Goal: Task Accomplishment & Management: Use online tool/utility

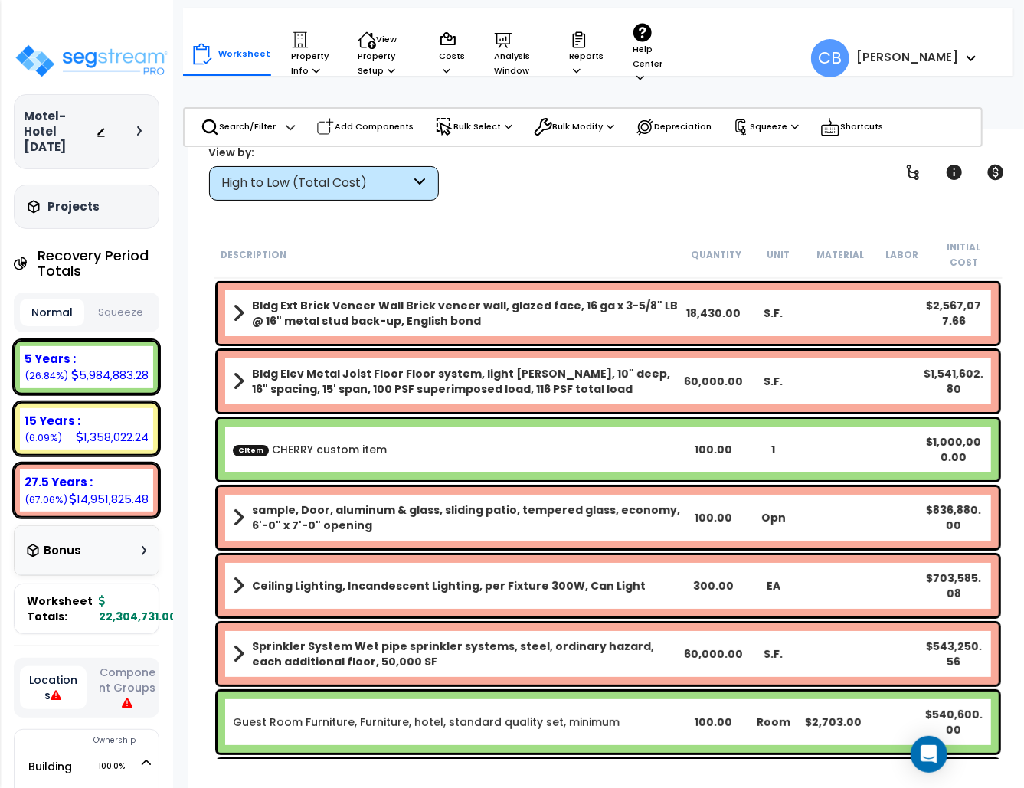
click at [801, 212] on div "Worksheet Property Info Property Setup Add Property Unit Template property Clon…" at bounding box center [607, 523] width 839 height 788
click at [449, 366] on b "Bldg Elev Metal Joist Floor Floor system, light gage steel, 10" deep, 16" spaci…" at bounding box center [467, 381] width 431 height 31
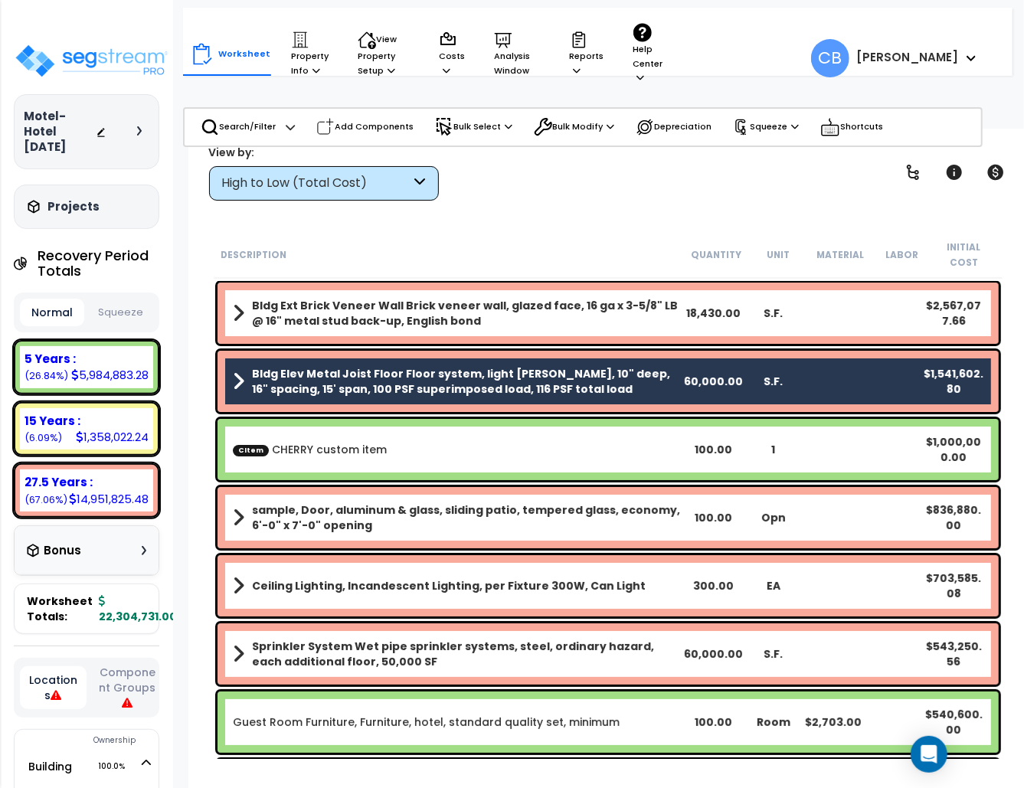
click at [561, 146] on div "Search/Filter Additional Search / Filter Add Components Bulk Select Select By..…" at bounding box center [583, 127] width 800 height 40
click at [564, 123] on p "Bulk Modify" at bounding box center [574, 127] width 80 height 18
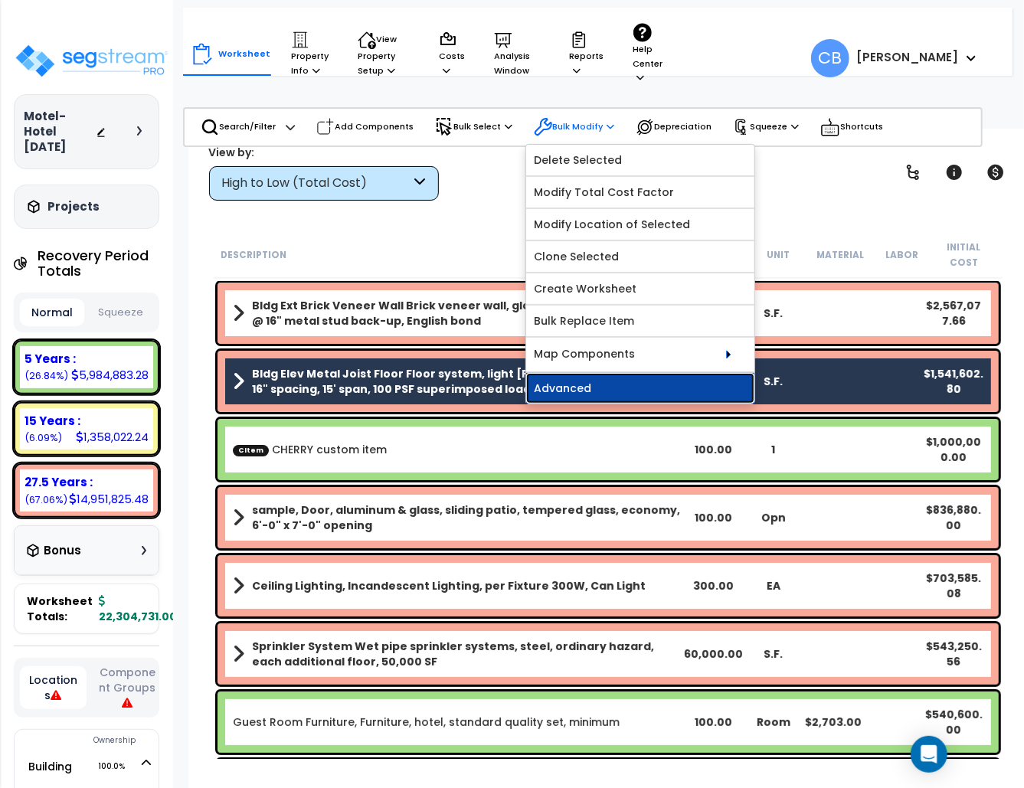
click at [607, 394] on link "Advanced" at bounding box center [640, 388] width 228 height 31
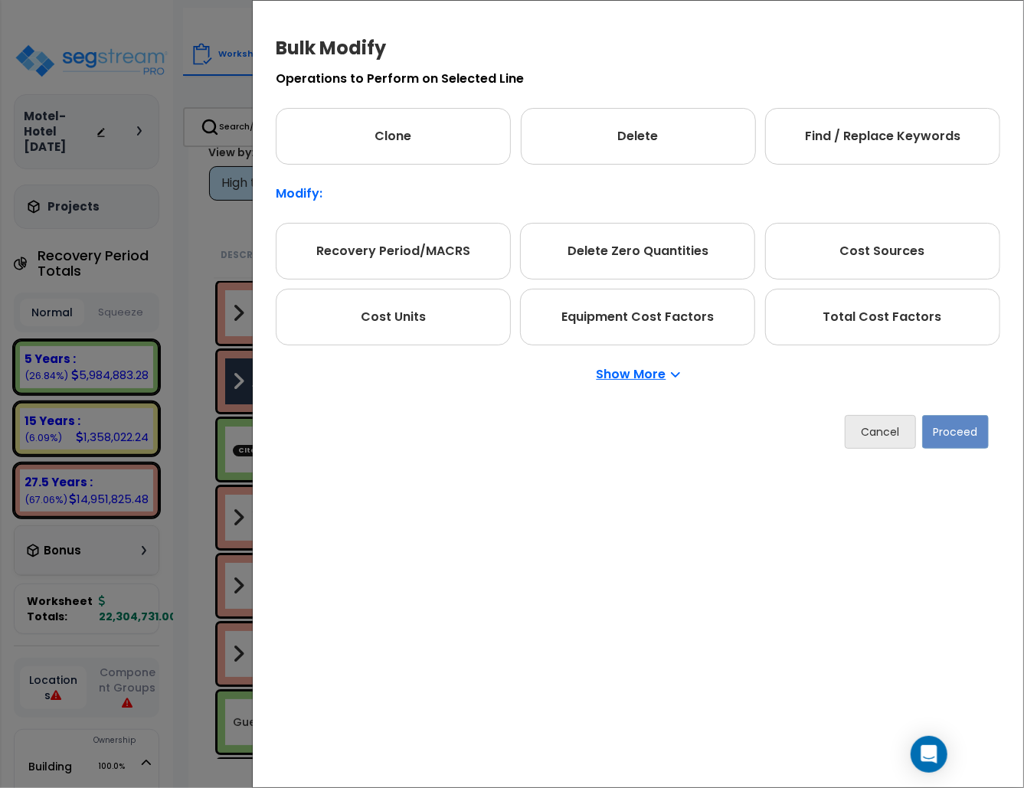
click at [631, 368] on p "Show More" at bounding box center [638, 374] width 83 height 12
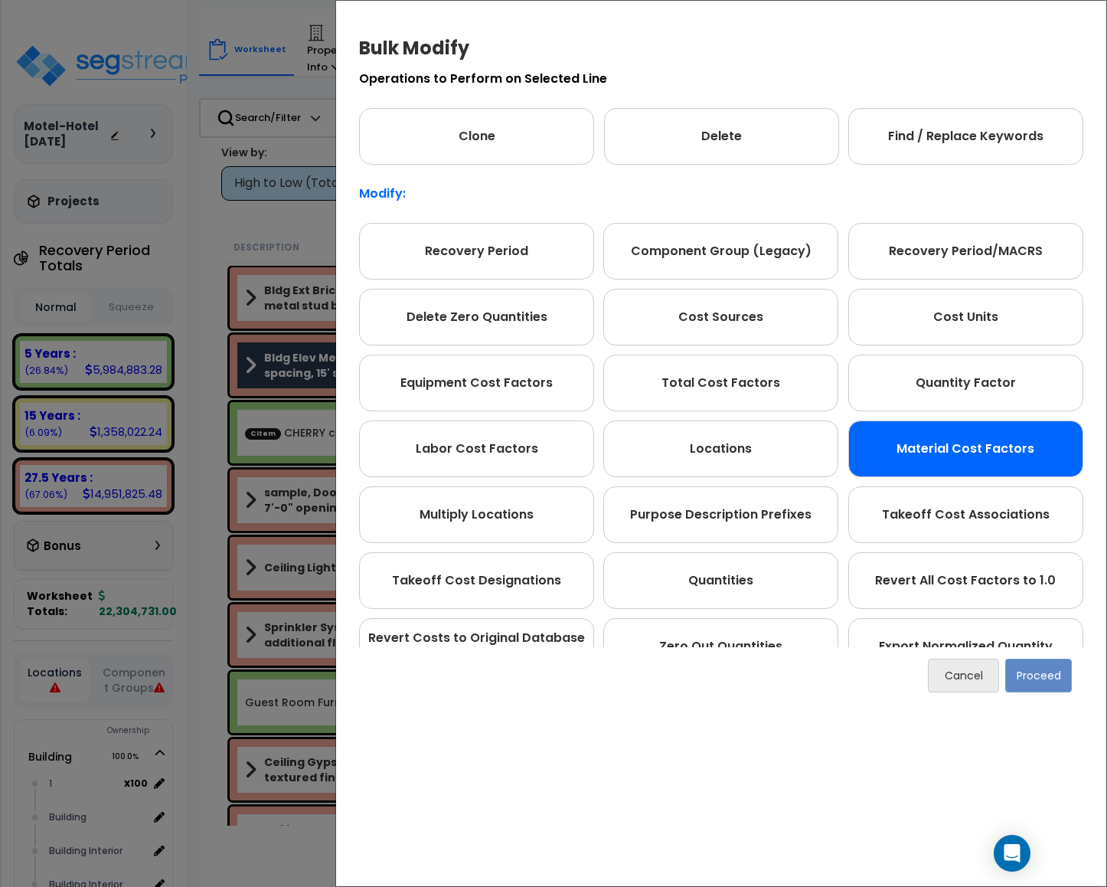
click at [984, 463] on div "Material Cost Factors" at bounding box center [966, 448] width 235 height 57
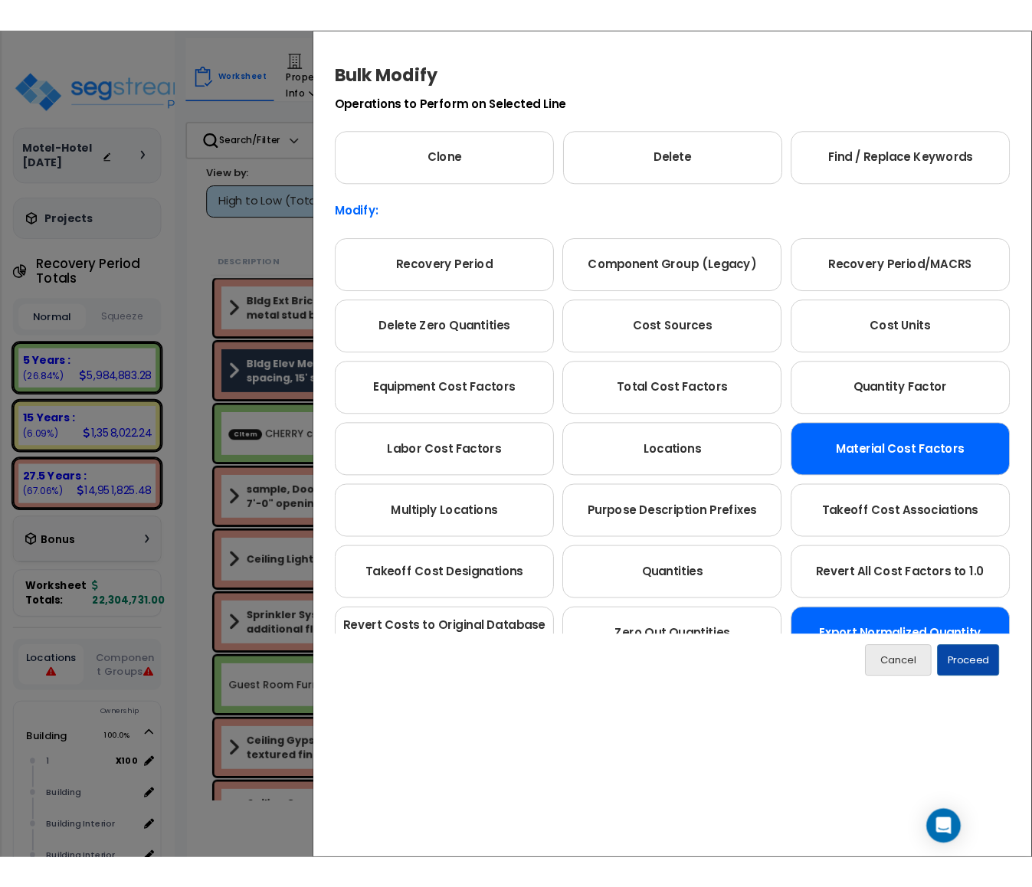
scroll to position [152, 0]
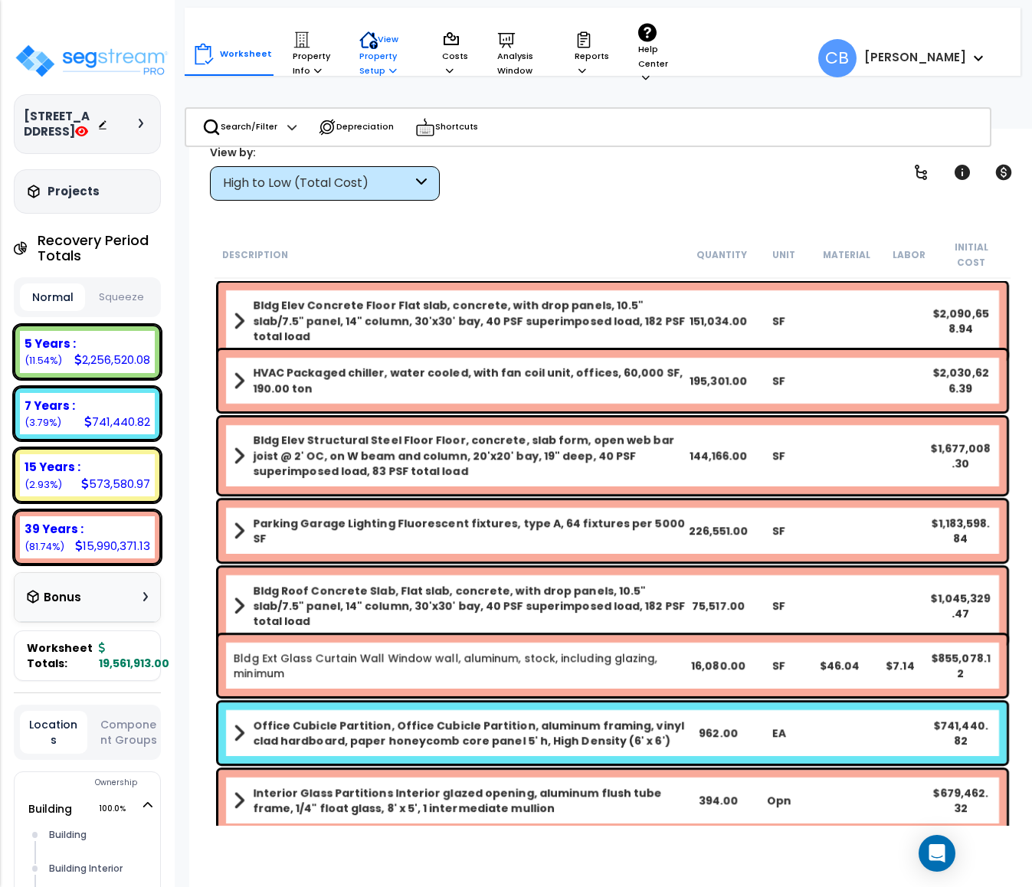
click at [378, 57] on p "View Property Setup" at bounding box center [386, 54] width 54 height 47
click at [293, 57] on p "Property Info" at bounding box center [312, 54] width 38 height 47
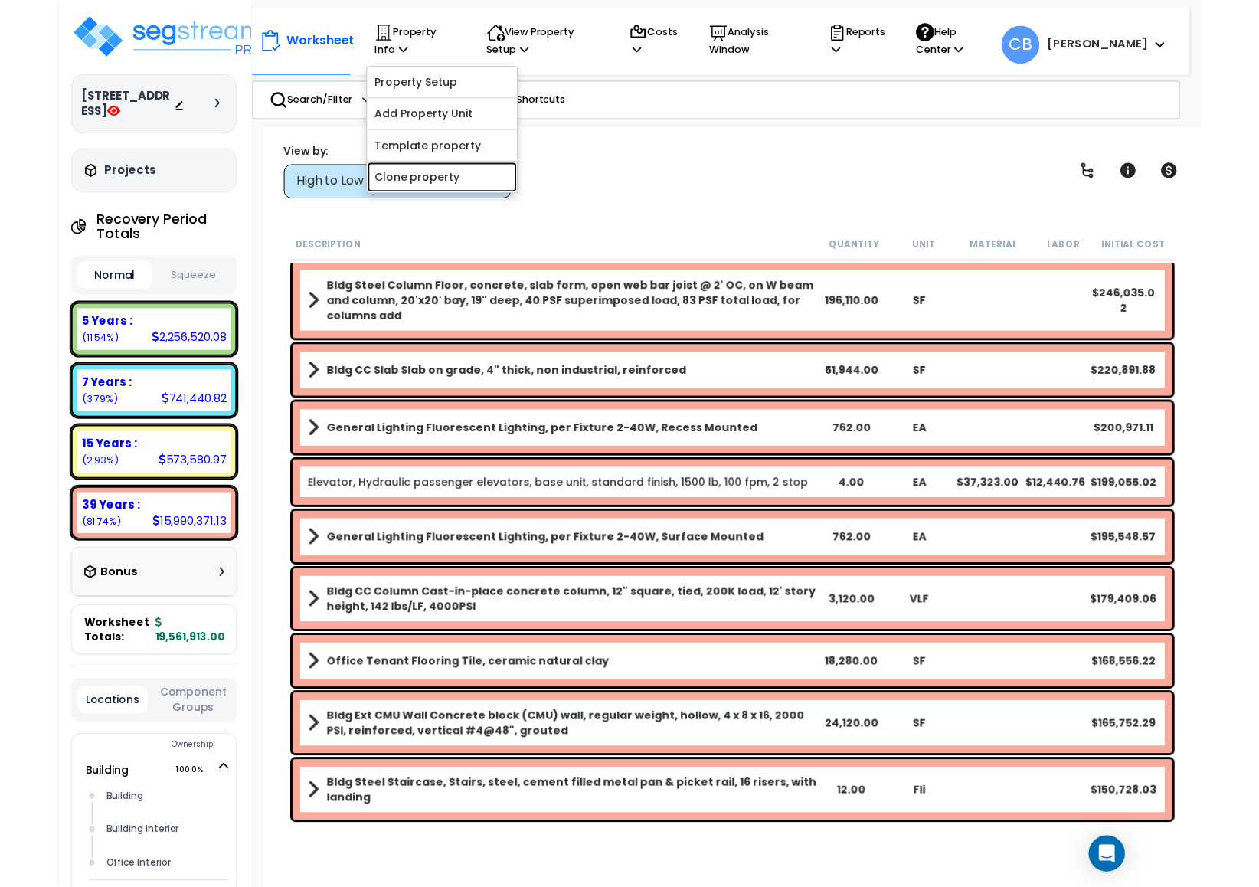
scroll to position [1379, 0]
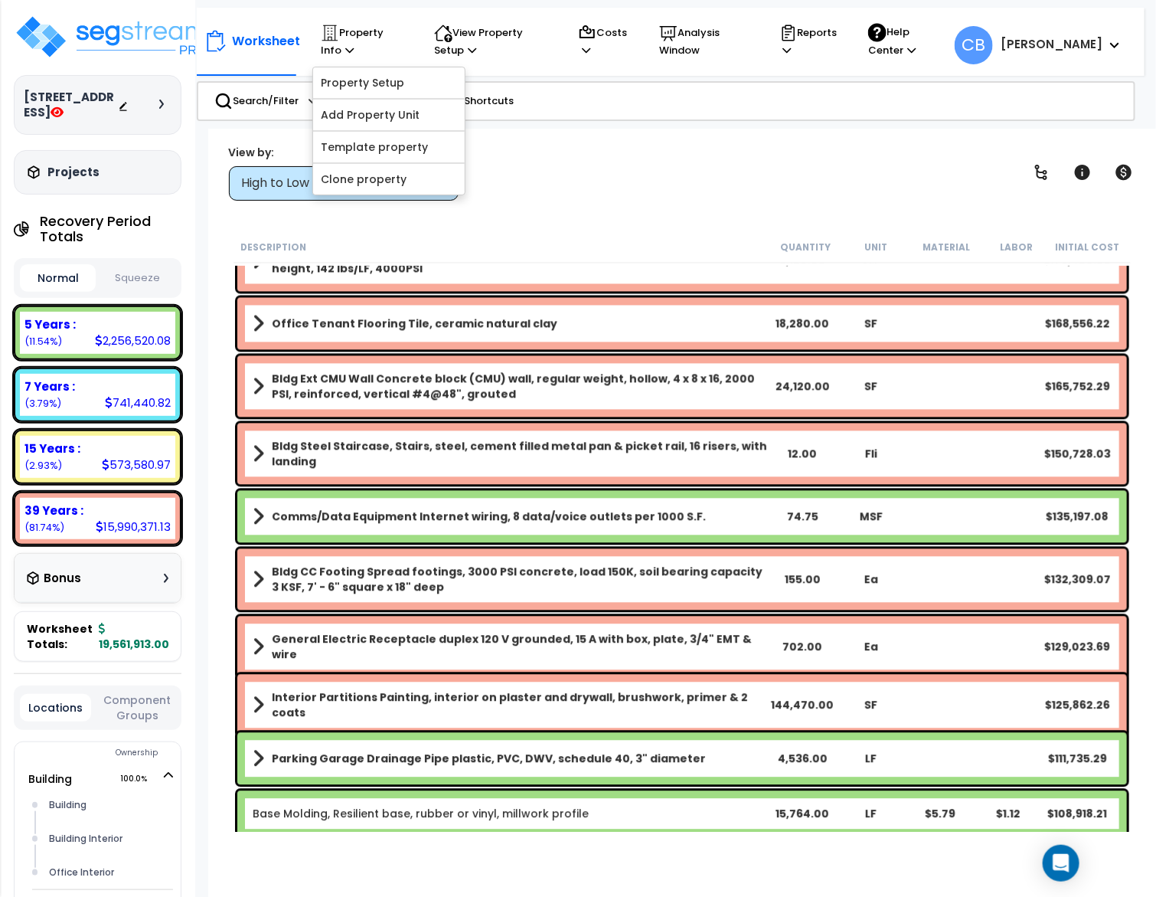
click at [552, 609] on div "Bldg CC Footing Spread footings, 3000 PSI concrete, load 150K, soil bearing cap…" at bounding box center [683, 579] width 898 height 69
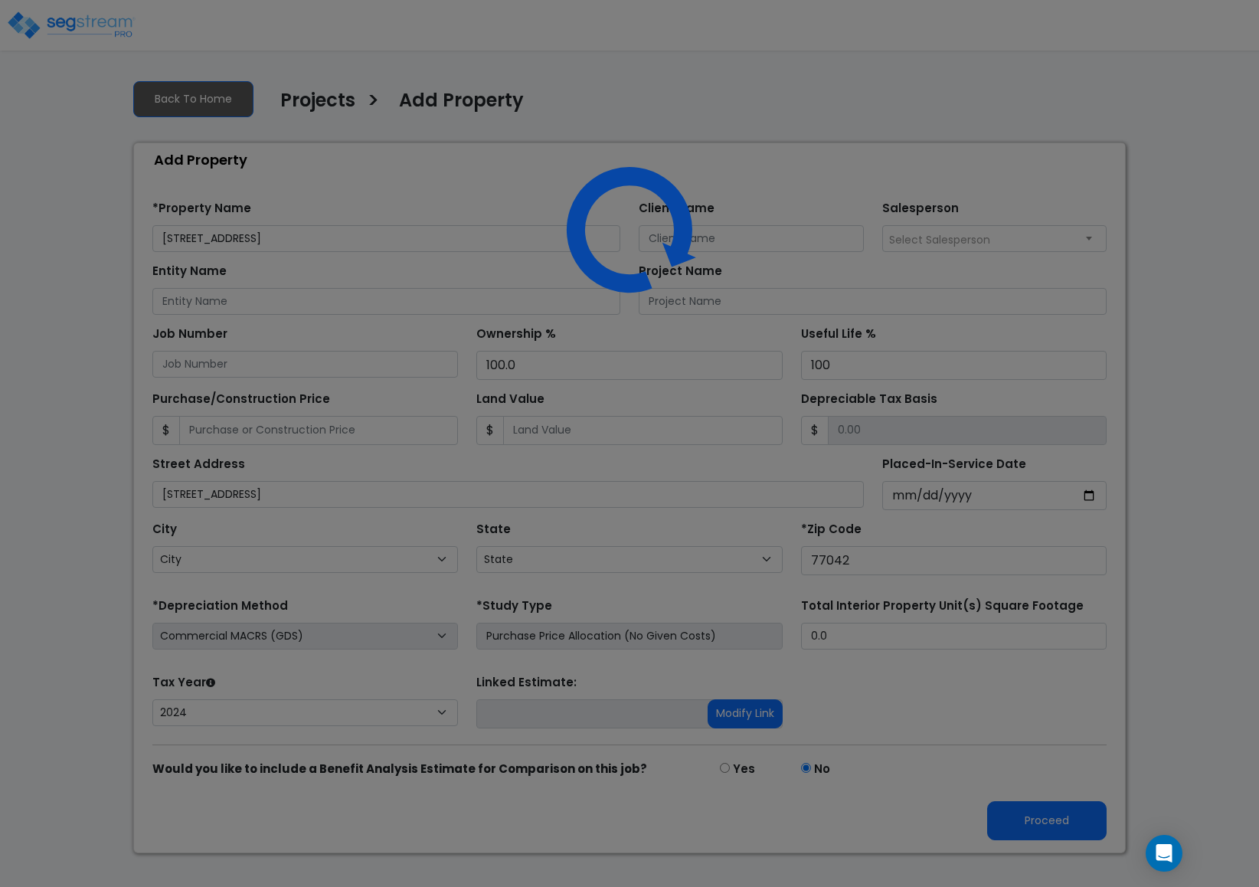
select select "2024"
select select "[GEOGRAPHIC_DATA]"
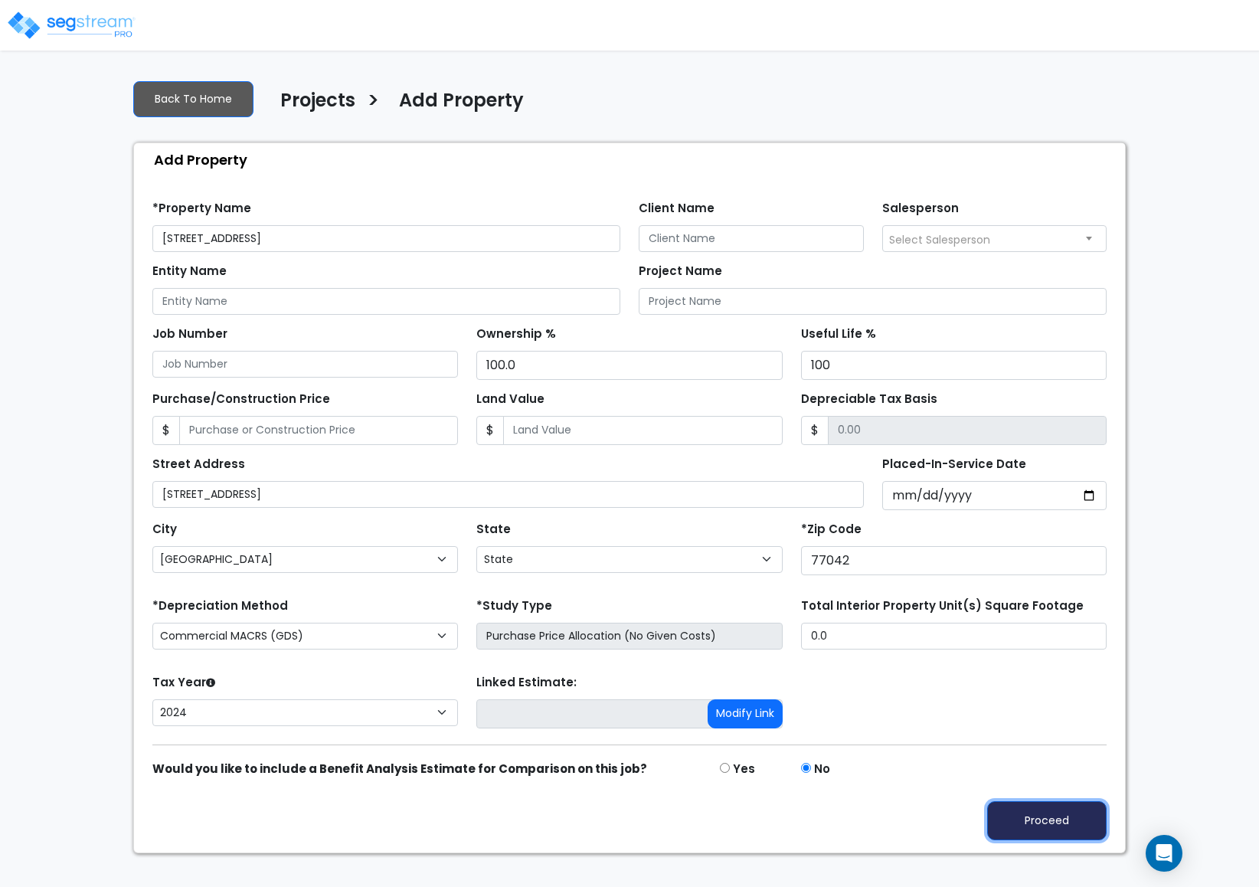
click at [1029, 826] on button "Proceed" at bounding box center [1046, 820] width 119 height 39
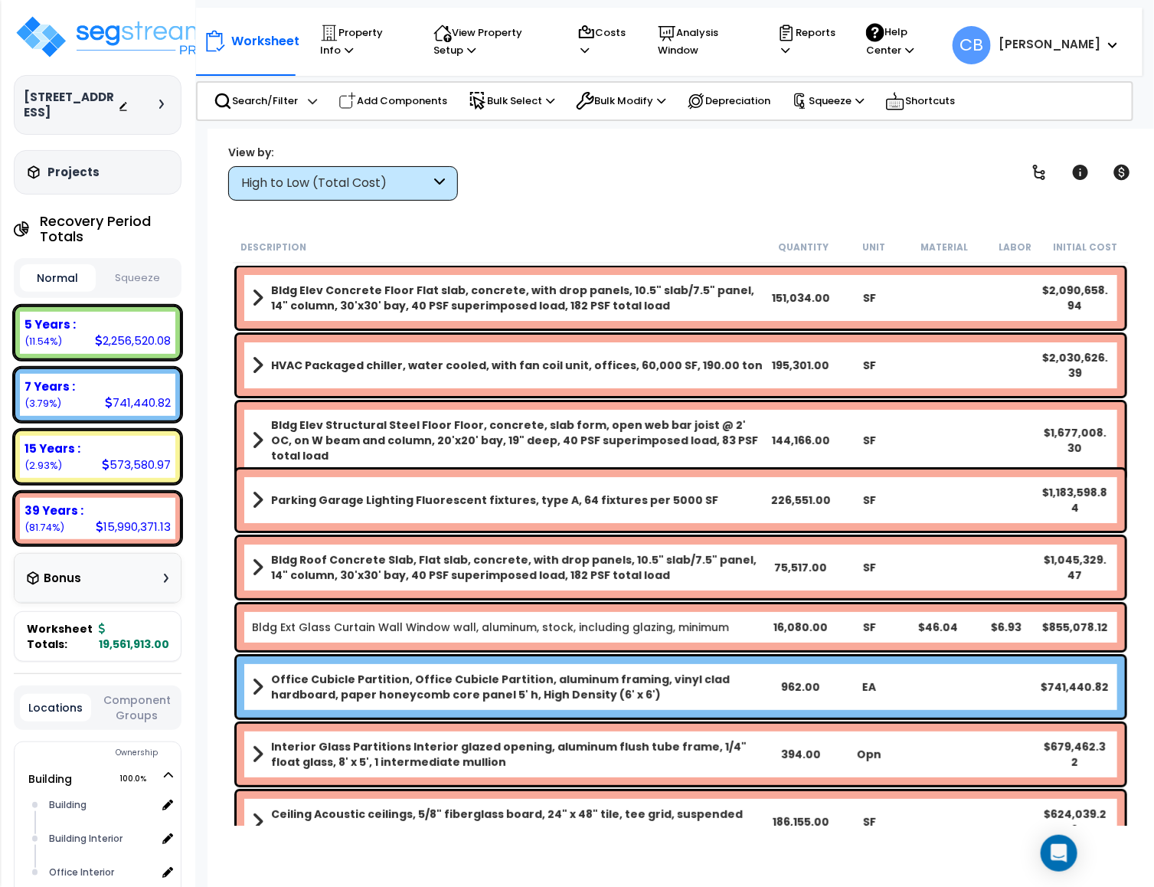
click at [440, 304] on b "Bldg Elev Concrete Floor Flat slab, concrete, with drop panels, 10.5" slab/7.5"…" at bounding box center [519, 298] width 496 height 31
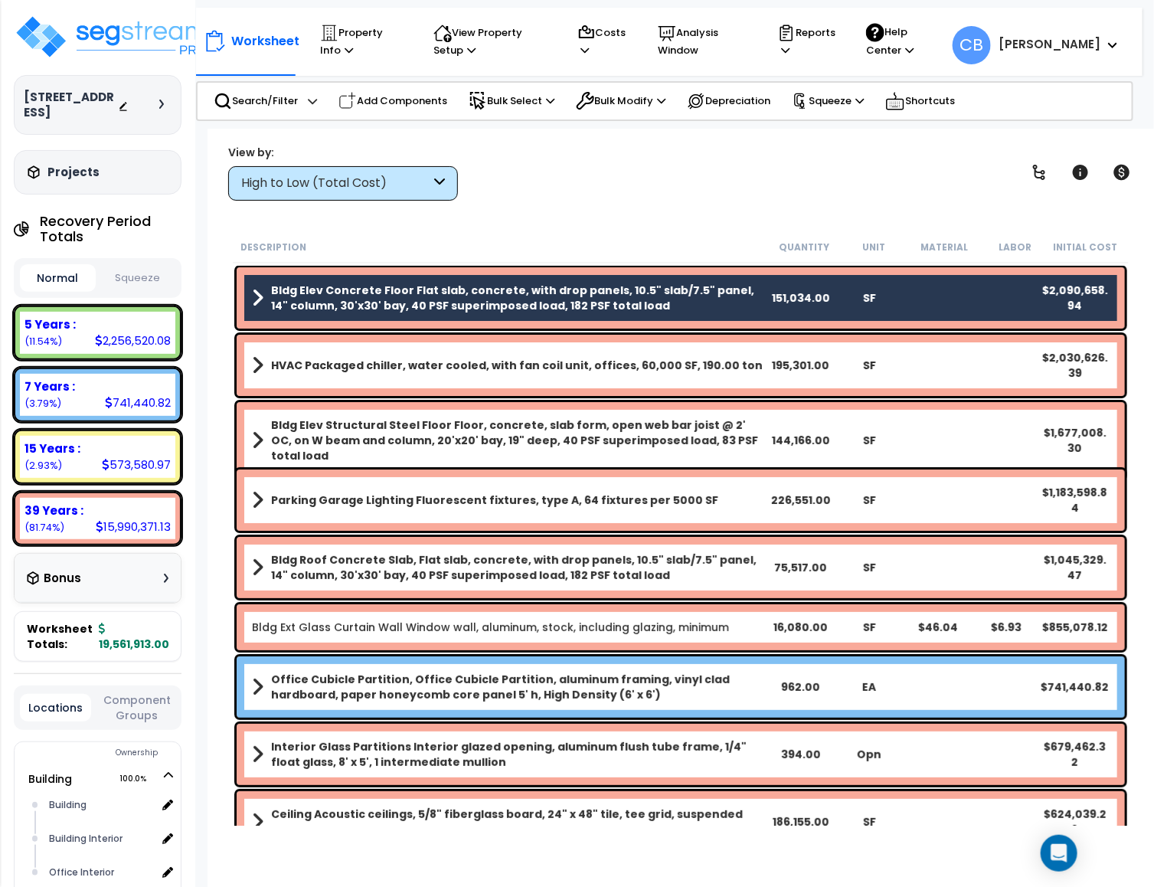
click at [423, 358] on b "HVAC Packaged chiller, water cooled, with fan coil unit, offices, 60,000 SF, 19…" at bounding box center [517, 365] width 492 height 15
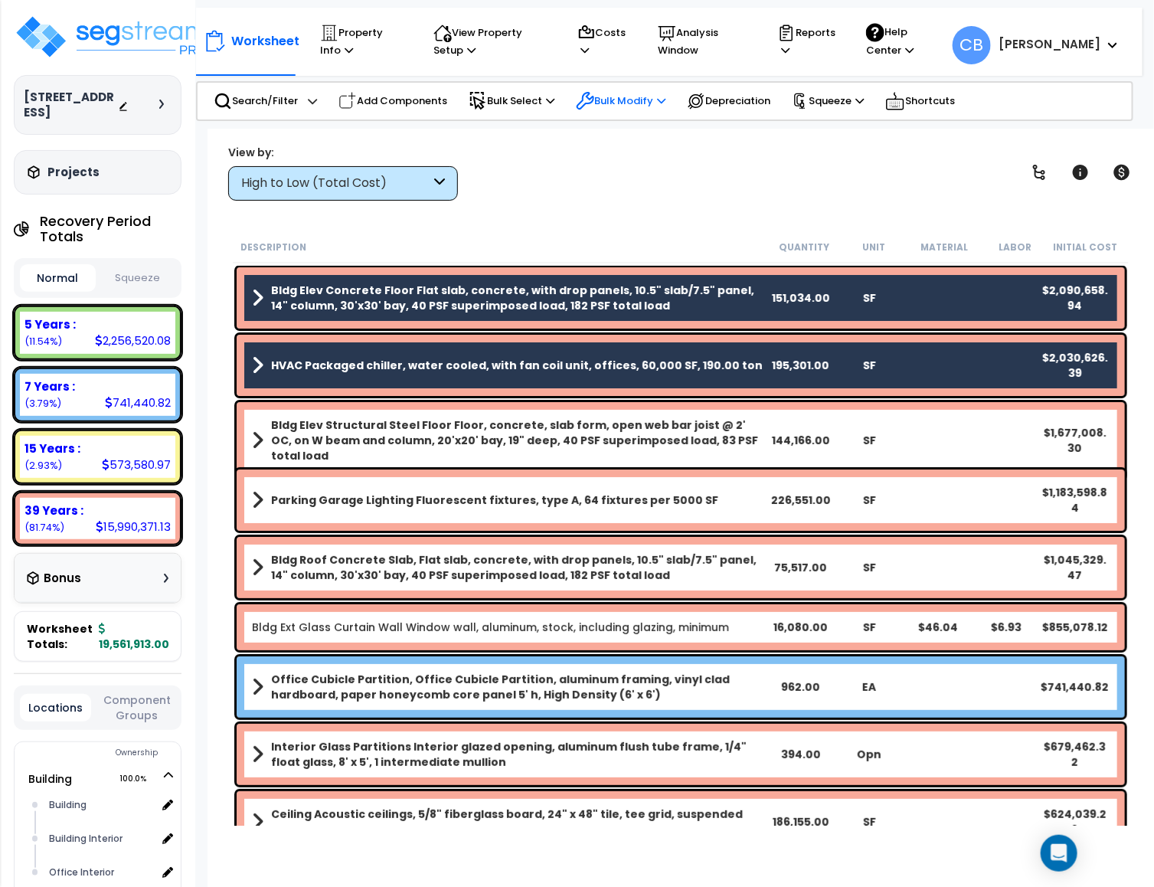
click at [610, 95] on p "Bulk Modify" at bounding box center [621, 101] width 90 height 18
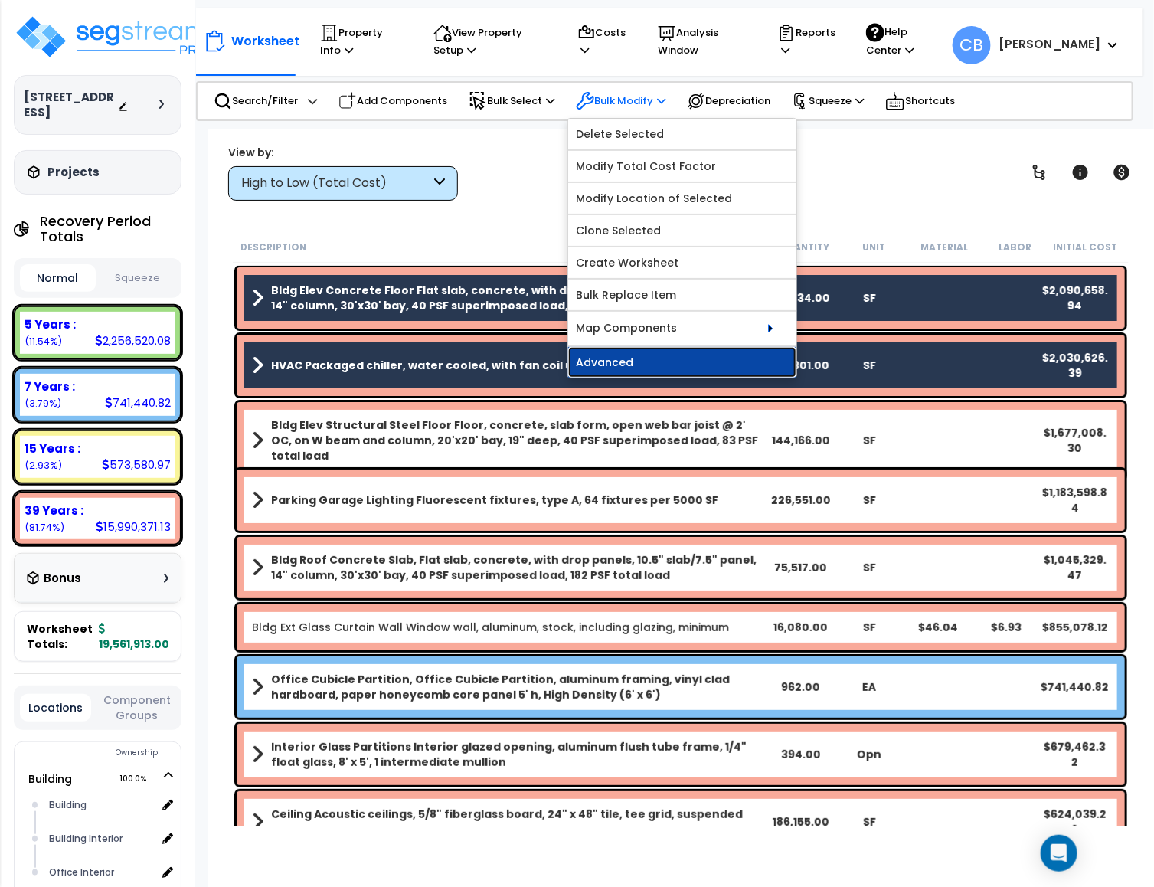
click at [646, 363] on link "Advanced" at bounding box center [682, 362] width 228 height 31
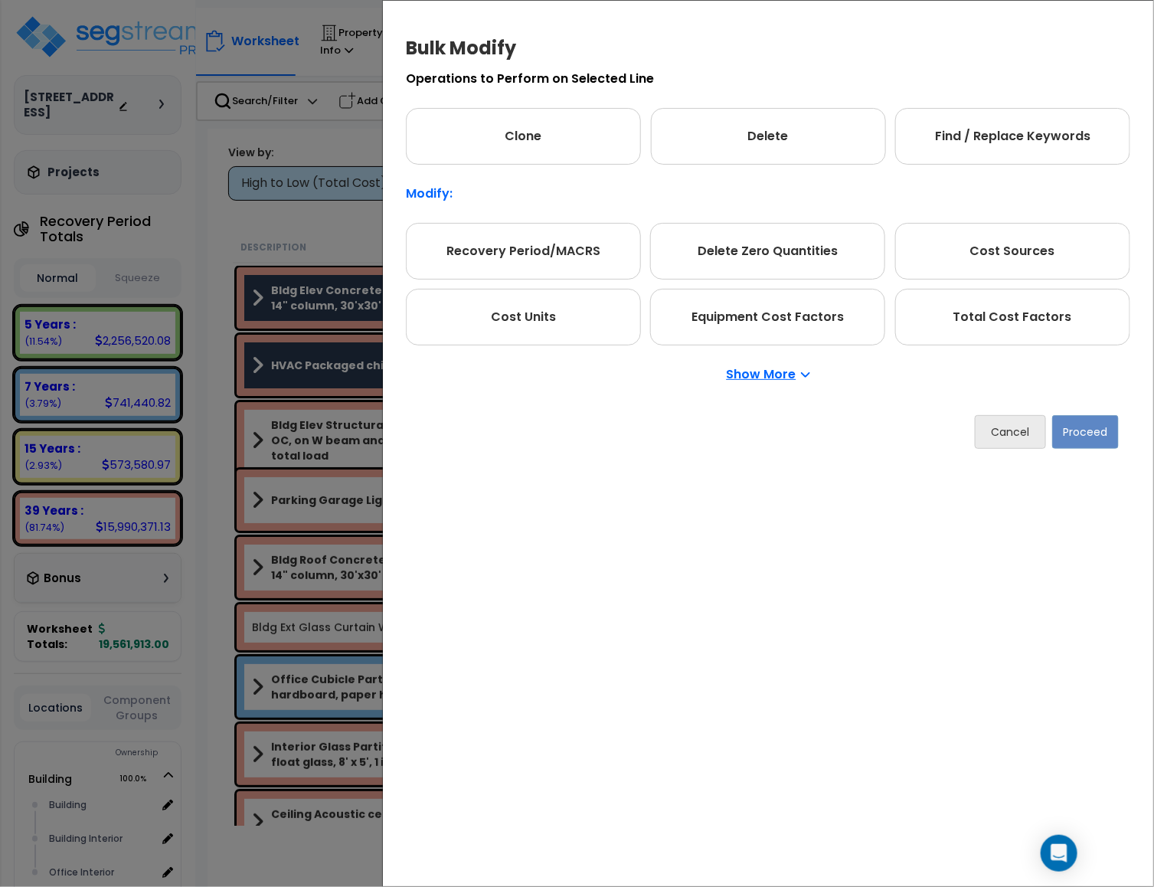
click at [786, 381] on p "Show More" at bounding box center [768, 374] width 83 height 12
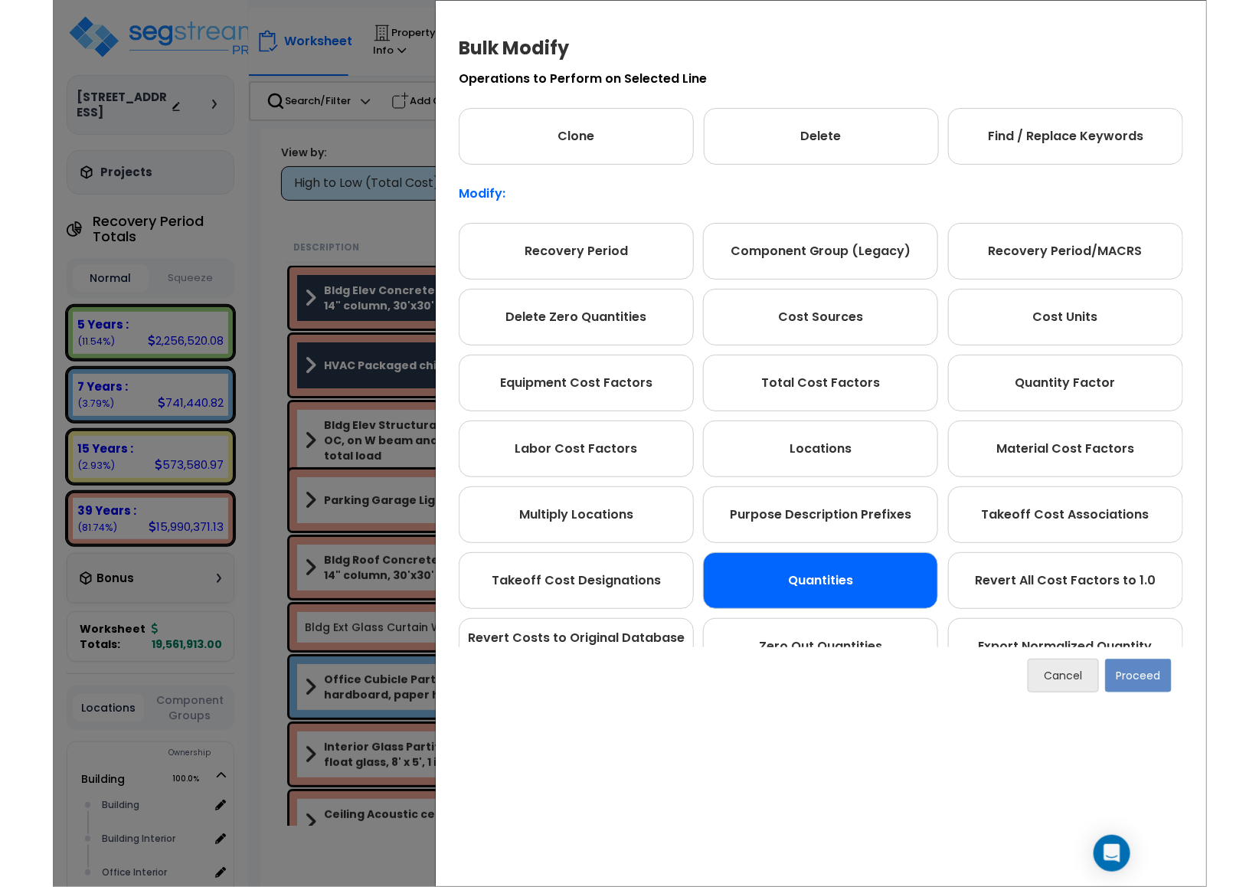
scroll to position [152, 0]
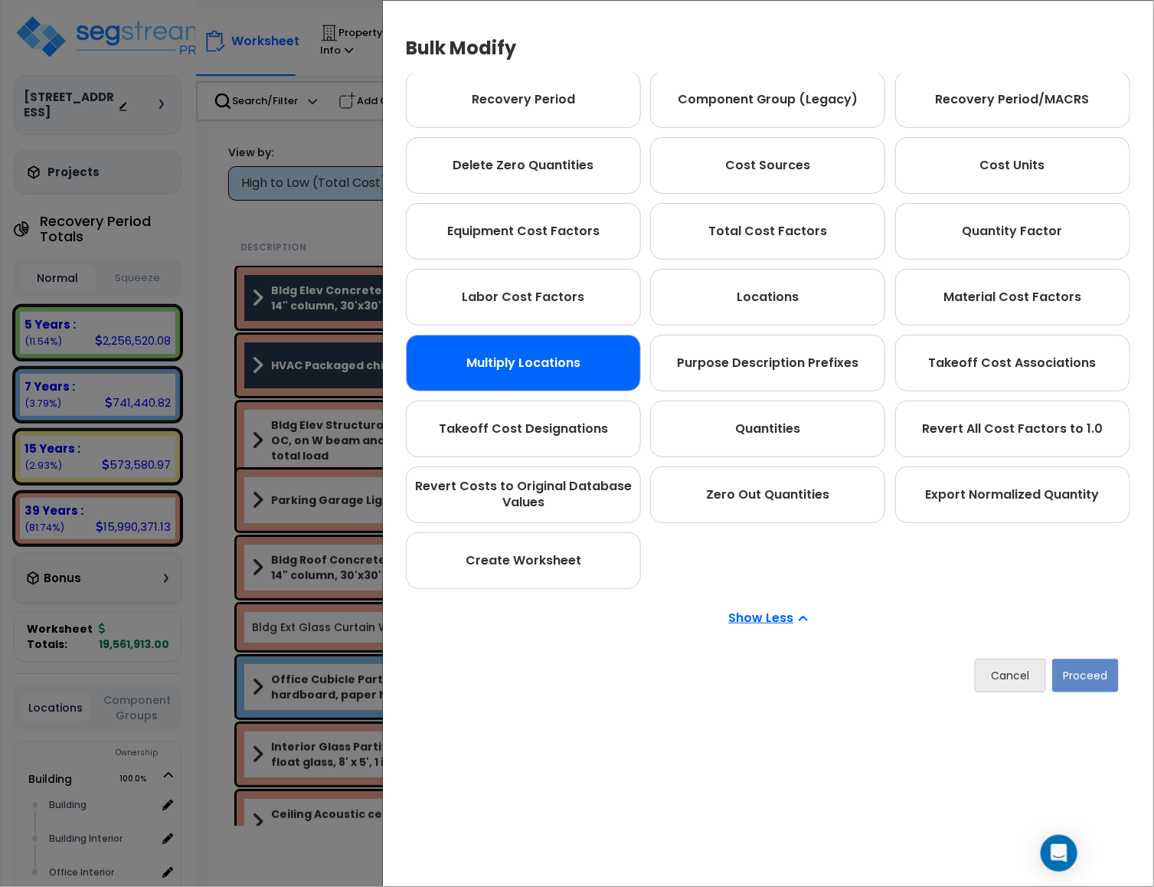
drag, startPoint x: 574, startPoint y: 368, endPoint x: 591, endPoint y: 388, distance: 26.7
click at [574, 368] on div "Multiply Locations" at bounding box center [523, 363] width 235 height 57
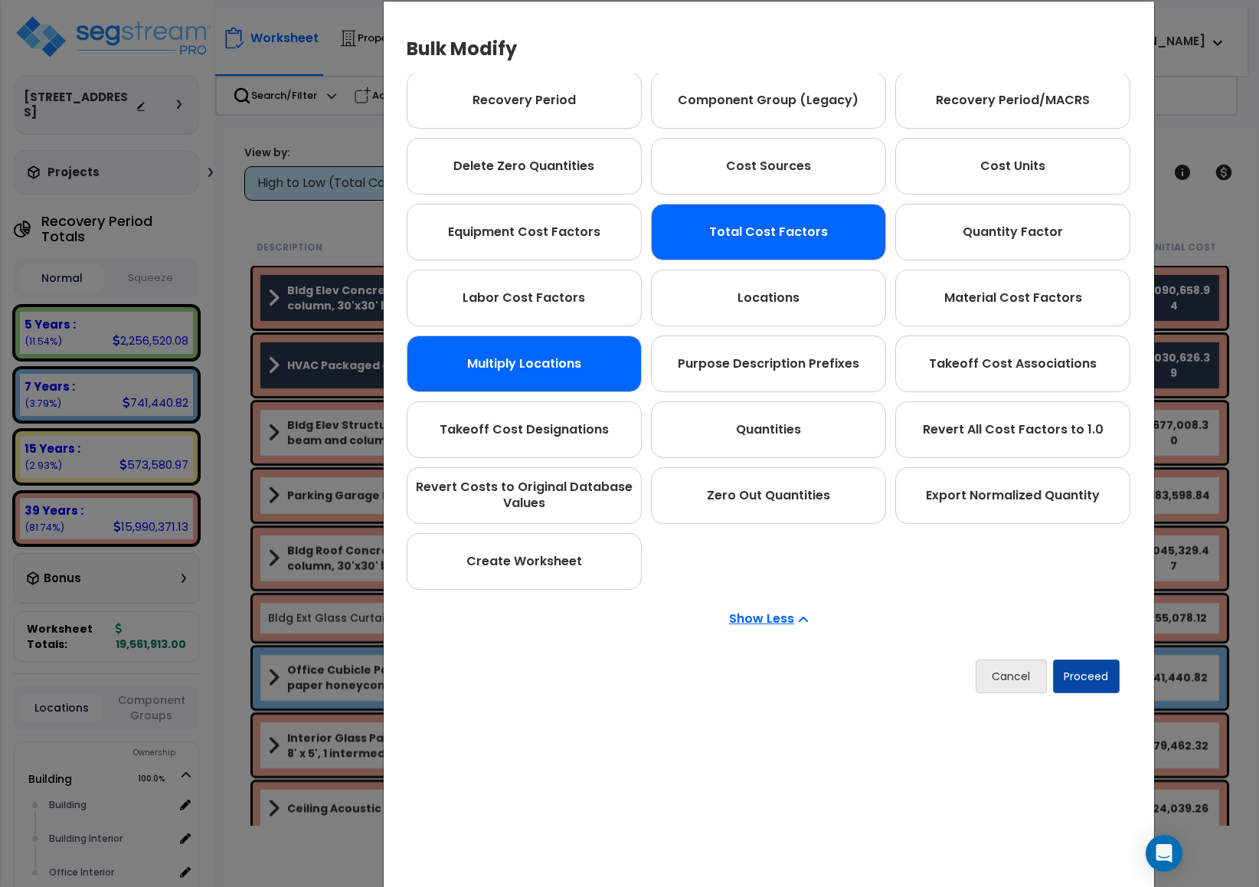
click at [738, 247] on div "Total Cost Factors" at bounding box center [768, 232] width 235 height 57
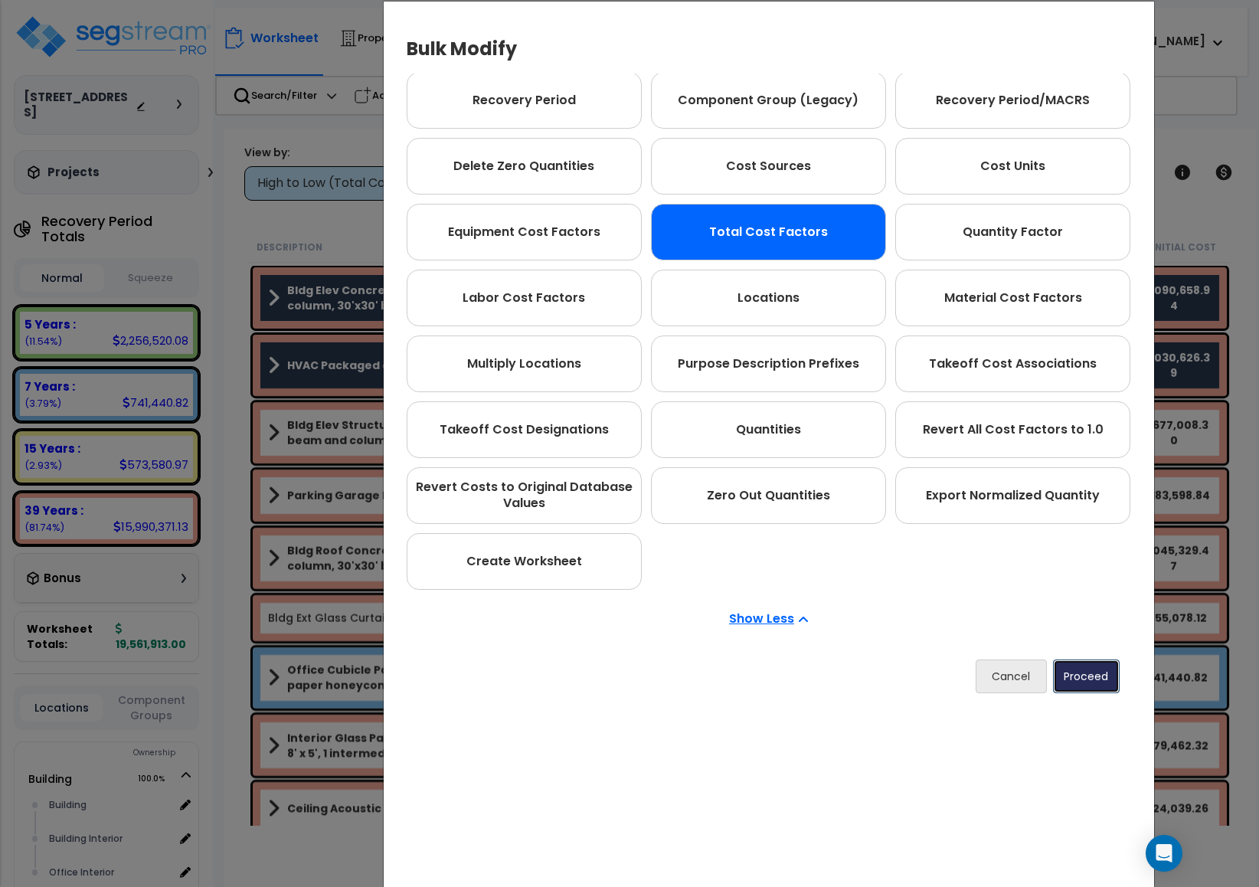
click at [1092, 685] on button "Proceed" at bounding box center [1086, 676] width 67 height 34
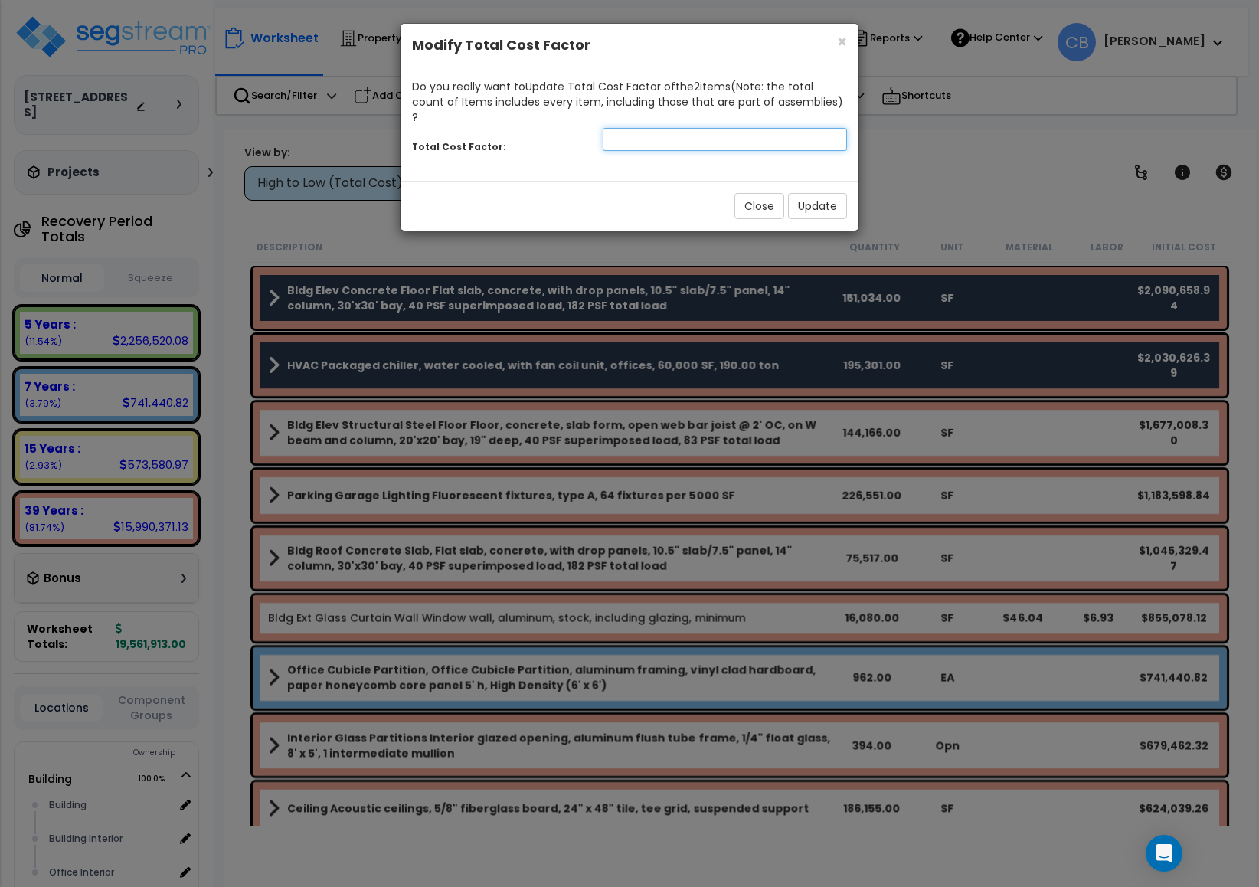
click at [727, 128] on input "number" at bounding box center [725, 139] width 244 height 23
drag, startPoint x: 844, startPoint y: 44, endPoint x: 7, endPoint y: 607, distance: 1009.2
click at [846, 44] on span "×" at bounding box center [842, 42] width 10 height 22
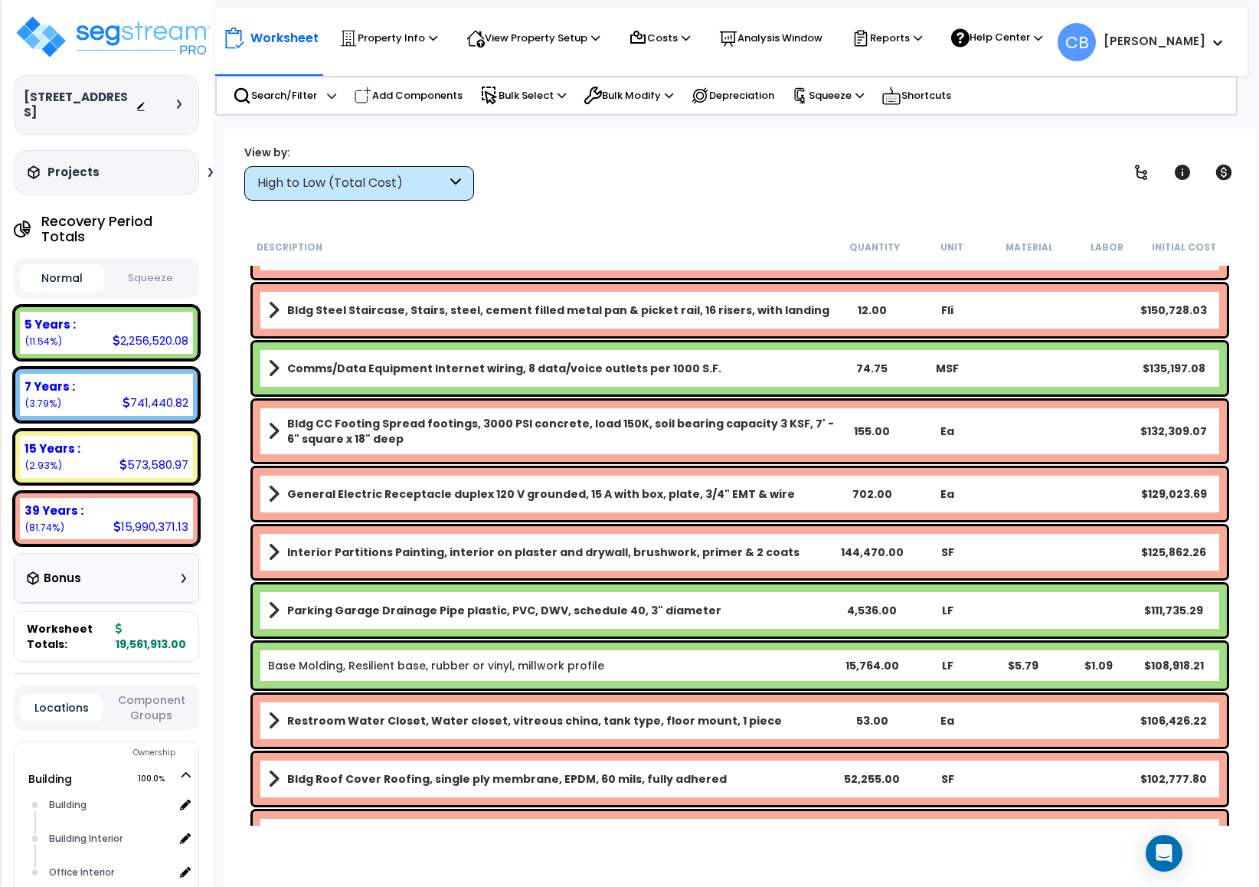
click at [747, 526] on div "Interior Partitions Painting, interior on plaster and drywall, brushwork, prime…" at bounding box center [740, 552] width 974 height 52
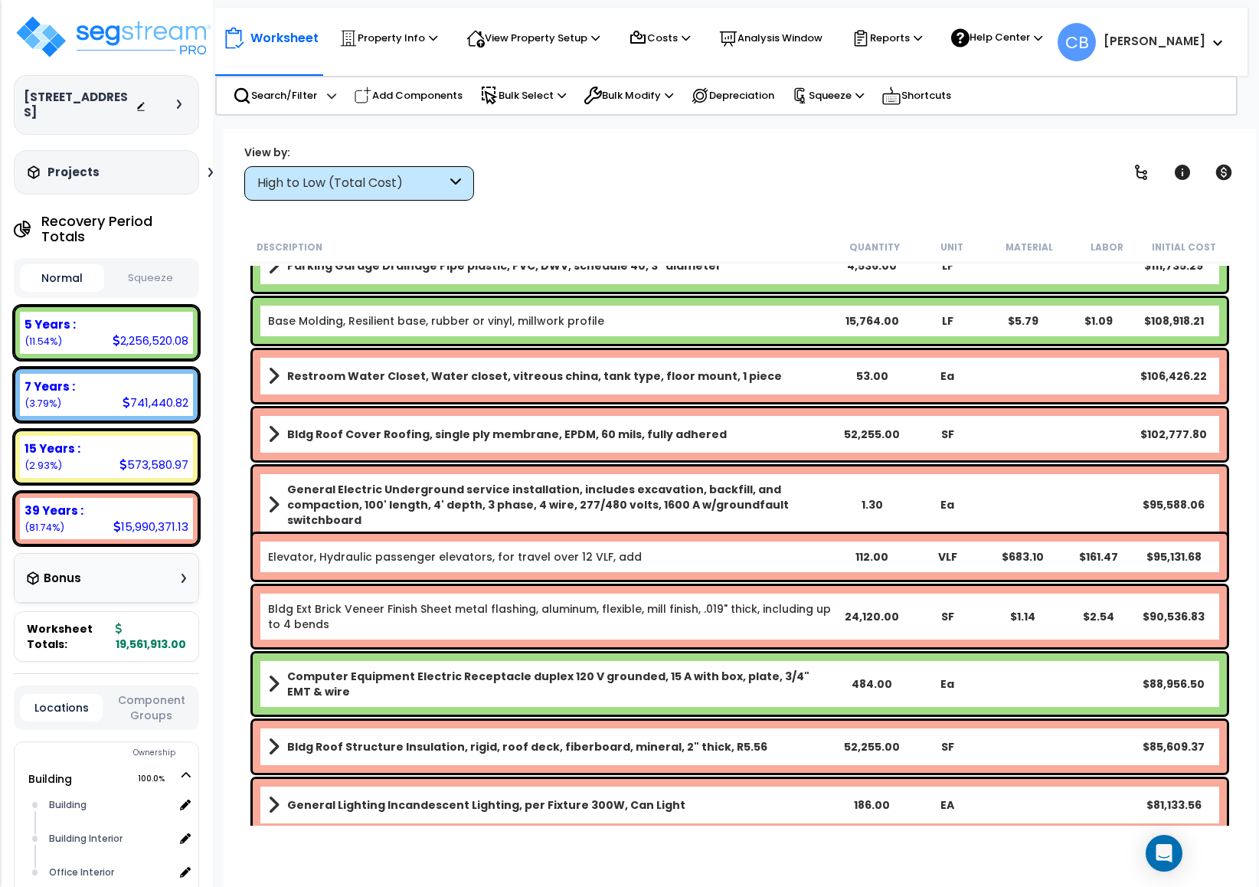
click at [747, 526] on div "General Electric Underground service installation, includes excavation, backfil…" at bounding box center [740, 505] width 982 height 84
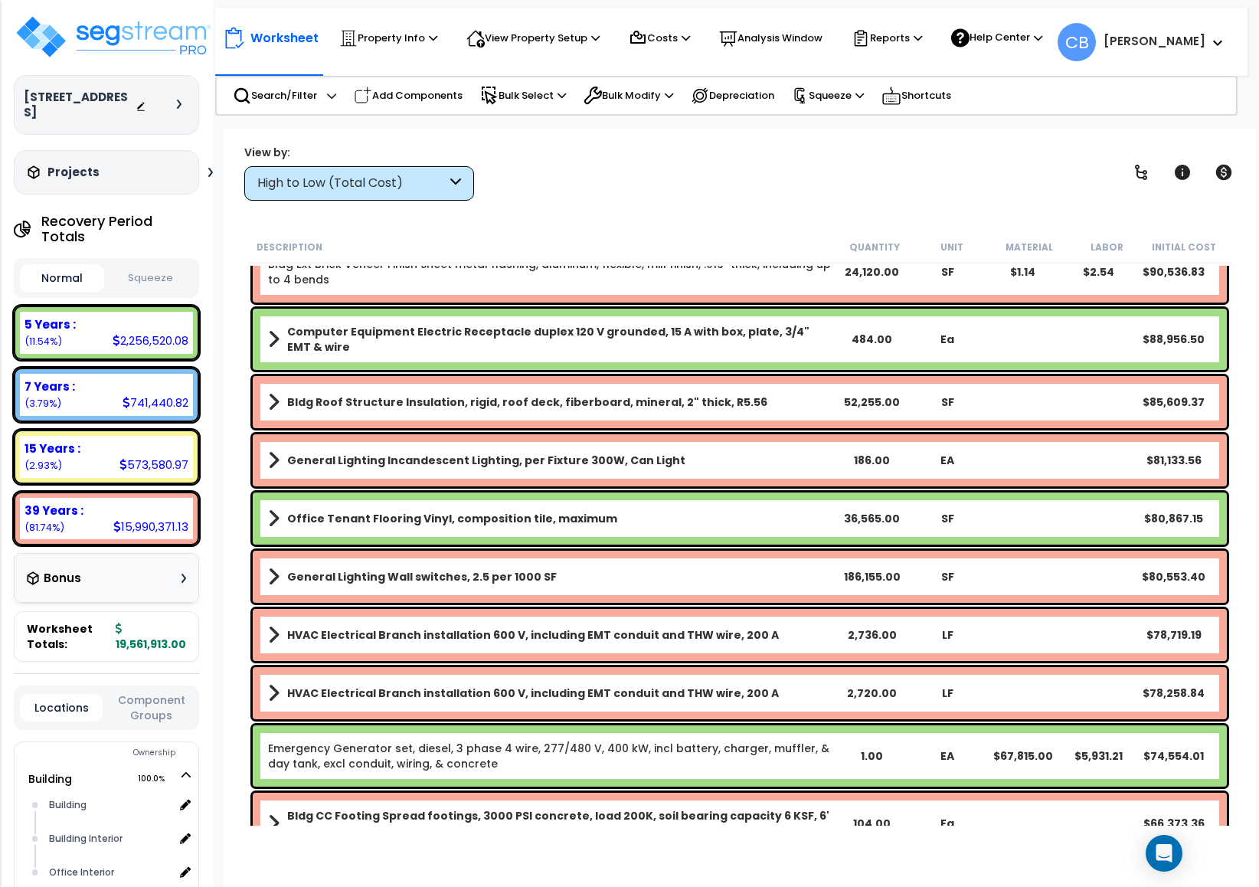
click at [747, 526] on link "Office Tenant Flooring Vinyl, composition tile, maximum" at bounding box center [551, 518] width 566 height 21
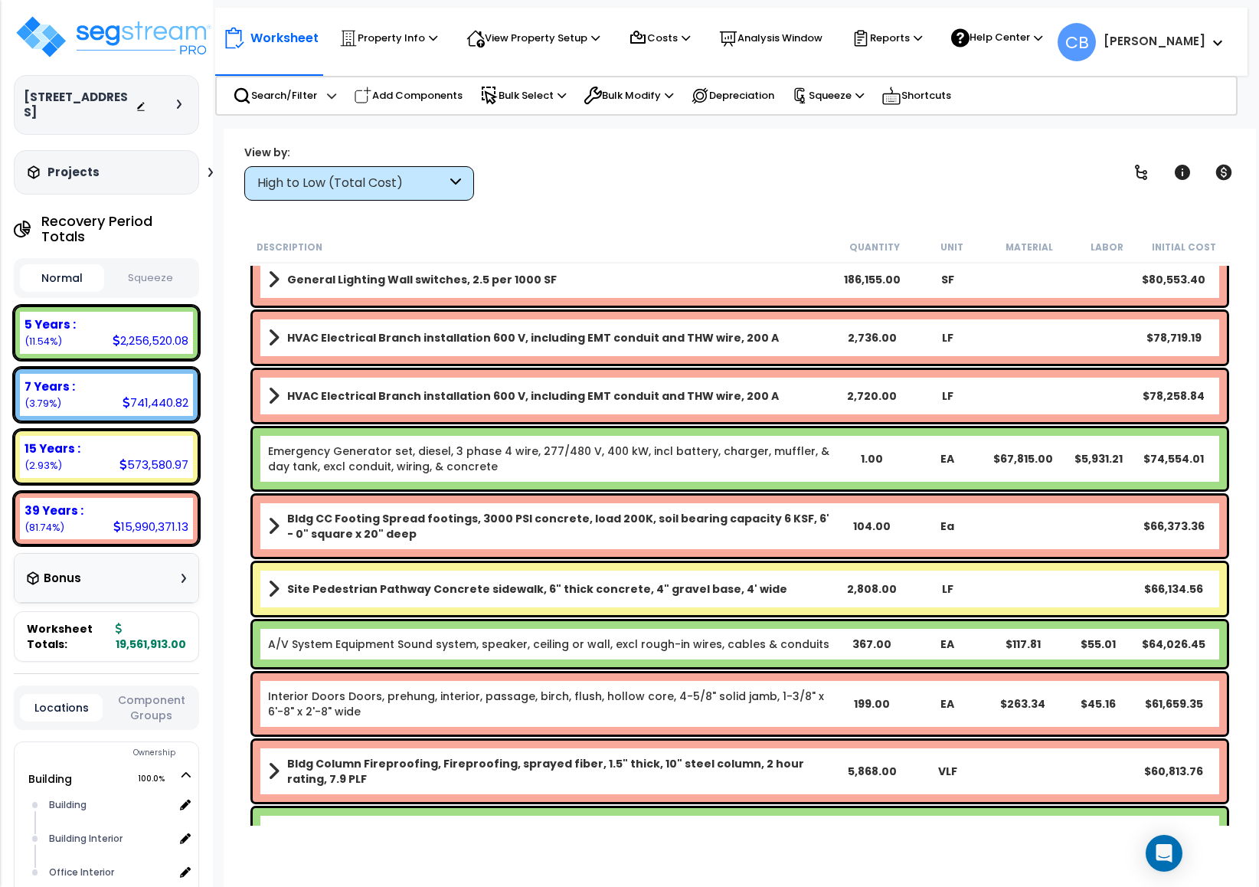
click at [747, 526] on b "Bldg CC Footing Spread footings, 3000 PSI concrete, load 200K, soil bearing cap…" at bounding box center [560, 526] width 547 height 31
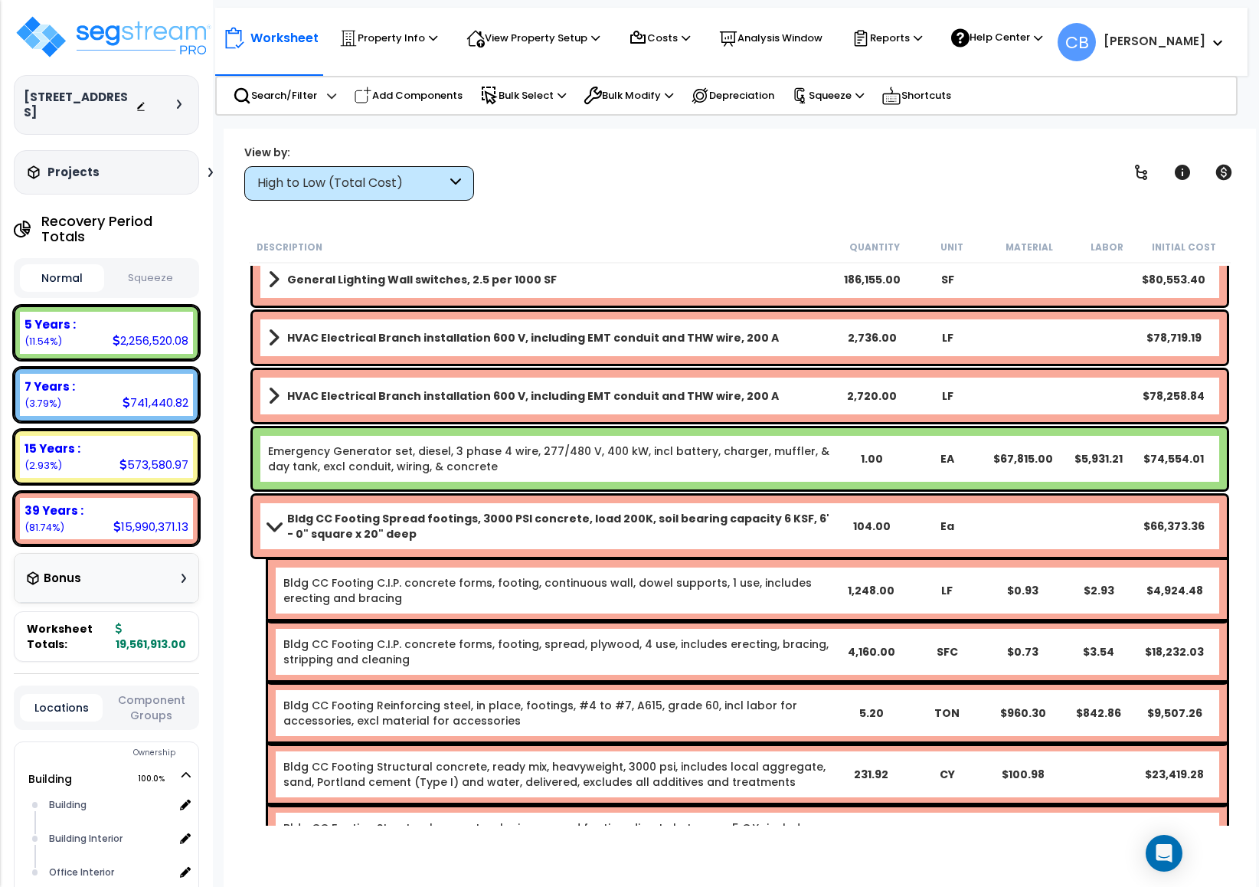
scroll to position [2757, 0]
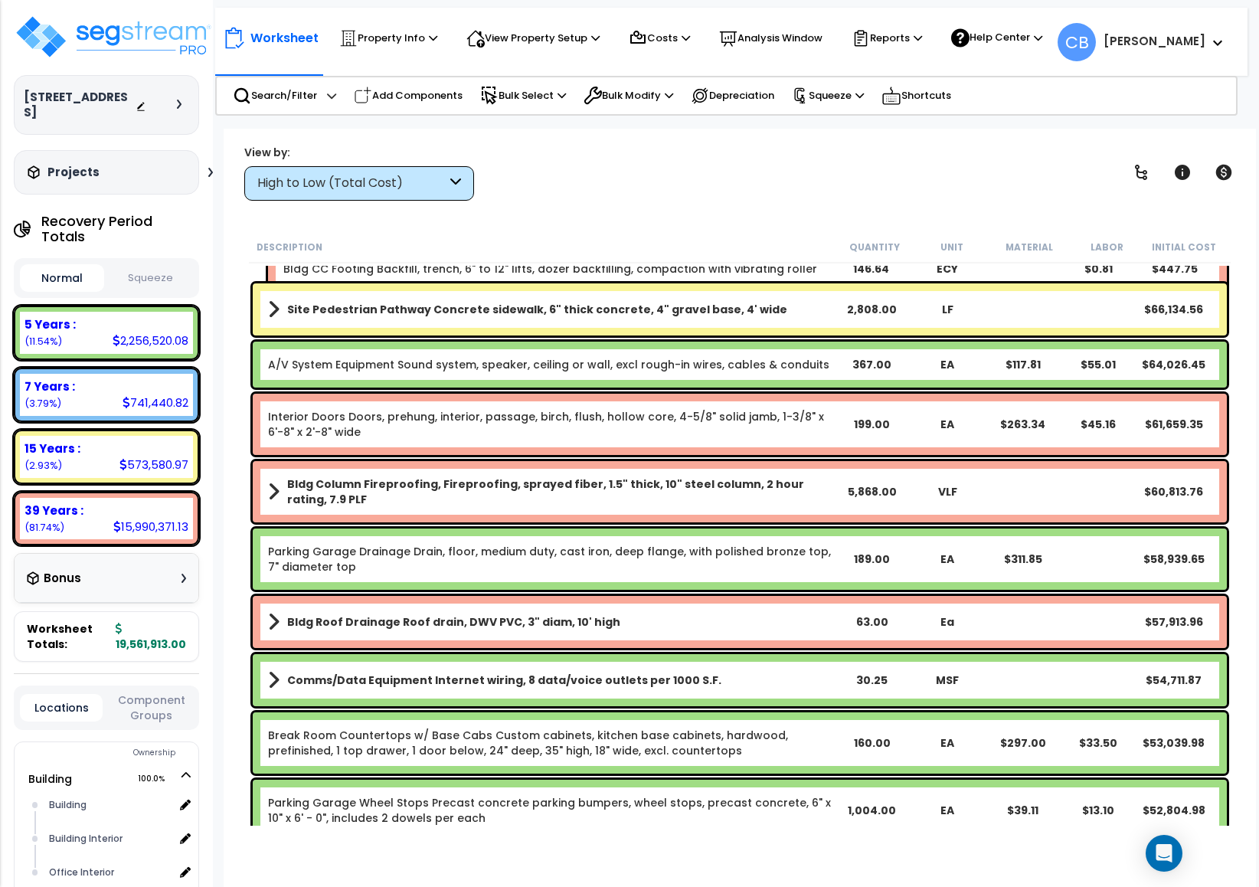
click at [572, 545] on link "Parking Garage Drainage Drain, floor, medium duty, cast iron, deep flange, with…" at bounding box center [551, 559] width 566 height 31
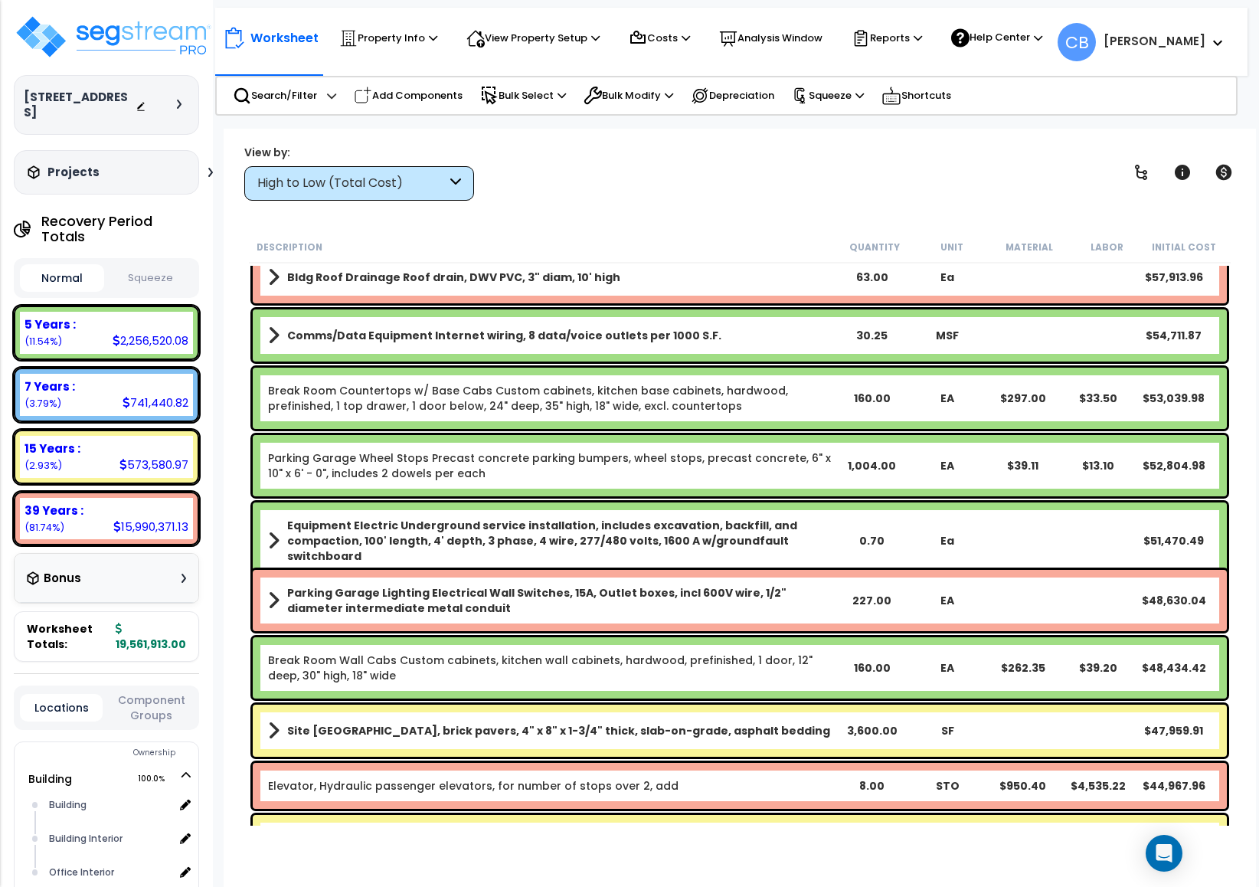
click at [572, 545] on b "Equipment Electric Underground service installation, includes excavation, backf…" at bounding box center [560, 541] width 547 height 46
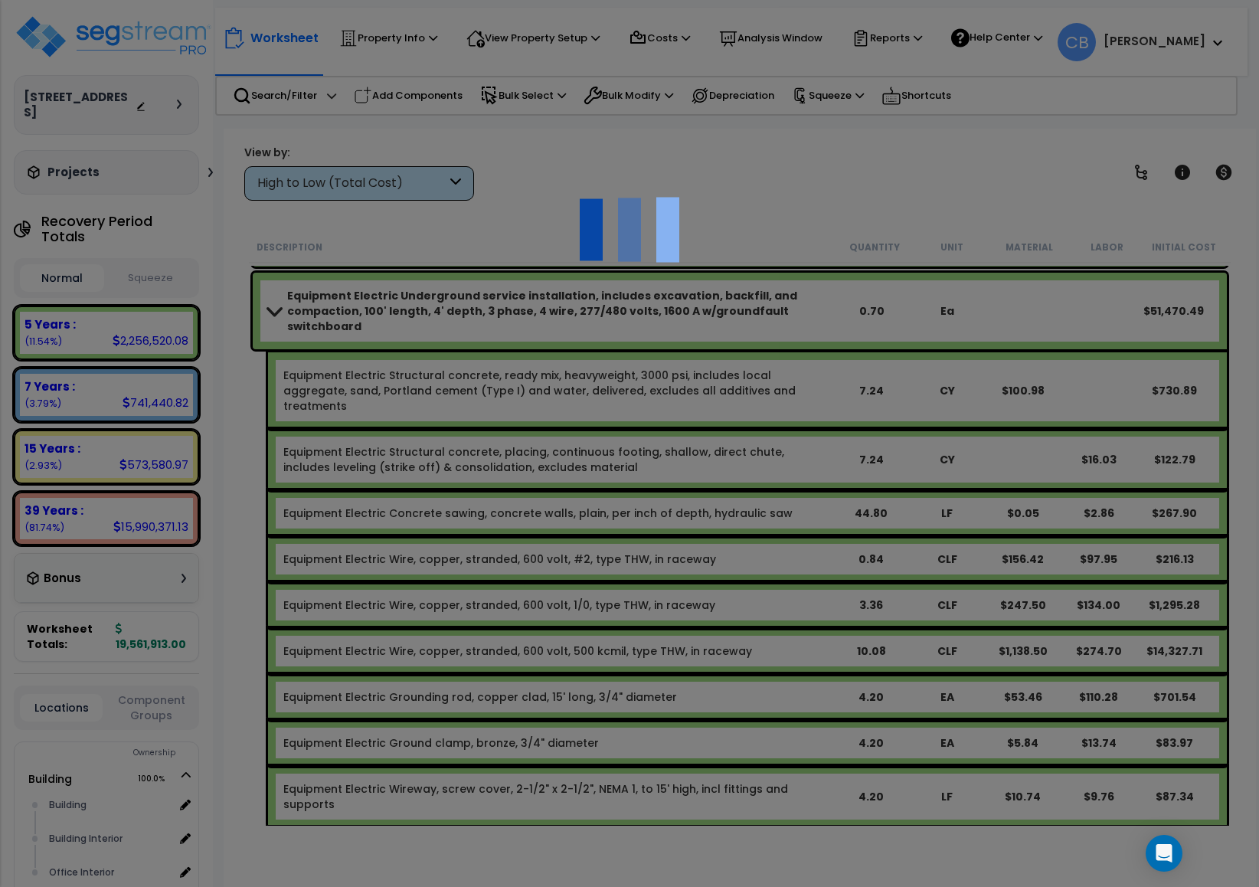
click at [572, 545] on div at bounding box center [629, 443] width 1259 height 887
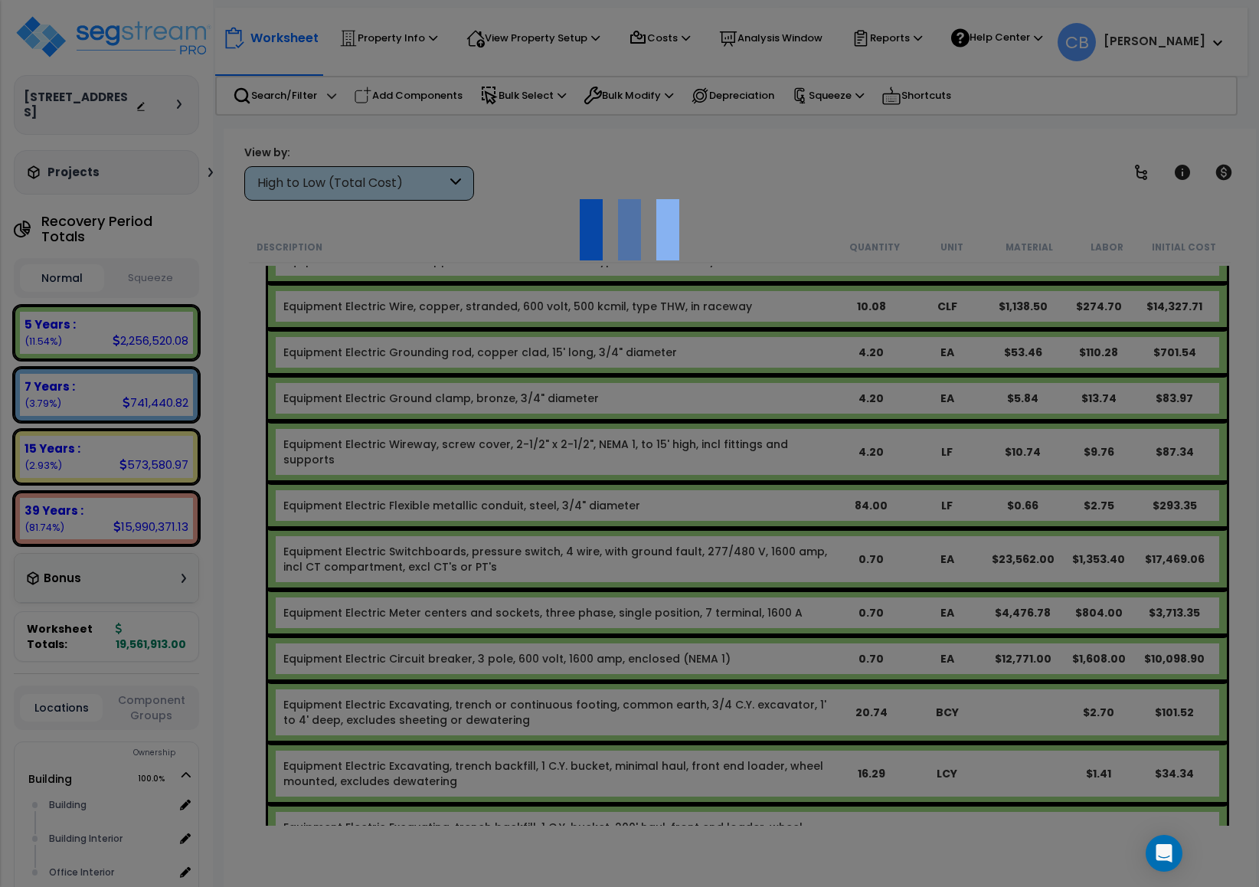
click at [572, 545] on div at bounding box center [629, 443] width 1259 height 887
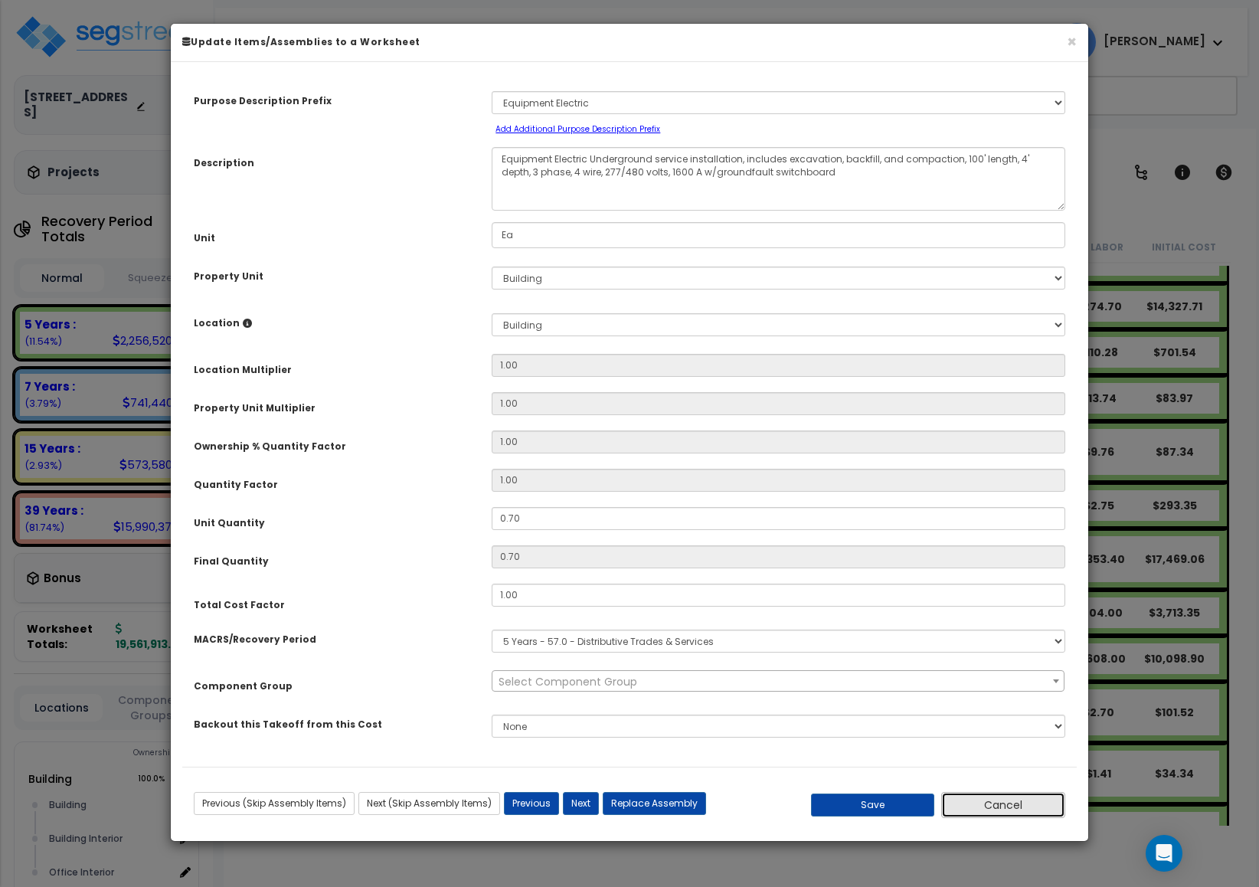
click at [981, 800] on button "Cancel" at bounding box center [1003, 805] width 124 height 26
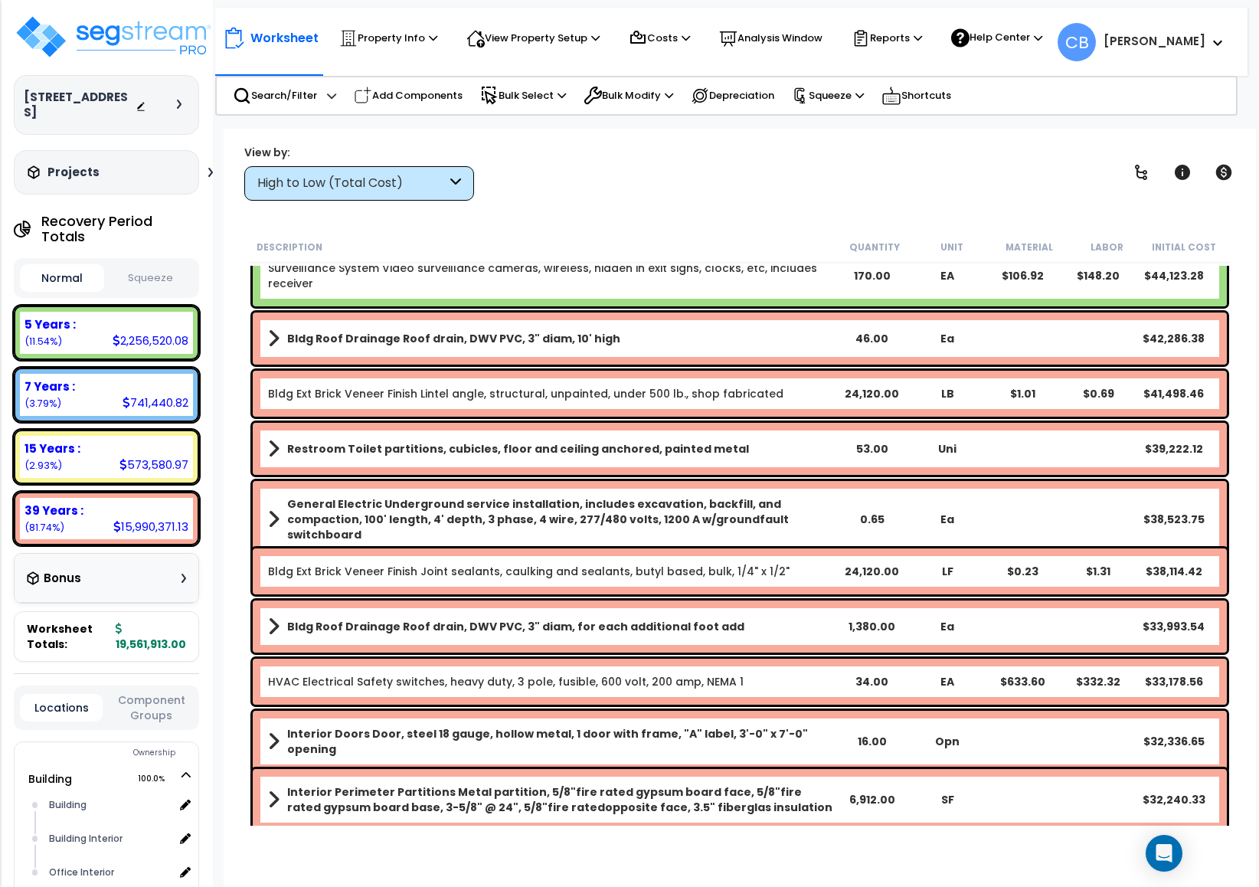
click at [600, 414] on div "Bldg Ext Brick Veneer Finish Lintel angle, structural, unpainted, under 500 lb.…" at bounding box center [740, 394] width 982 height 54
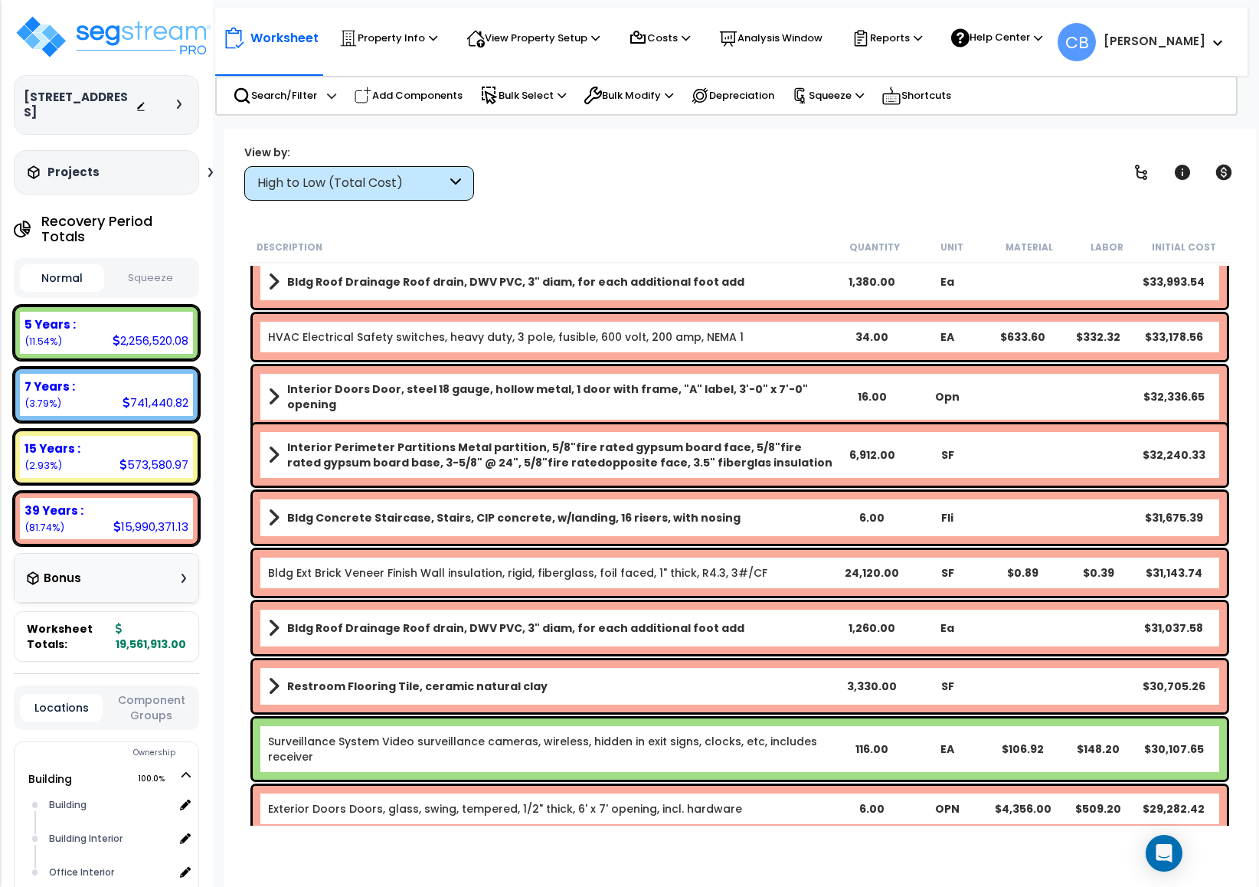
click at [603, 428] on div "Interior Perimeter Partitions Metal partition, 5/8"fire rated gypsum board face…" at bounding box center [740, 454] width 974 height 61
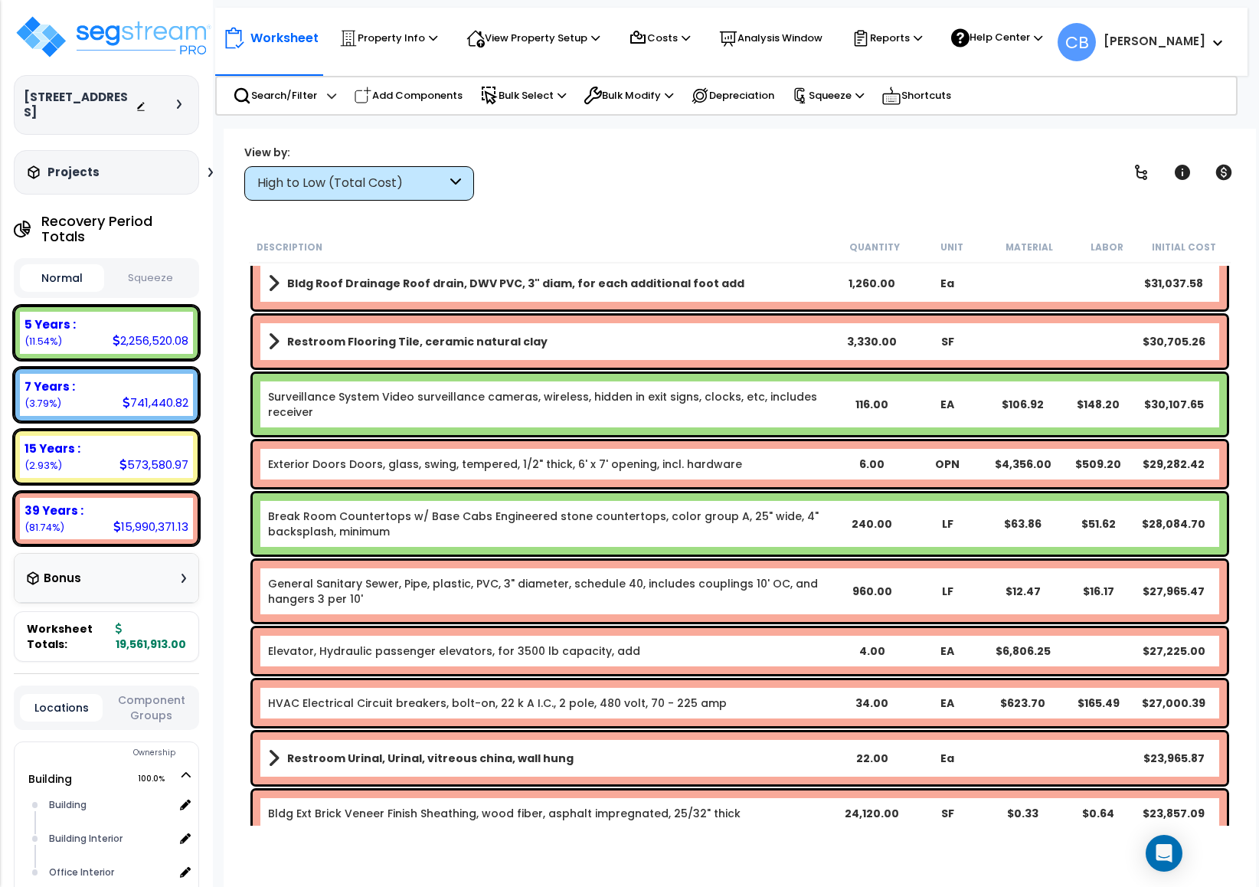
click at [603, 428] on div "Surveillance System Video surveillance cameras, wireless, hidden in exit signs,…" at bounding box center [740, 404] width 974 height 61
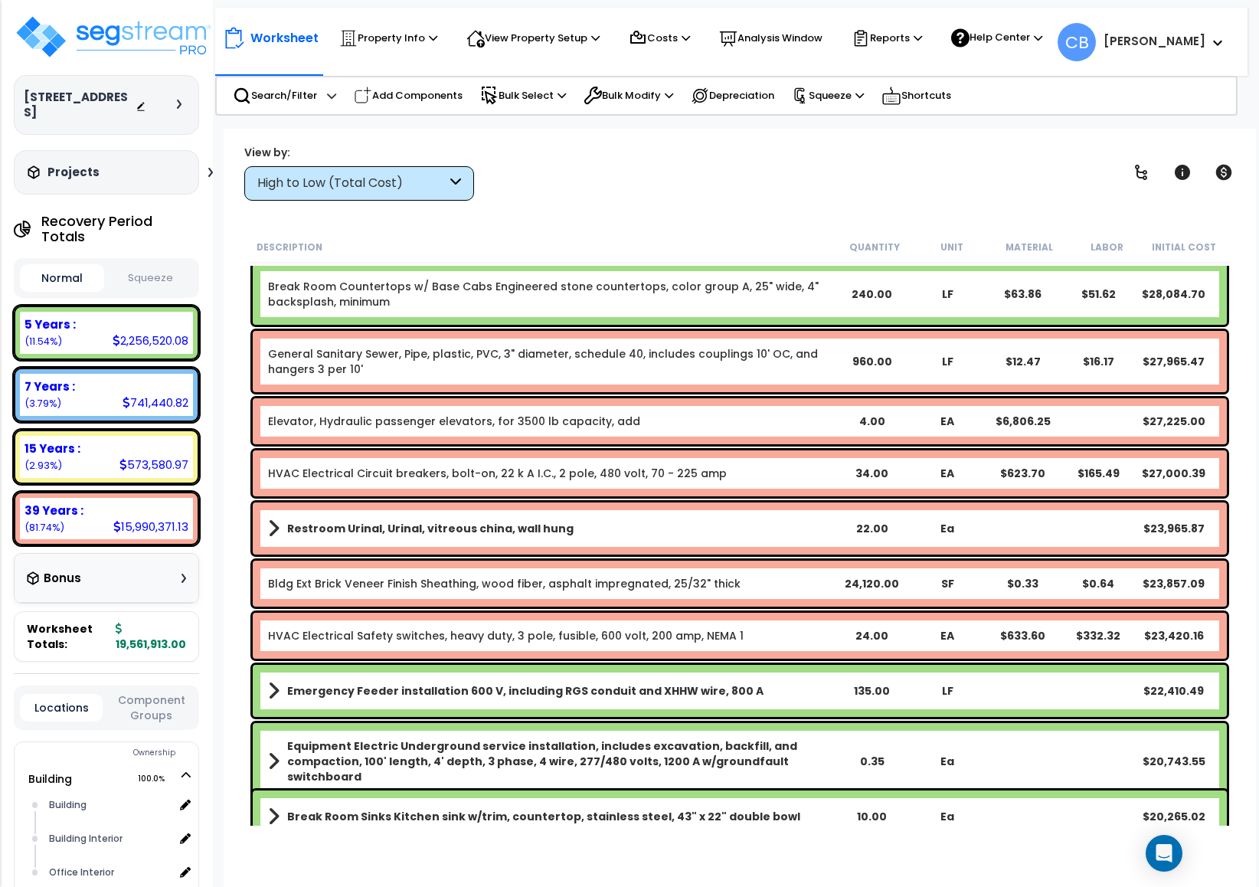
click at [603, 428] on div "Elevator, Hydraulic passenger elevators, for 3500 lb capacity, add 4.00 EA $6,8…" at bounding box center [740, 421] width 974 height 46
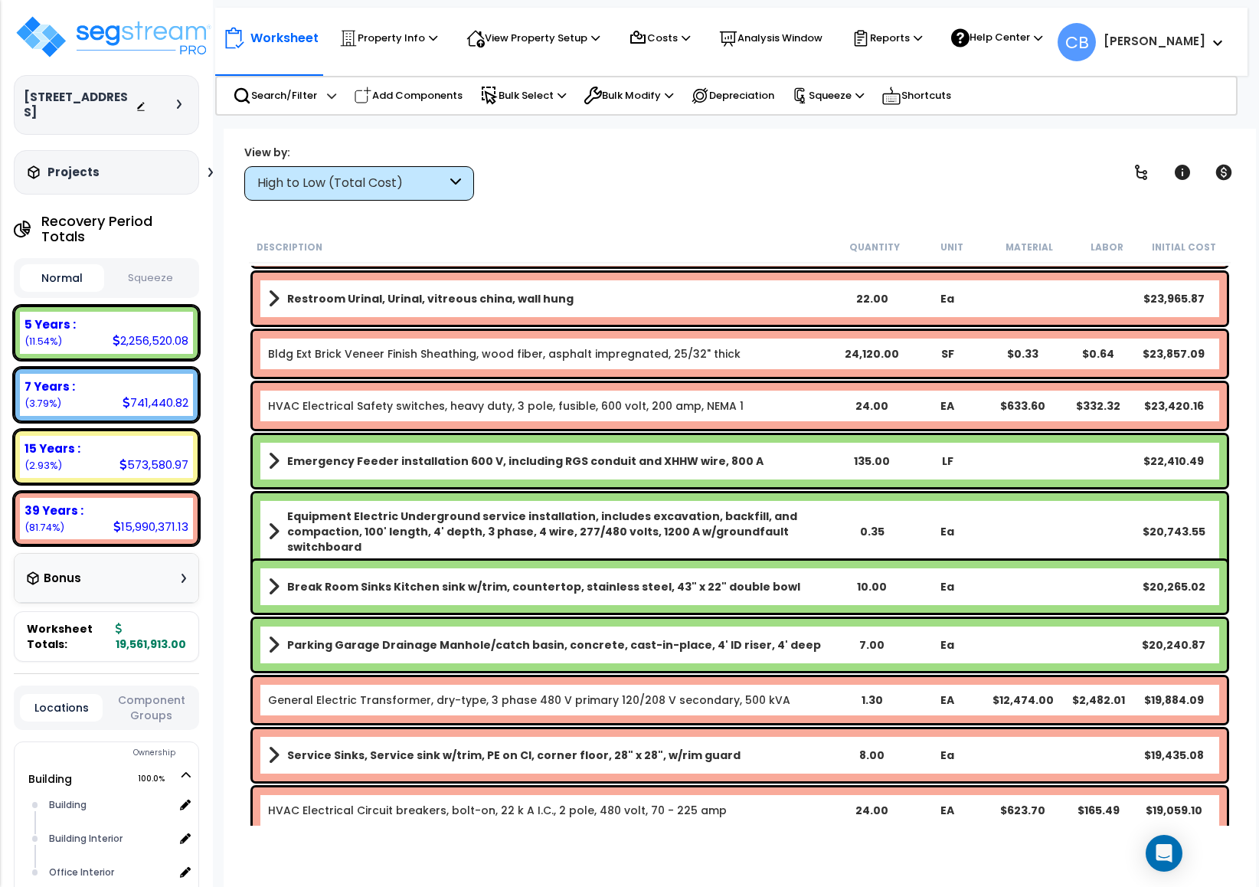
click at [603, 428] on div "HVAC Electrical Safety switches, heavy duty, 3 pole, fusible, 600 volt, 200 amp…" at bounding box center [740, 406] width 982 height 54
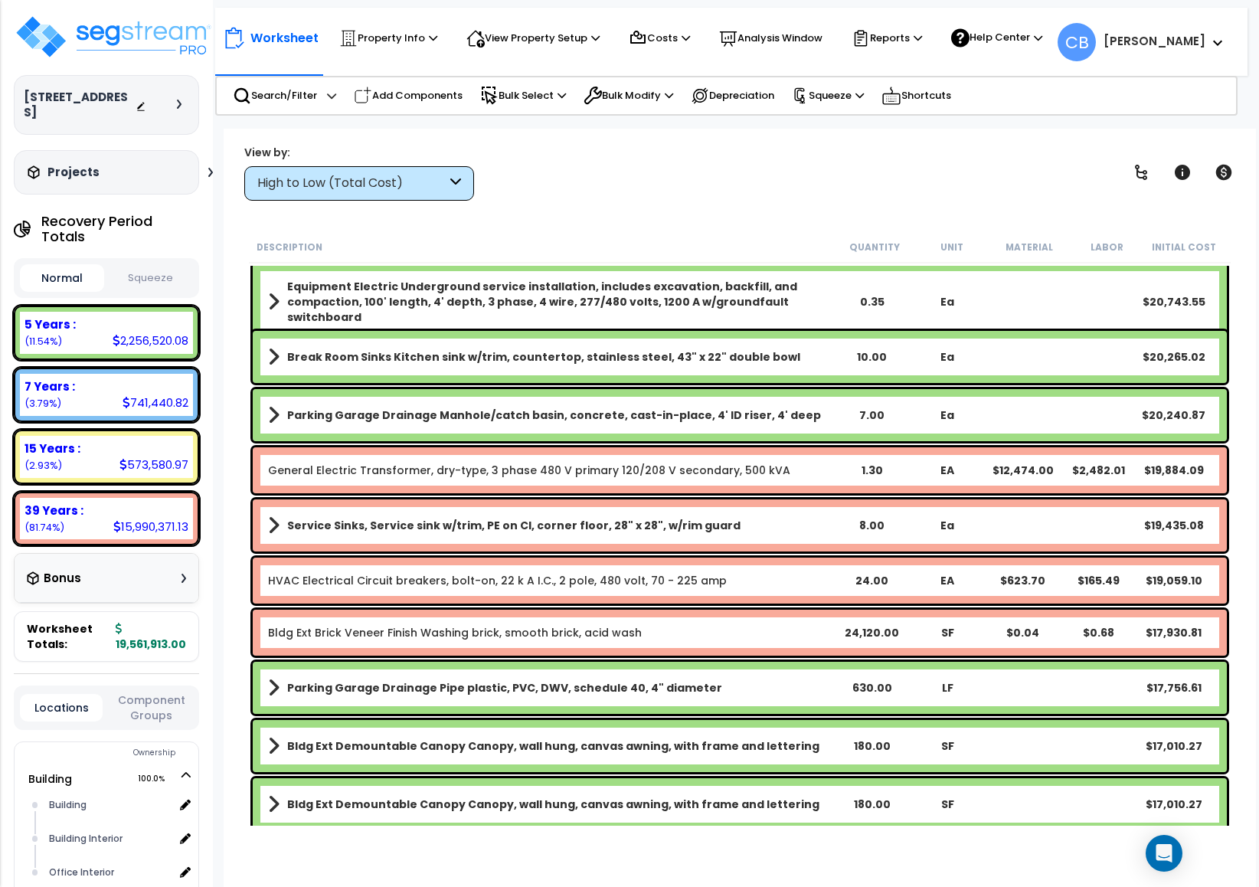
click at [603, 428] on div "Parking Garage Drainage Manhole/catch basin, concrete, cast-in-place, 4' ID ris…" at bounding box center [740, 415] width 974 height 52
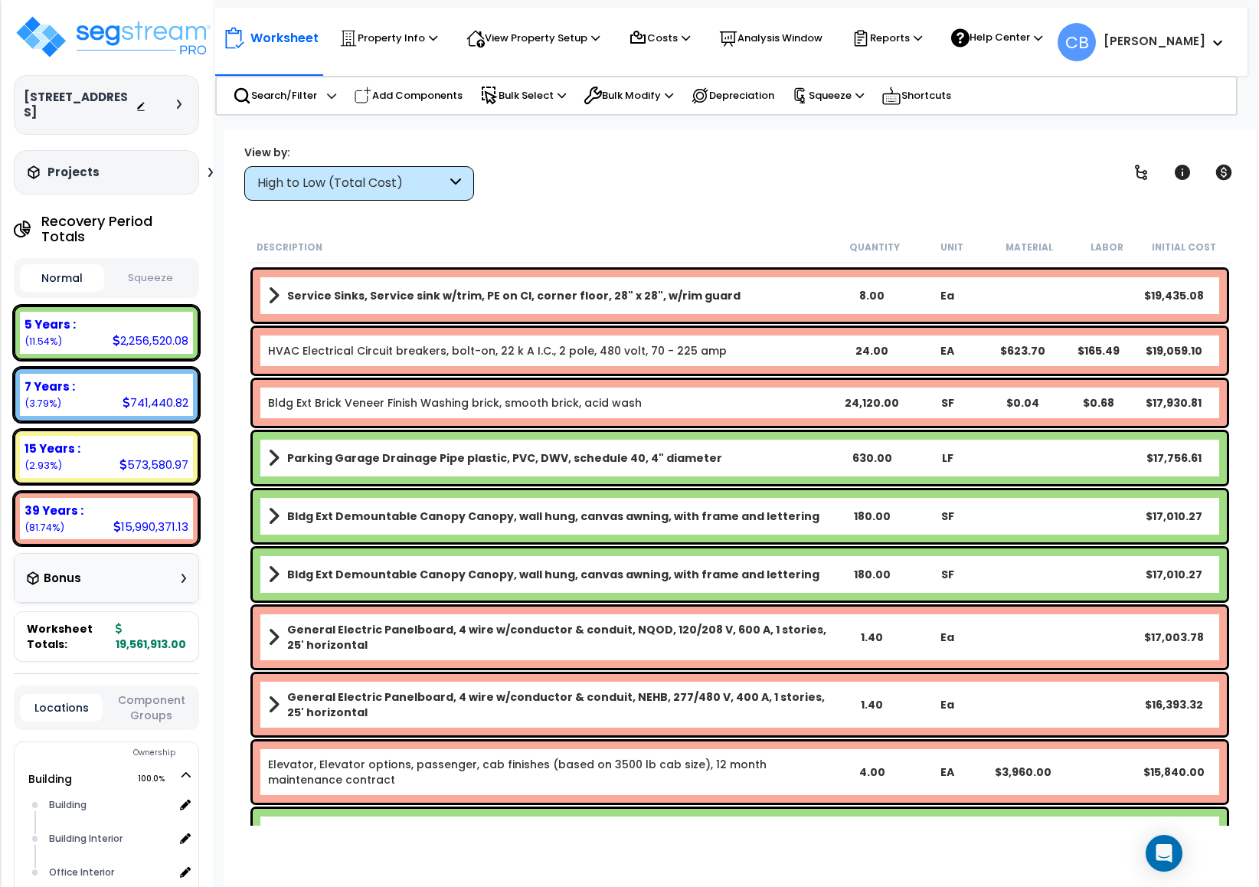
click at [603, 428] on div "Parking Garage Drainage Pipe plastic, PVC, DWV, schedule 40, 4" diameter 630.00…" at bounding box center [740, 458] width 982 height 60
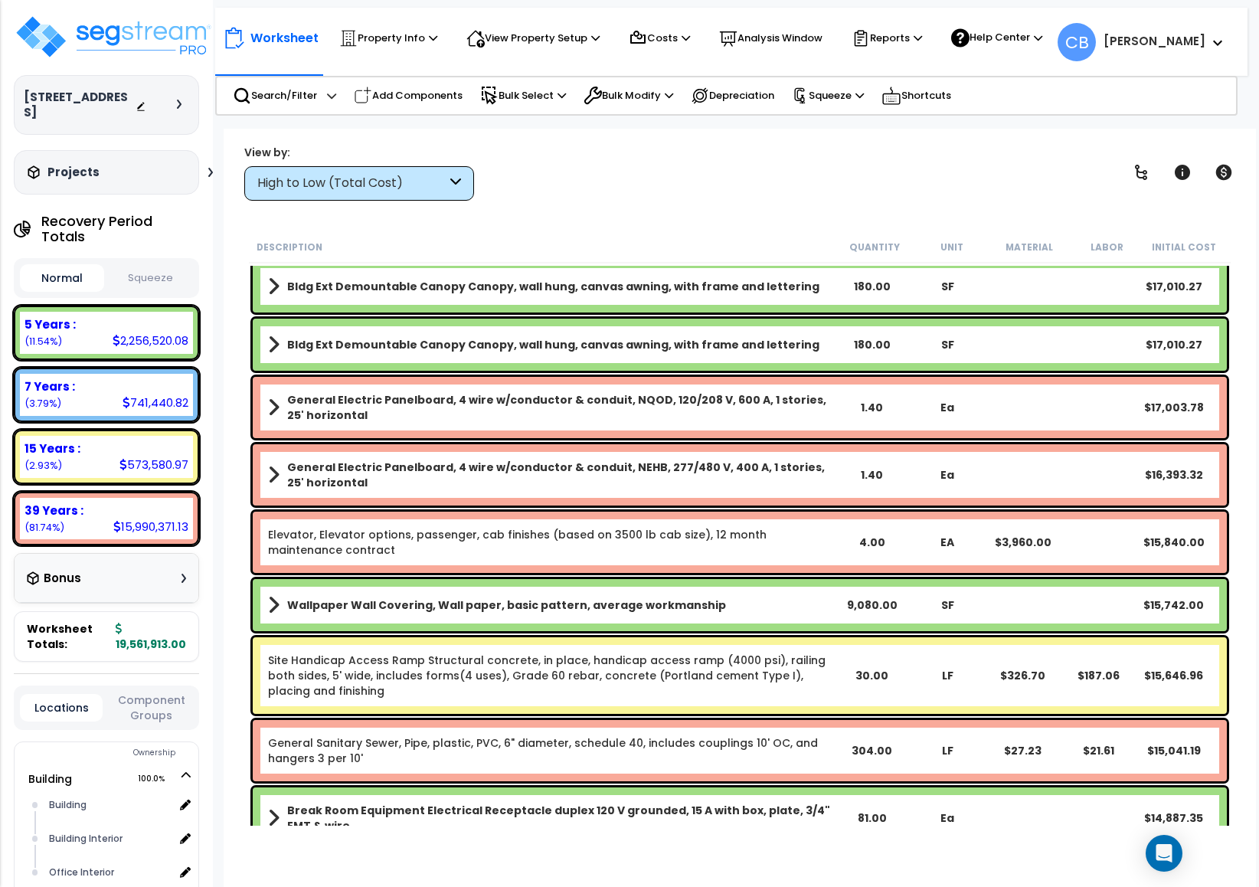
click at [603, 428] on div "General Electric Panelboard, 4 wire w/conductor & conduit, NQOD, 120/208 V, 600…" at bounding box center [740, 407] width 974 height 61
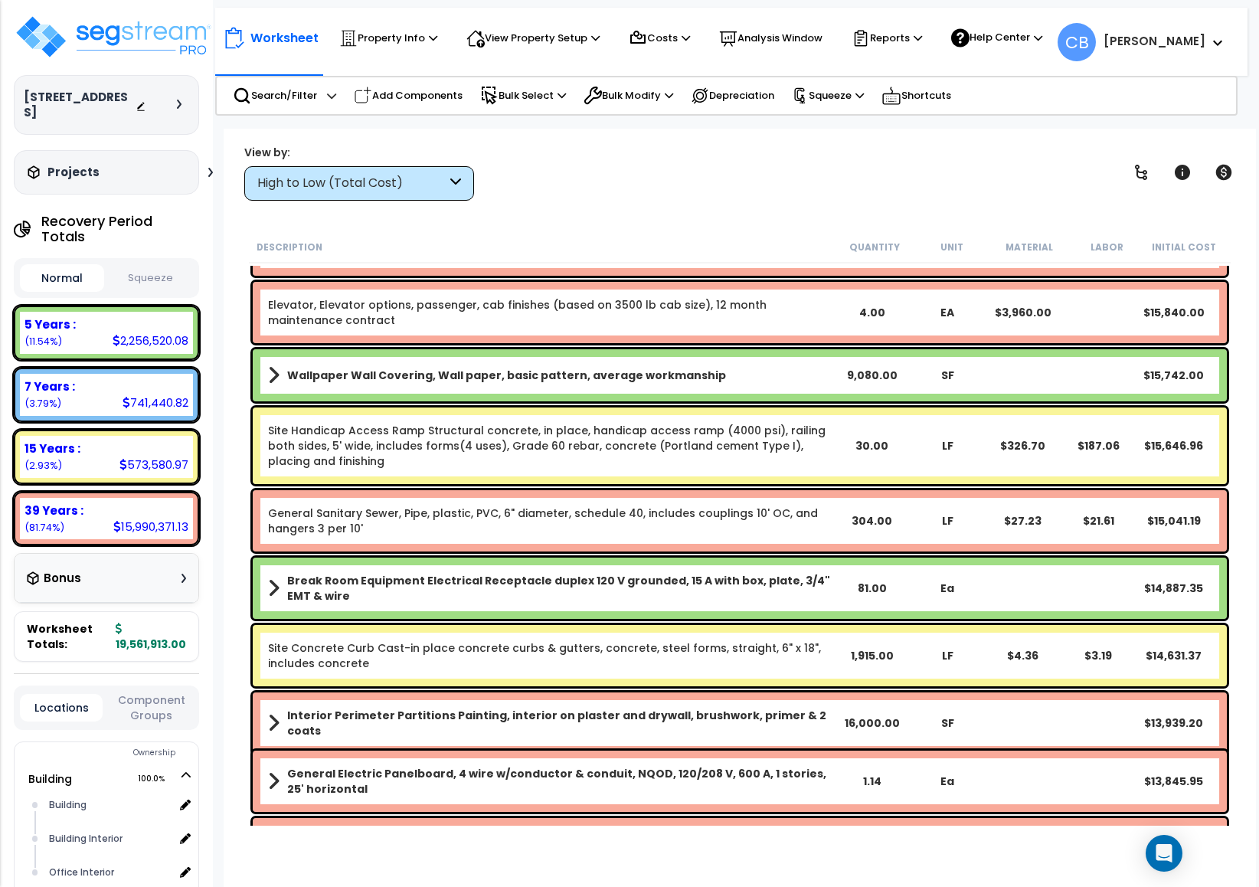
click at [603, 428] on link "Site Handicap Access Ramp Structural concrete, in place, handicap access ramp (…" at bounding box center [551, 446] width 566 height 46
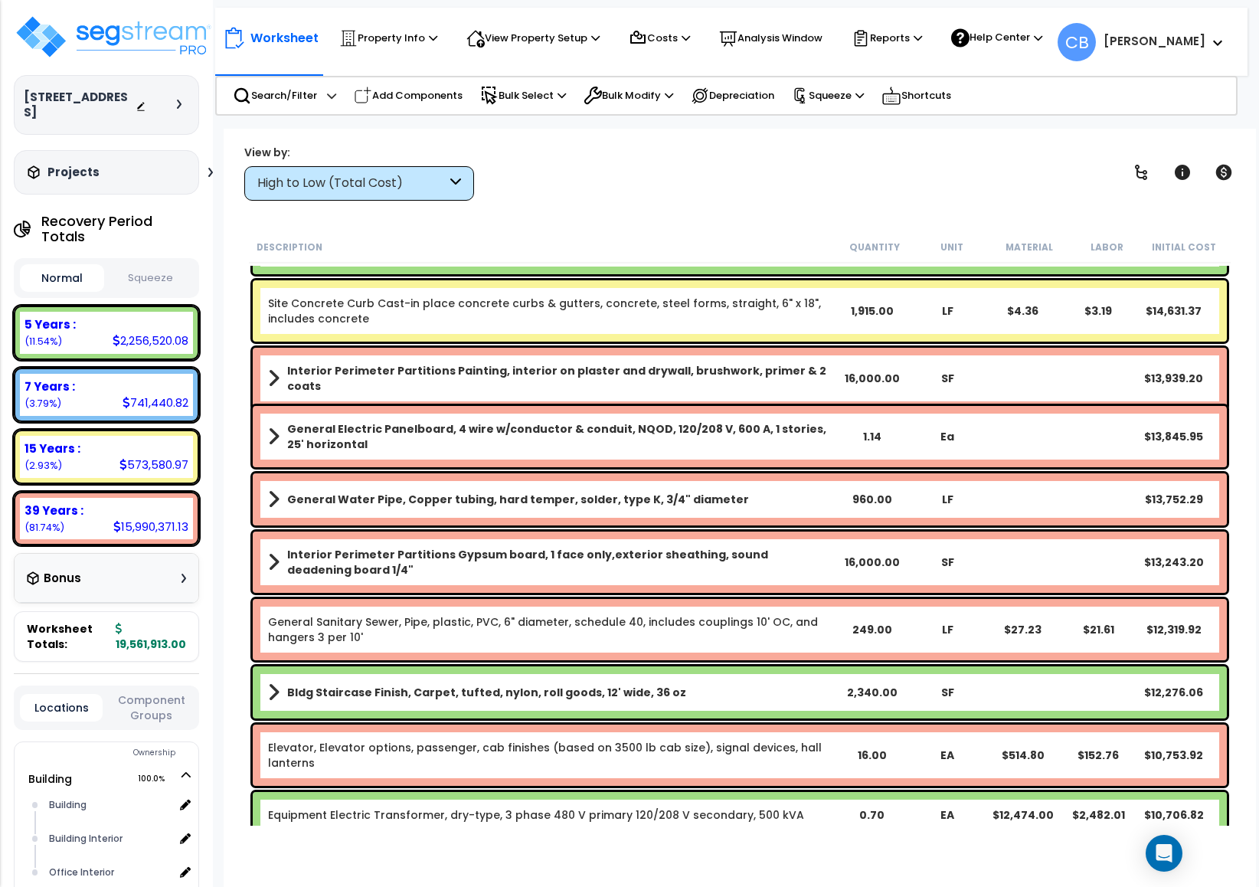
click at [603, 428] on b "General Electric Panelboard, 4 wire w/conductor & conduit, NQOD, 120/208 V, 600…" at bounding box center [560, 436] width 547 height 31
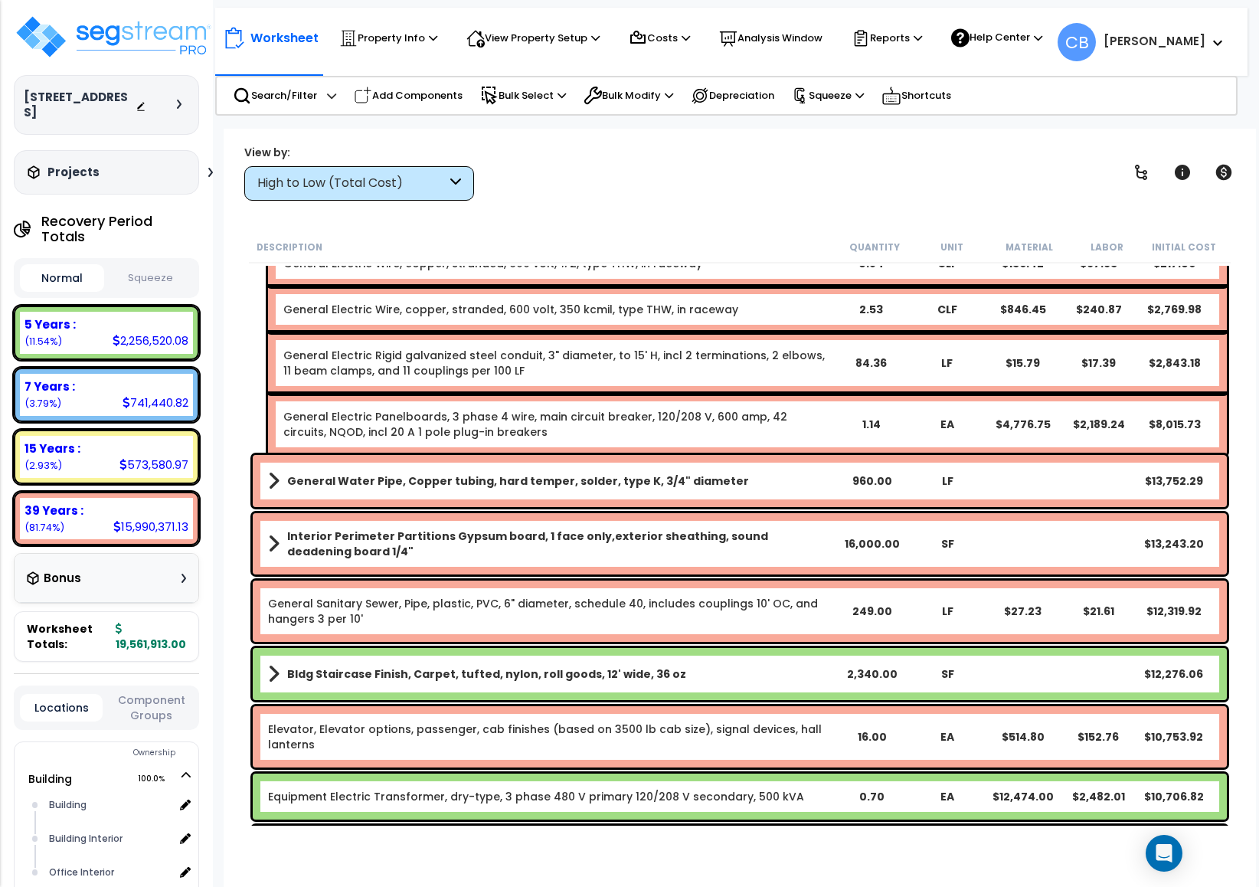
click at [603, 428] on link "General Electric Panelboards, 3 phase 4 wire, main circuit breaker, 120/208 V, …" at bounding box center [557, 424] width 549 height 31
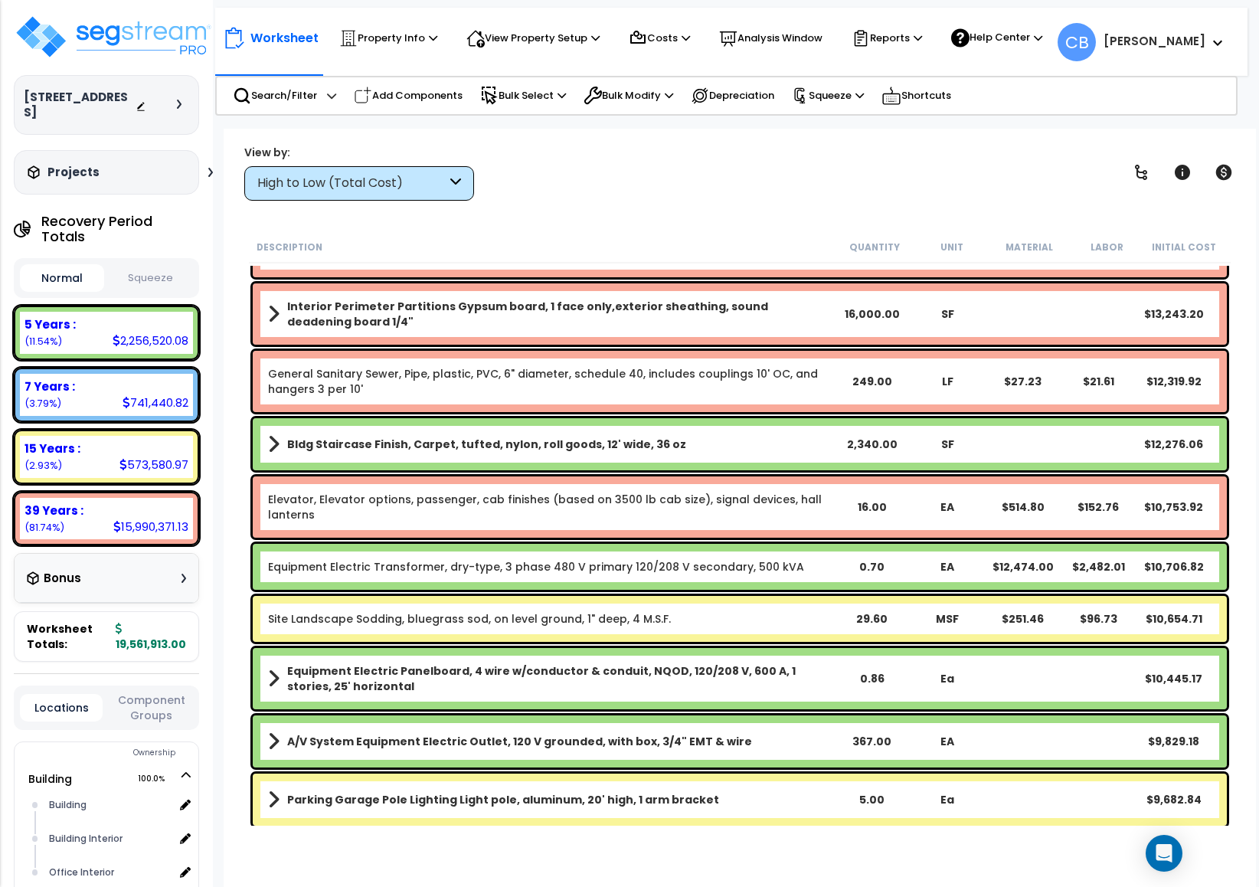
click at [603, 428] on div "Bldg Staircase Finish, Carpet, tufted, nylon, roll goods, 12' wide, 36 oz 2,340…" at bounding box center [740, 444] width 974 height 52
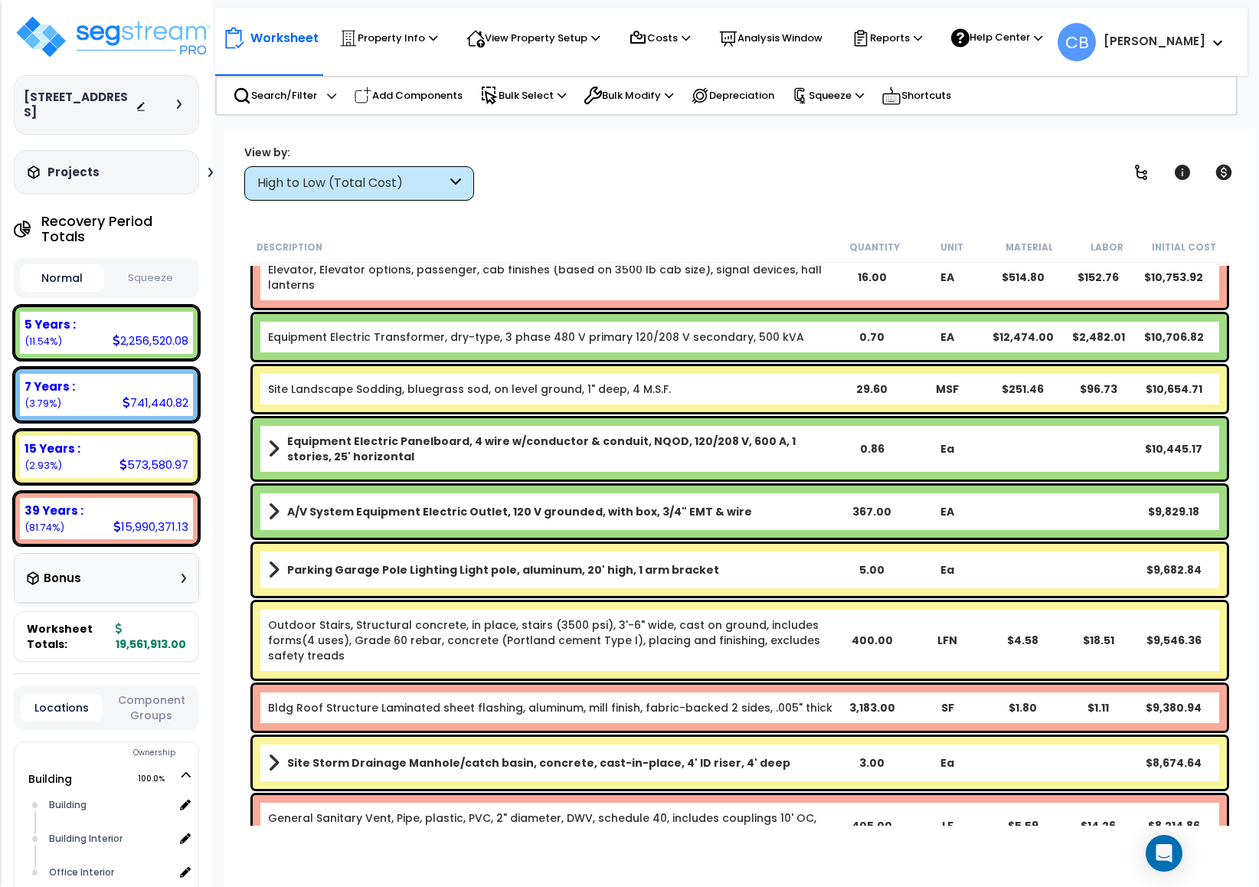
click at [603, 428] on div "Equipment Electric Panelboard, 4 wire w/conductor & conduit, NQOD, 120/208 V, 6…" at bounding box center [740, 448] width 974 height 61
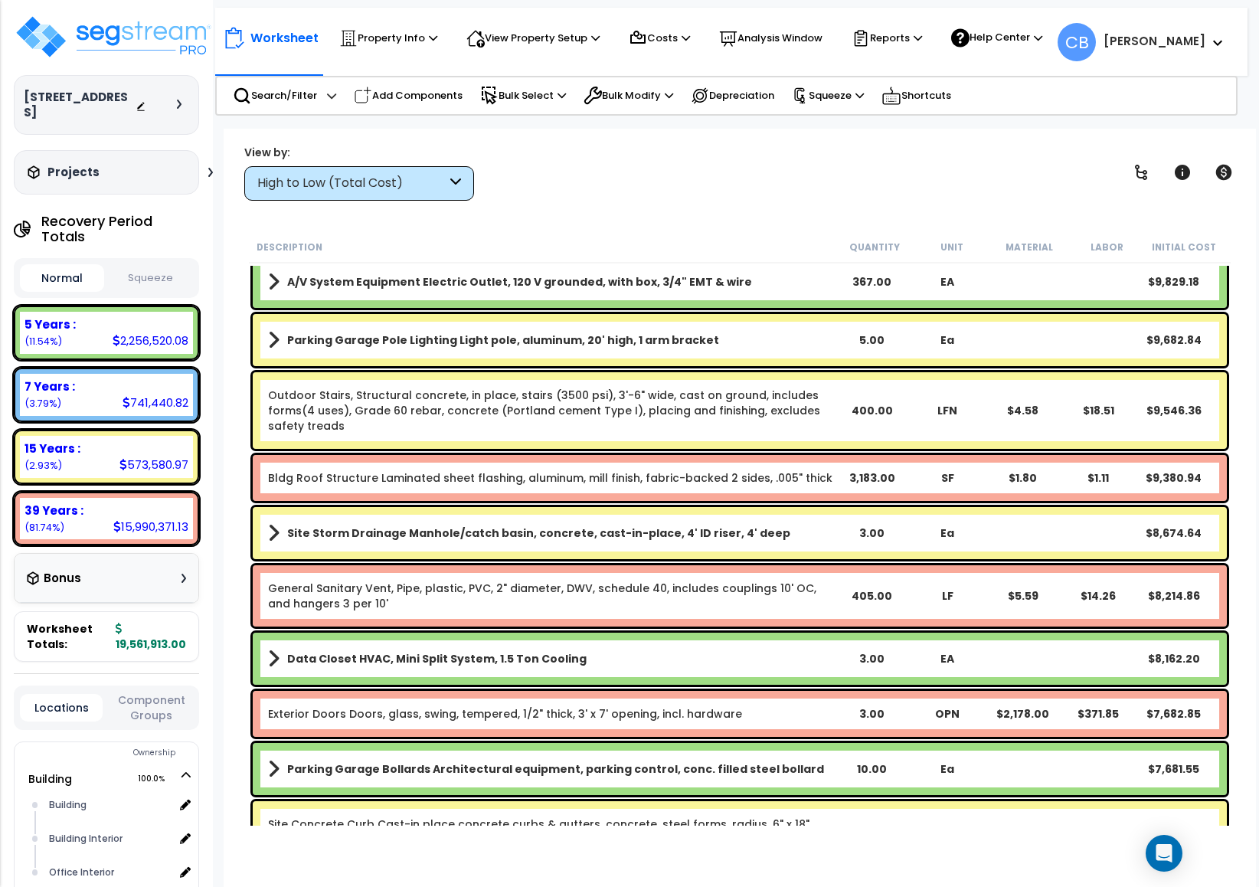
click at [603, 428] on link "Outdoor Stairs, Structural concrete, in place, stairs (3500 psi), 3'-6" wide, c…" at bounding box center [551, 411] width 566 height 46
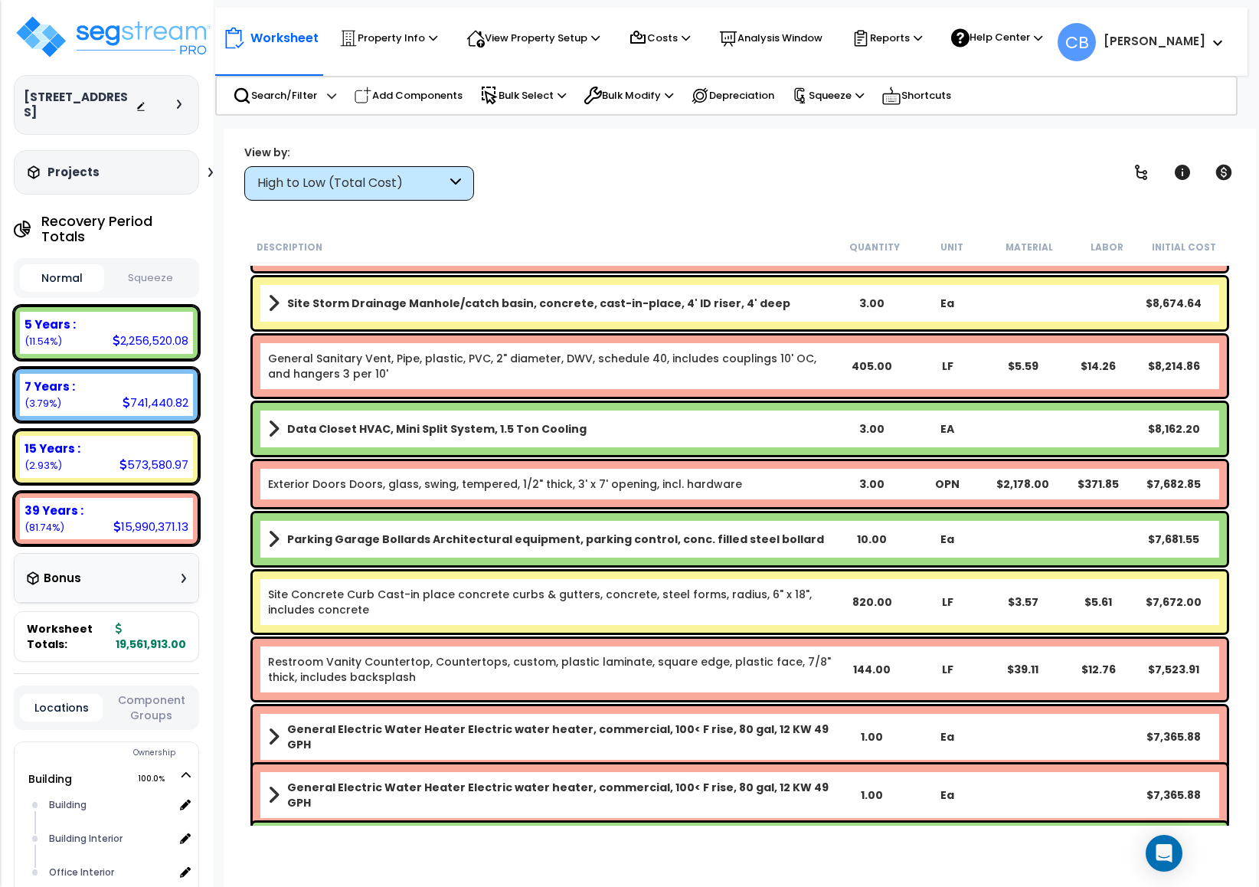
click at [603, 428] on link "Data Closet HVAC, Mini Split System, 1.5 Ton Cooling" at bounding box center [551, 428] width 566 height 21
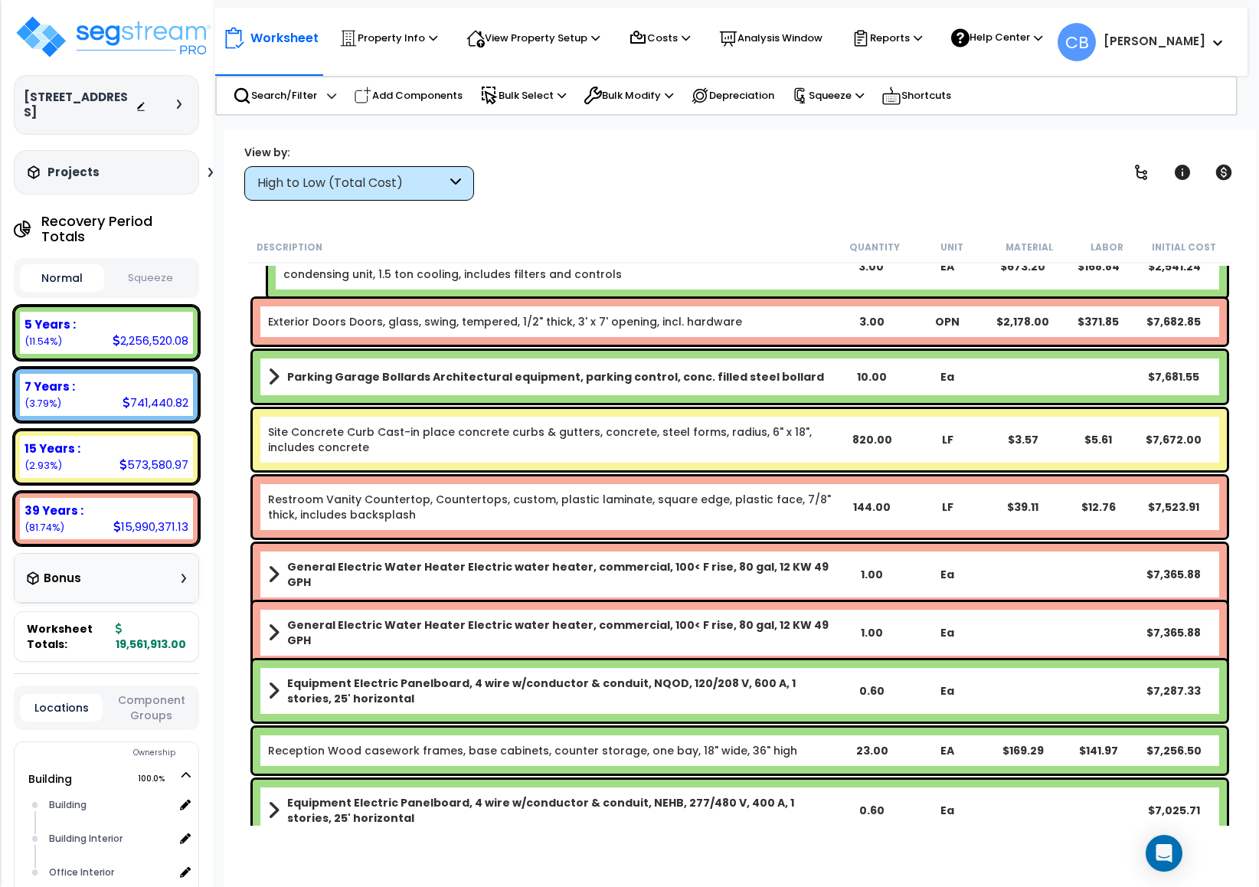
click at [603, 428] on link "Site Concrete Curb Cast-in place concrete curbs & gutters, concrete, steel form…" at bounding box center [551, 439] width 566 height 31
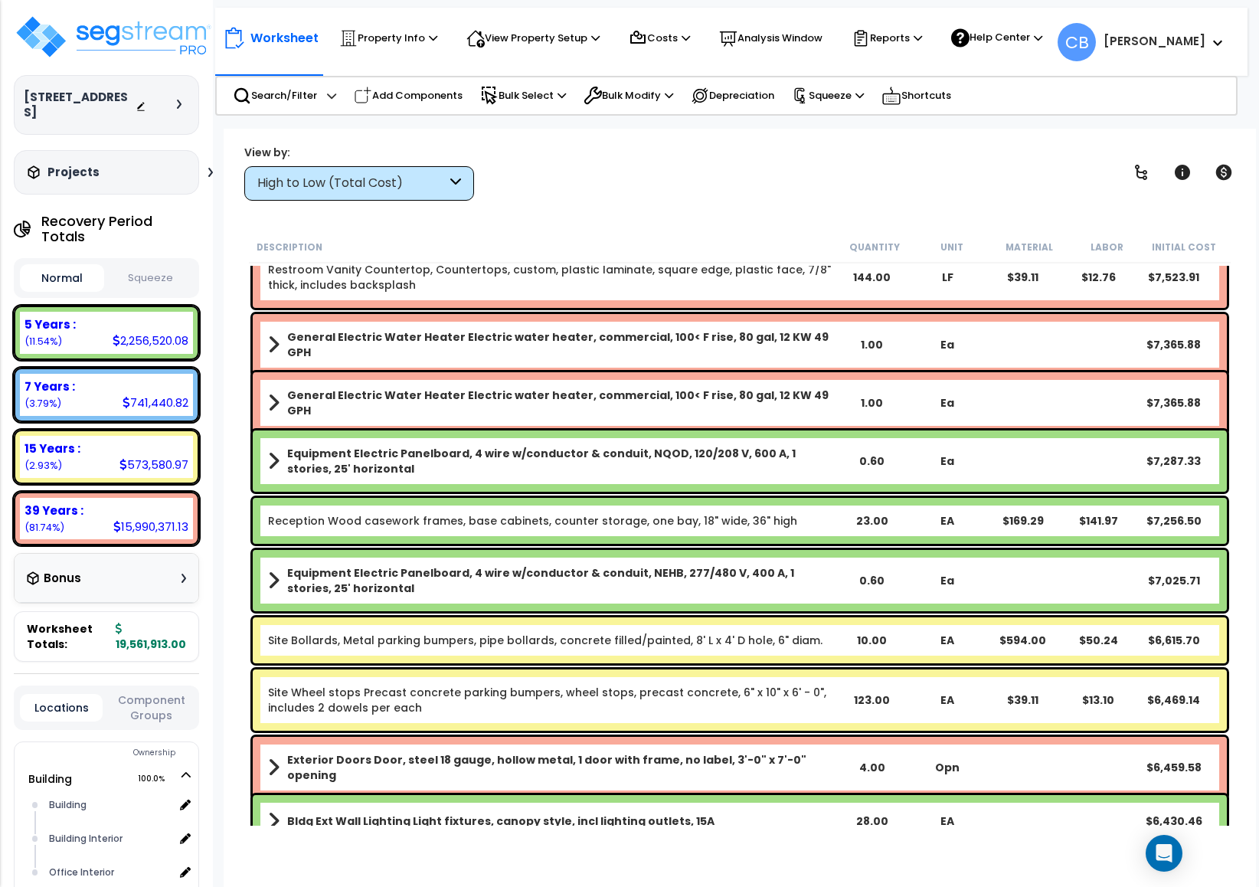
click at [603, 428] on div "Equipment Electric Panelboard, 4 wire w/conductor & conduit, NQOD, 120/208 V, 6…" at bounding box center [740, 461] width 982 height 69
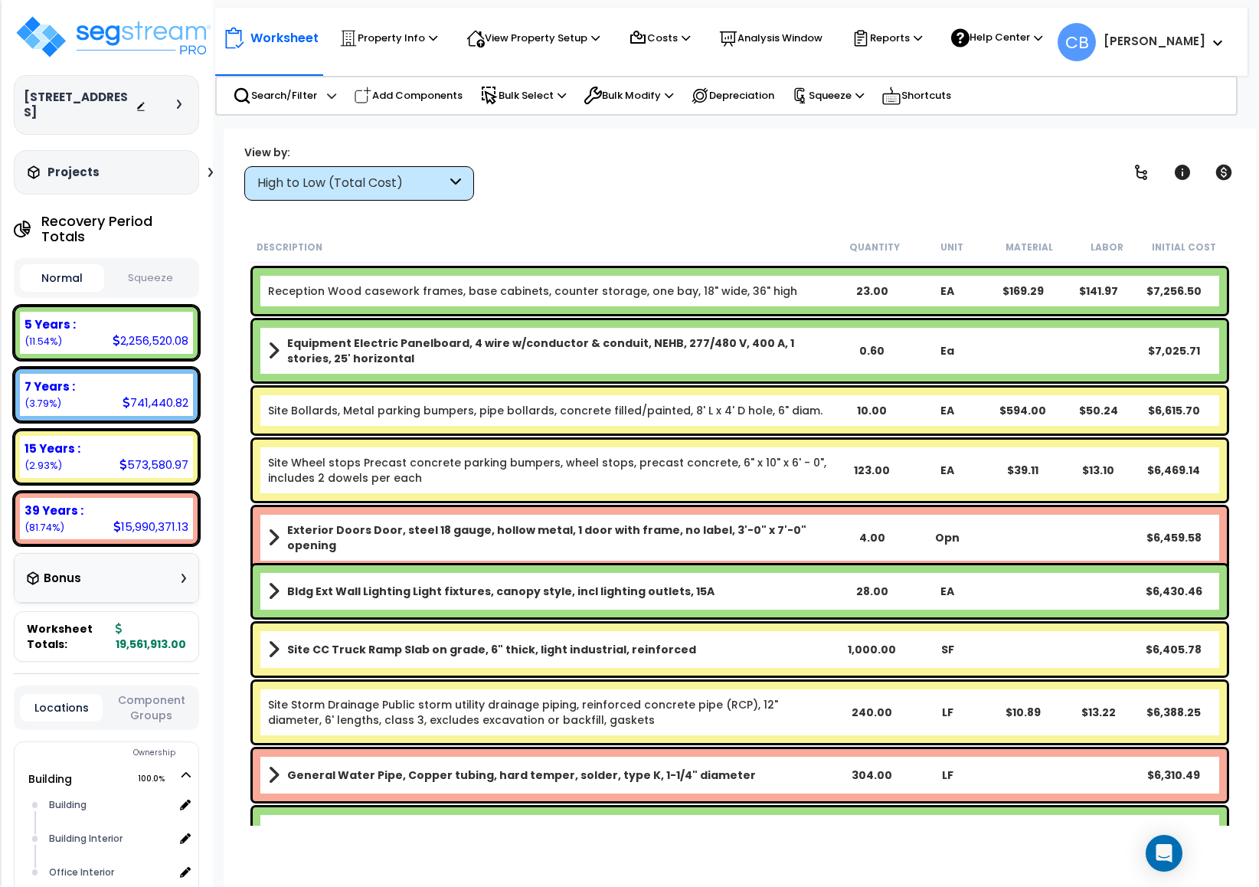
click at [603, 428] on div "Site Bollards, Metal parking bumpers, pipe bollards, concrete filled/painted, 8…" at bounding box center [740, 411] width 974 height 46
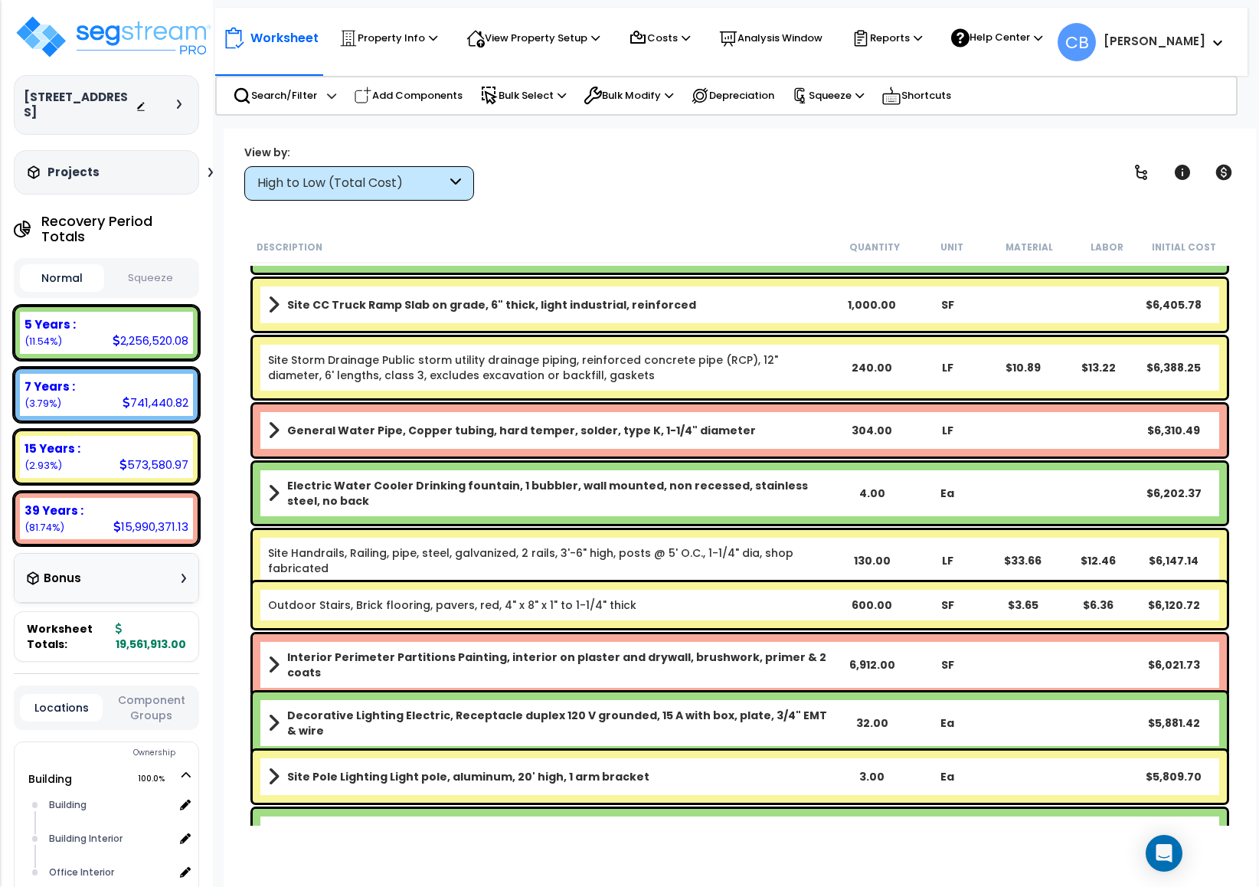
click at [603, 428] on b "General Water Pipe, Copper tubing, hard temper, solder, type K, 1-1/4" diameter" at bounding box center [521, 430] width 469 height 15
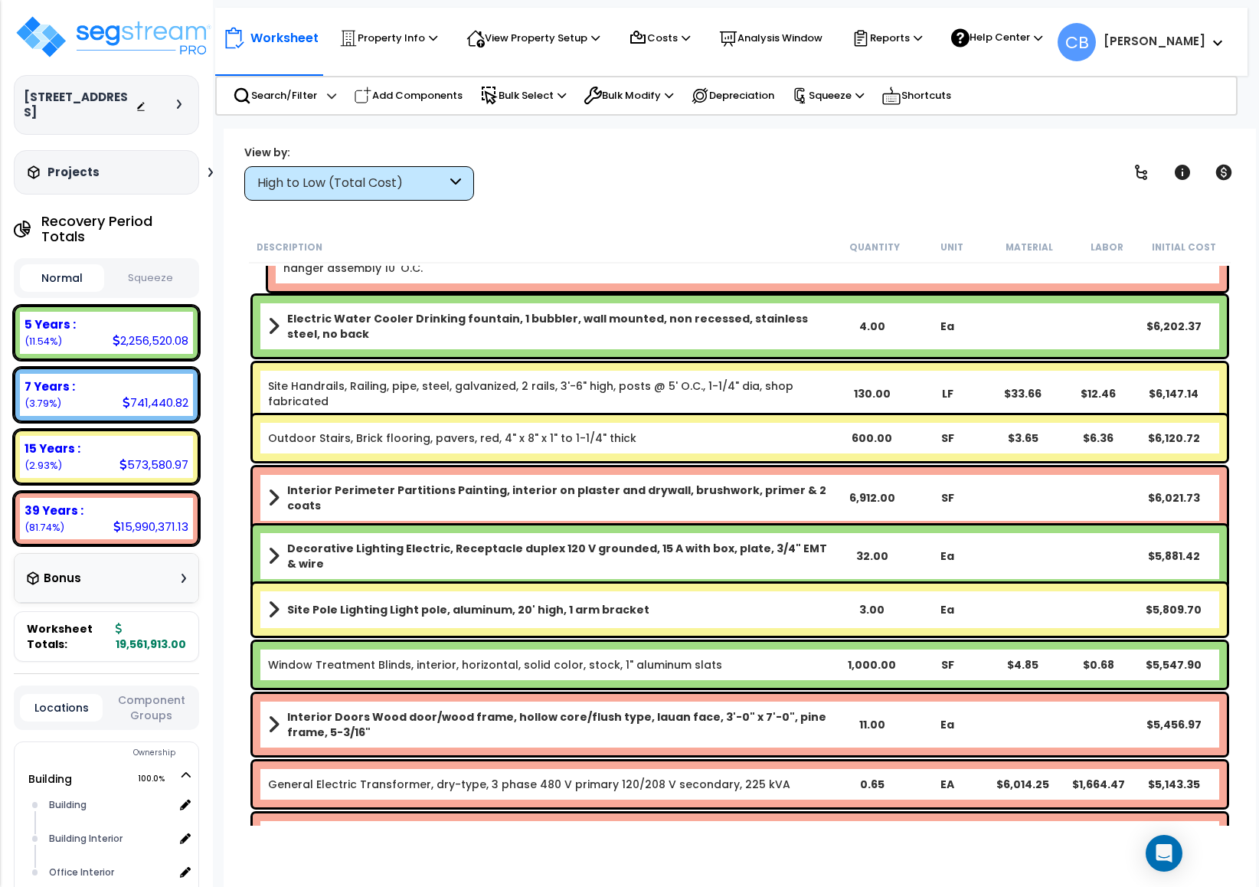
click at [603, 430] on link "Outdoor Stairs, Brick flooring, pavers, red, 4" x 8" x 1" to 1-1/4" thick" at bounding box center [452, 437] width 368 height 15
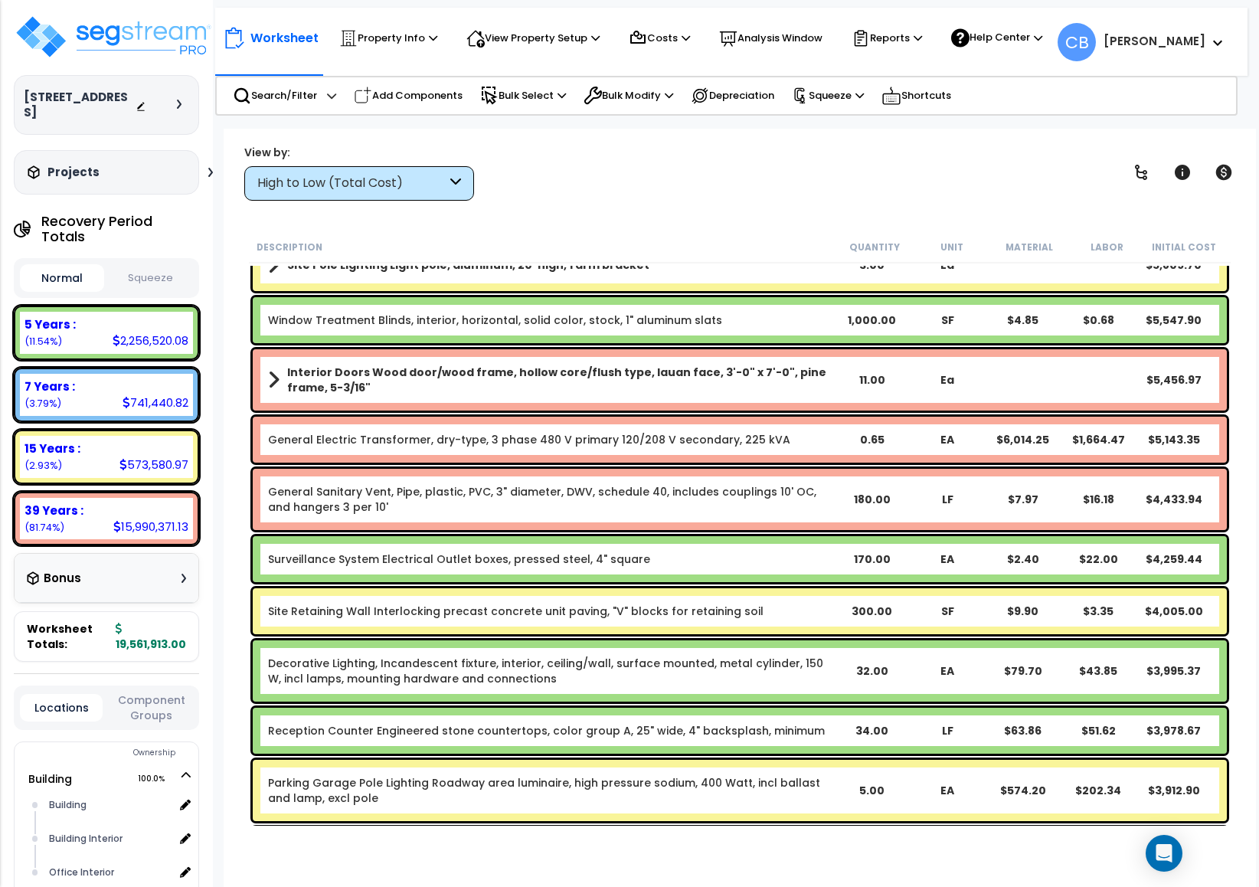
click at [603, 428] on div "General Electric Transformer, dry-type, 3 phase 480 V primary 120/208 V seconda…" at bounding box center [740, 440] width 974 height 46
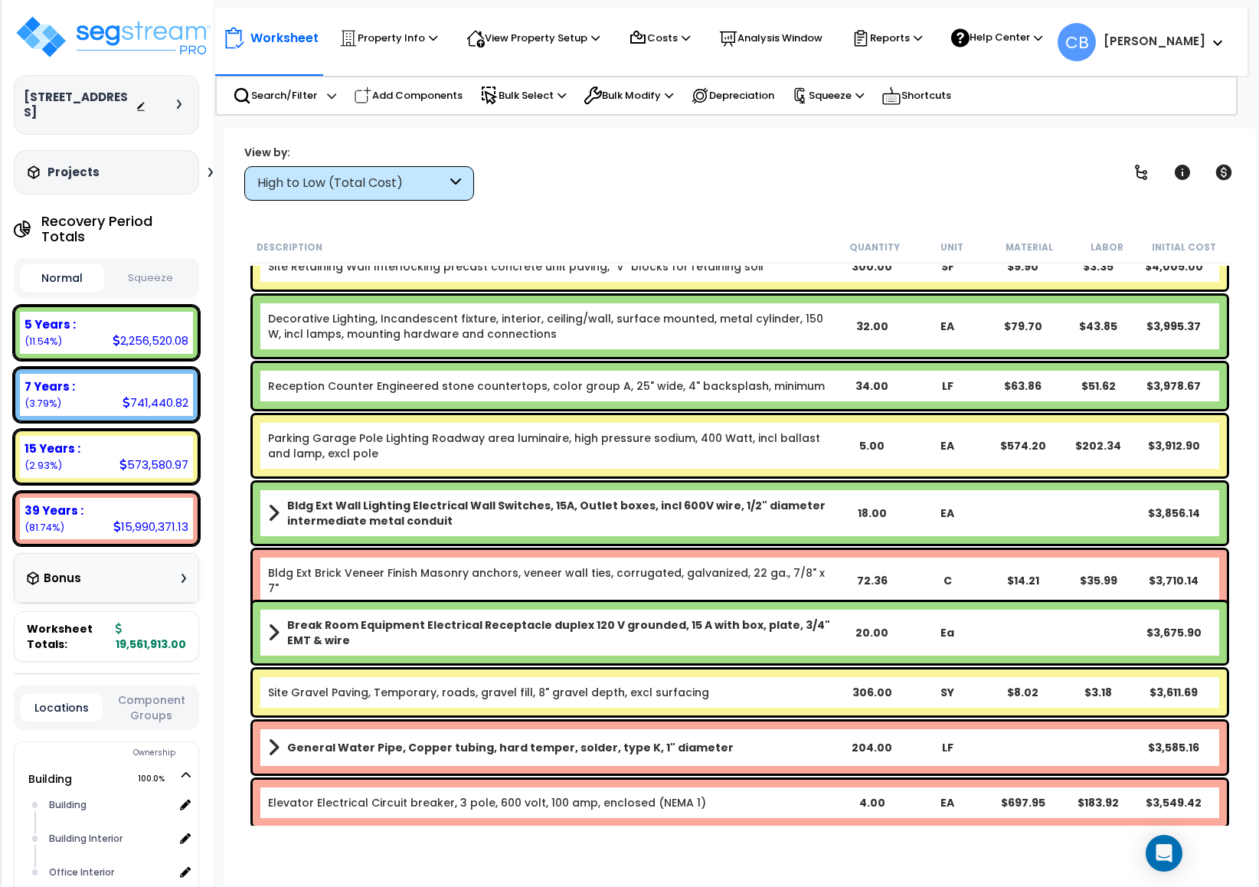
click at [603, 430] on link "Parking Garage Pole Lighting Roadway area luminaire, high pressure sodium, 400 …" at bounding box center [551, 445] width 566 height 31
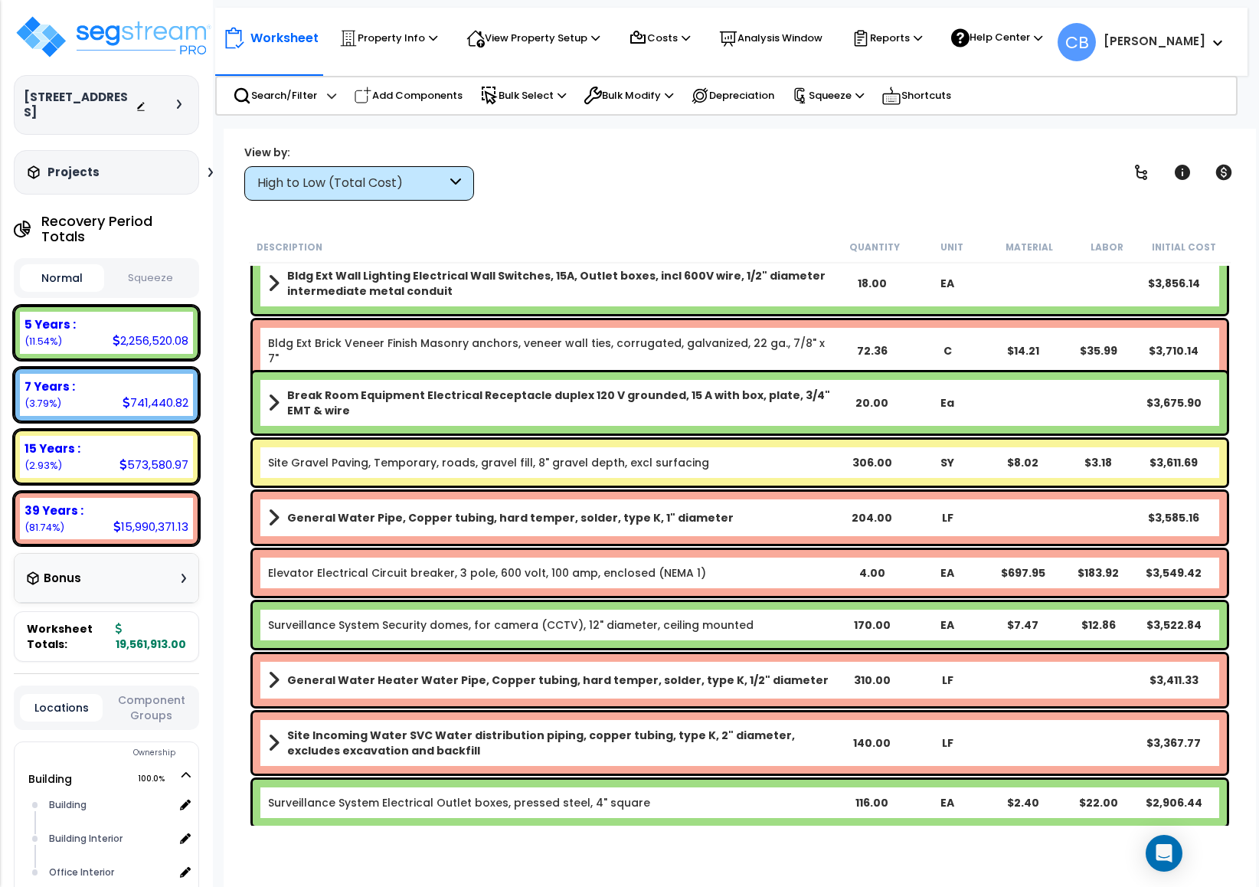
click at [603, 428] on div "Break Room Equipment Electrical Receptacle duplex 120 V grounded, 15 A with box…" at bounding box center [740, 402] width 974 height 61
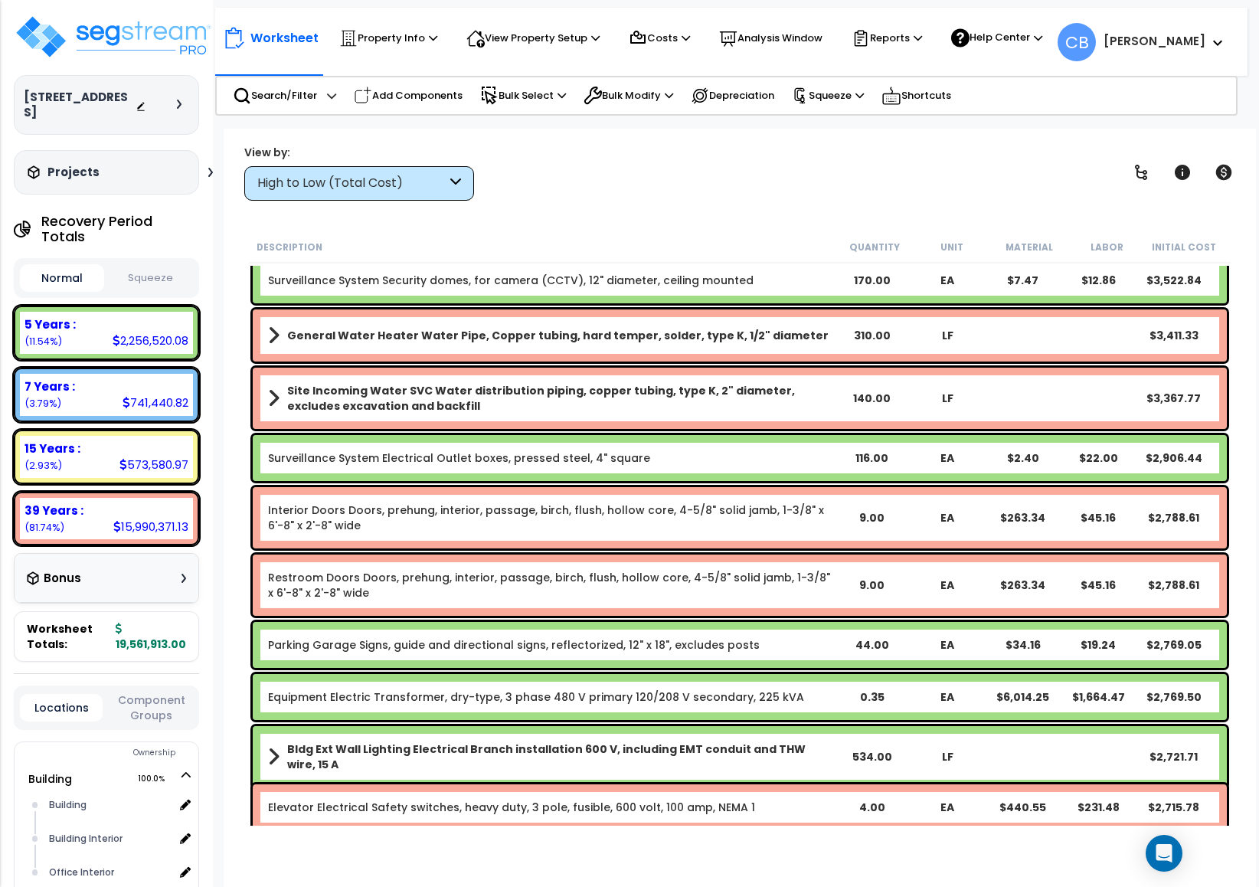
click at [603, 428] on div "Site Incoming Water SVC Water distribution piping, copper tubing, type K, 2" di…" at bounding box center [740, 398] width 982 height 69
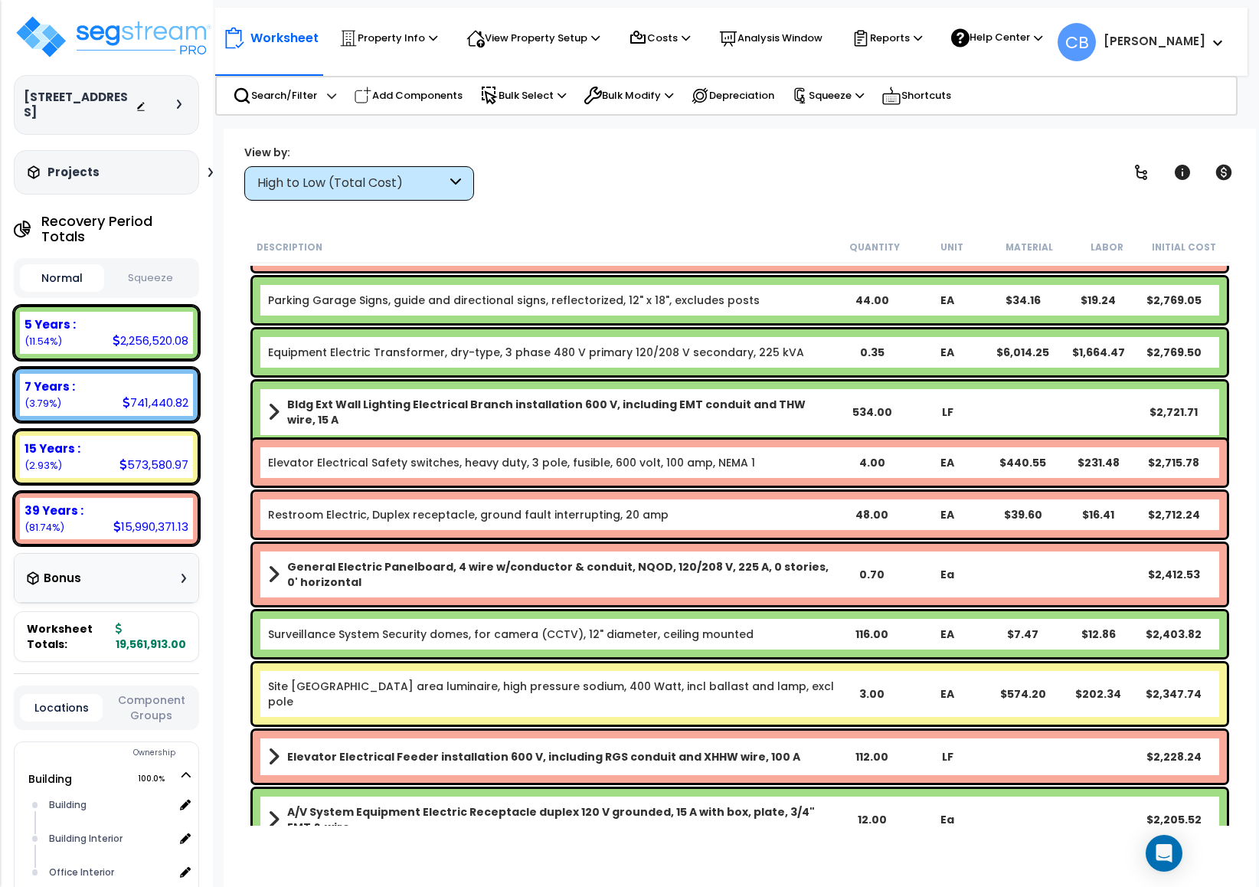
click at [603, 428] on div "Bldg Ext Wall Lighting Electrical Branch installation 600 V, including EMT cond…" at bounding box center [740, 411] width 974 height 61
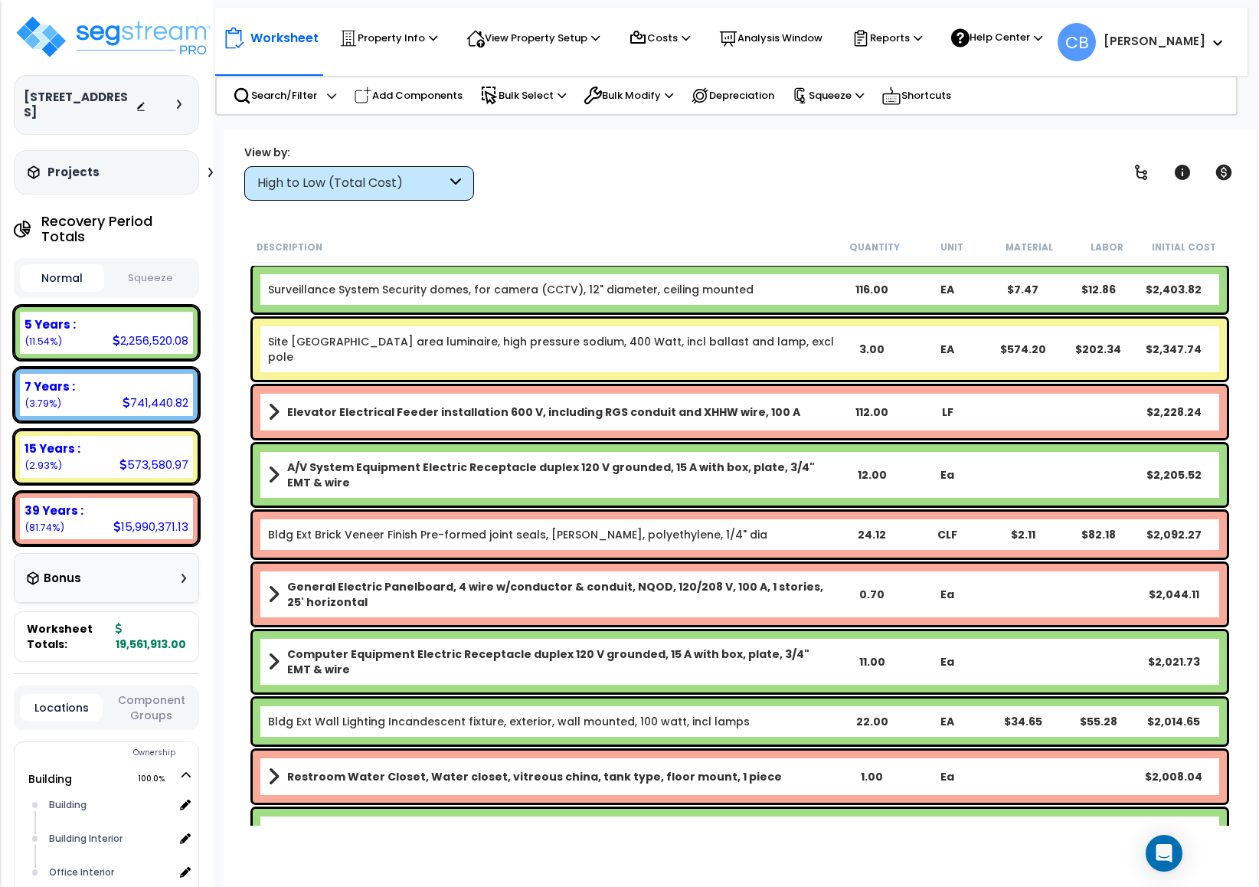
click at [603, 428] on div "Elevator Electrical Feeder installation 600 V, including RGS conduit and XHHW w…" at bounding box center [740, 412] width 974 height 52
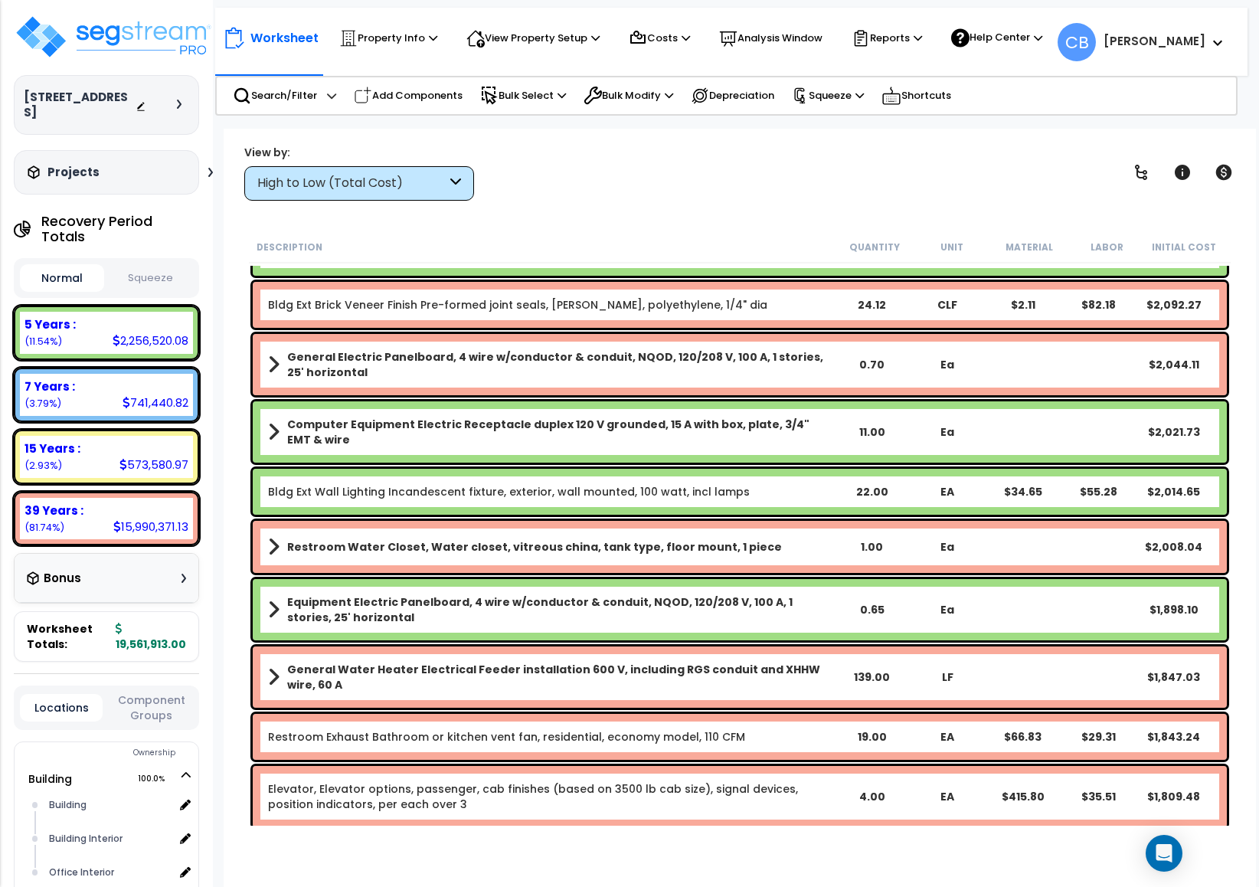
click at [603, 428] on b "Computer Equipment Electric Receptacle duplex 120 V grounded, 15 A with box, pl…" at bounding box center [560, 432] width 547 height 31
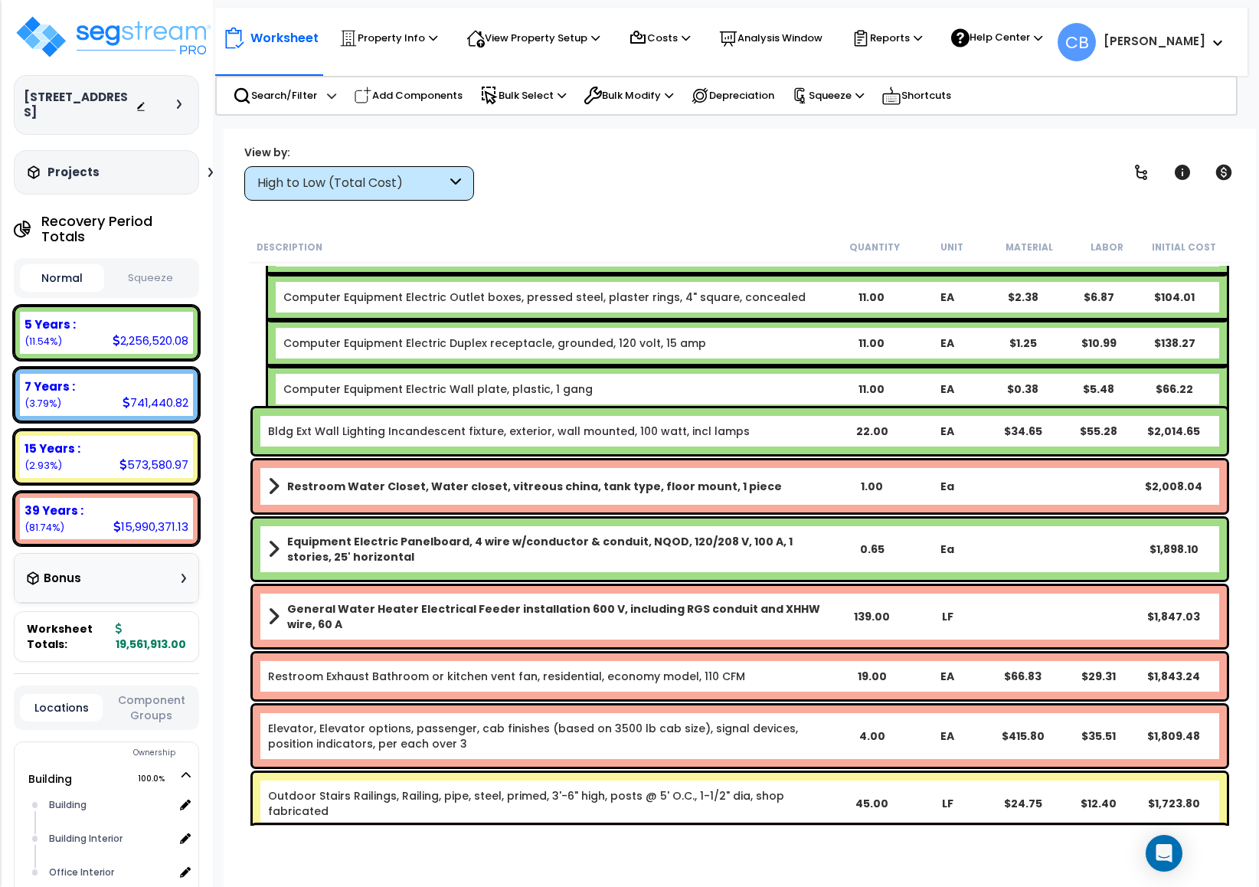
click at [603, 428] on link "Bldg Ext Wall Lighting Incandescent fixture, exterior, wall mounted, 100 watt, …" at bounding box center [509, 431] width 482 height 15
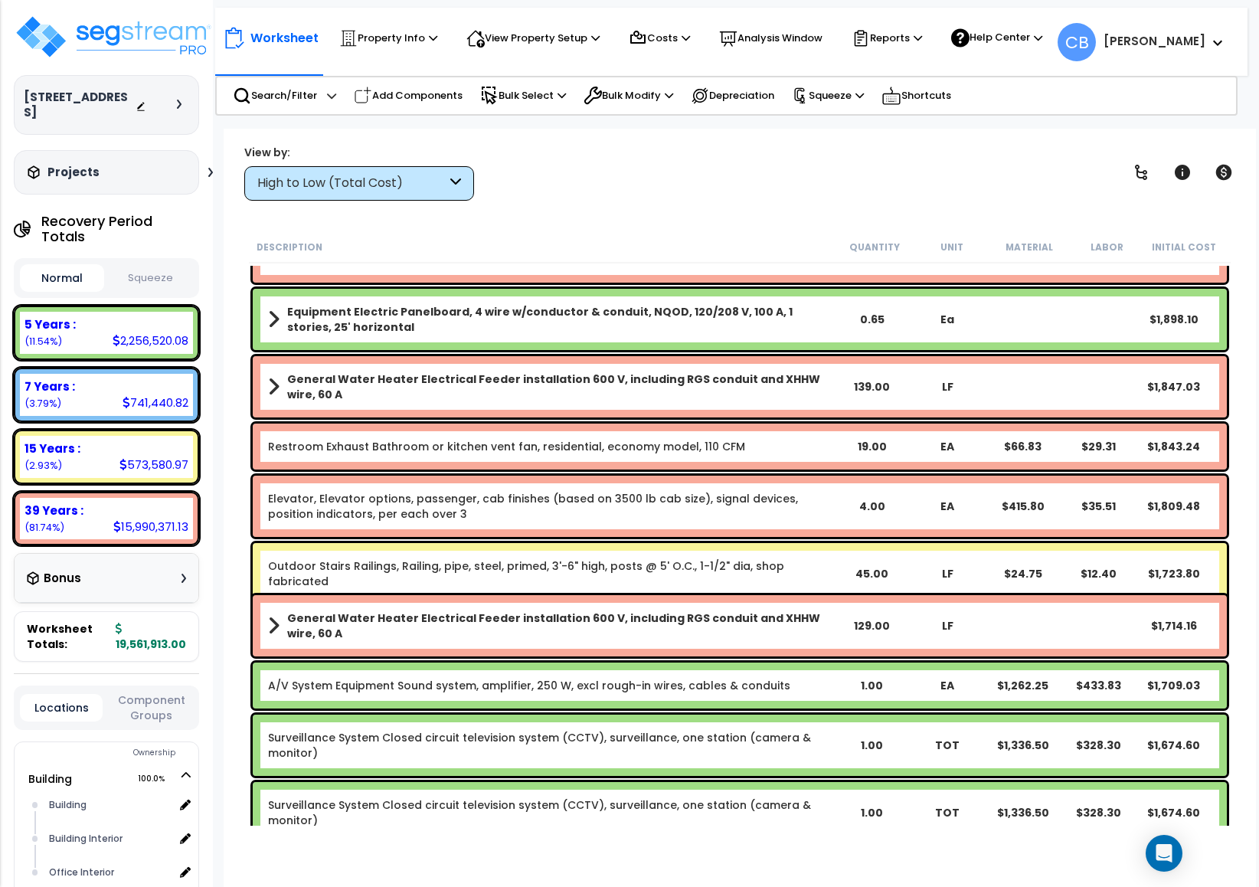
click at [603, 428] on div "Restroom Exhaust Bathroom or kitchen vent fan, residential, economy model, 110 …" at bounding box center [740, 447] width 974 height 46
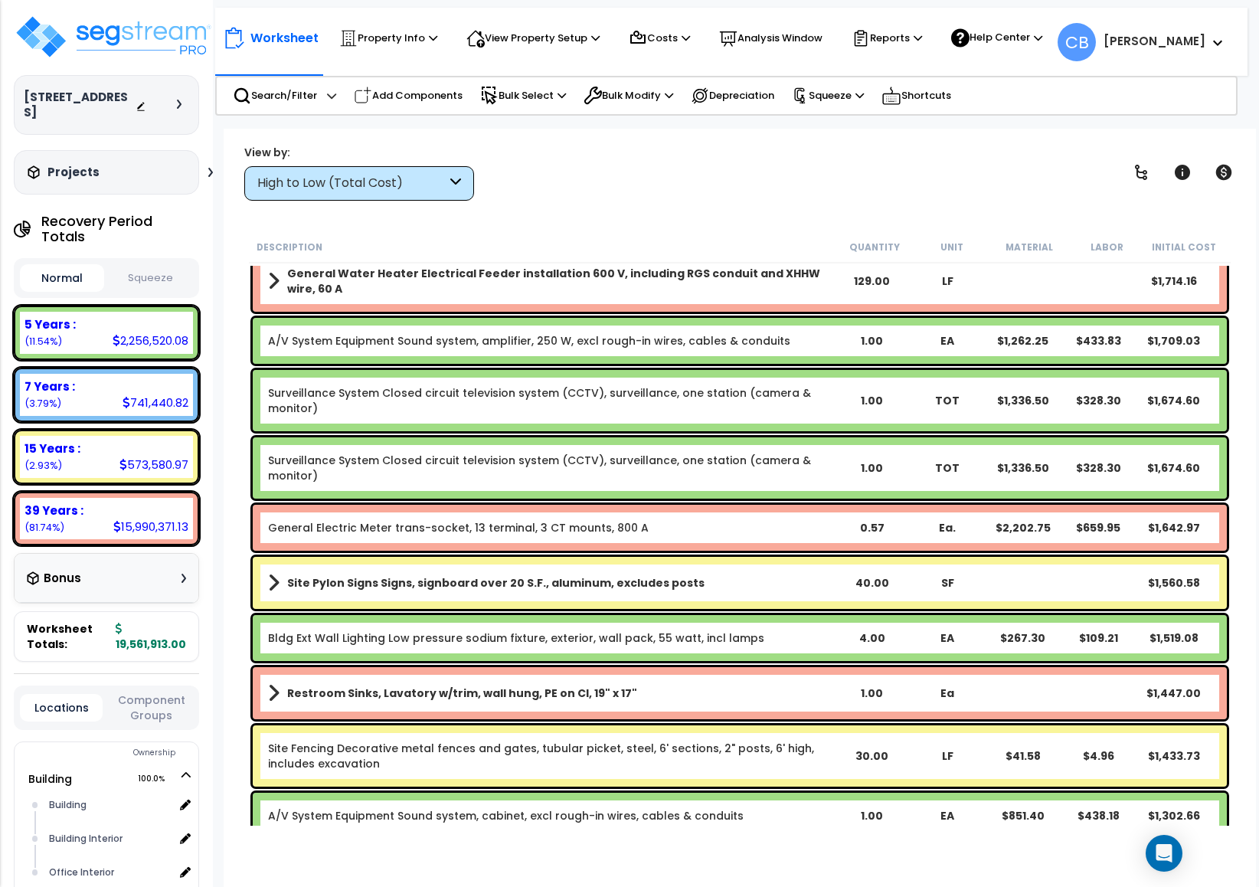
click at [603, 428] on div "Surveillance System Closed circuit television system (CCTV), surveillance, one …" at bounding box center [740, 400] width 974 height 61
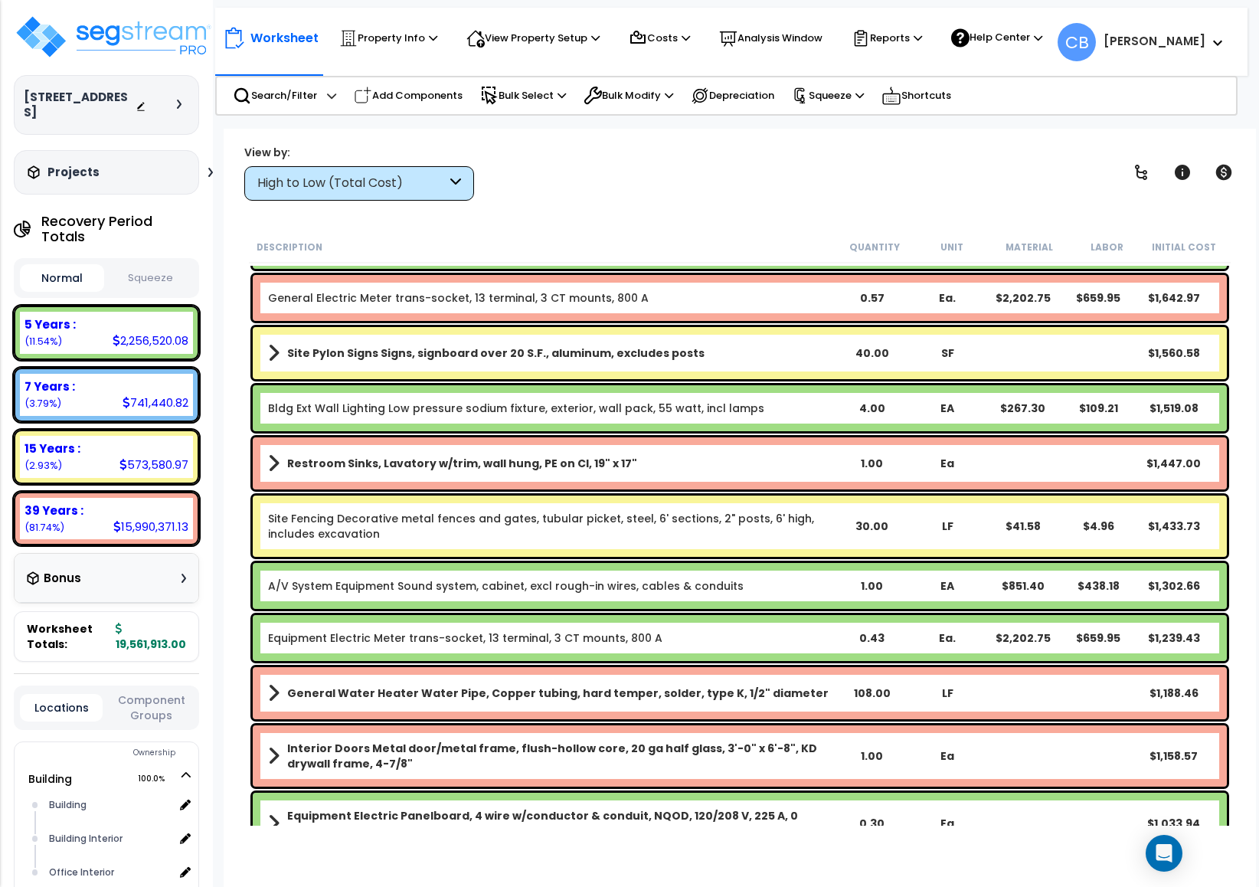
click at [603, 428] on div "Bldg Ext Wall Lighting Low pressure sodium fixture, exterior, wall pack, 55 wat…" at bounding box center [740, 408] width 974 height 46
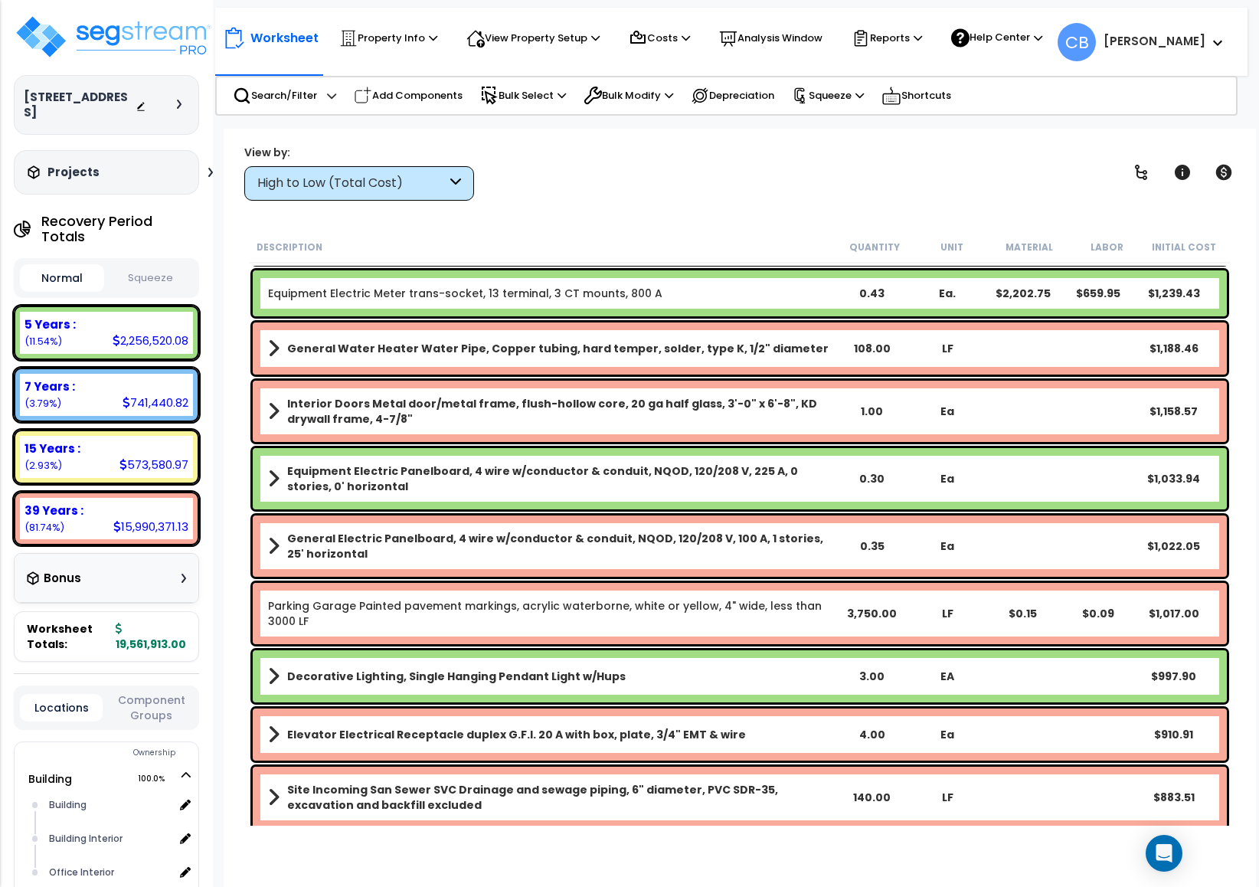
click at [603, 428] on div "Interior Doors Metal door/metal frame, flush-hollow core, 20 ga half glass, 3'-…" at bounding box center [740, 411] width 974 height 61
click at [349, 512] on div "General Electric Panelboard, 4 wire w/conductor & conduit, NQOD, 120/208 V, 100…" at bounding box center [740, 546] width 982 height 69
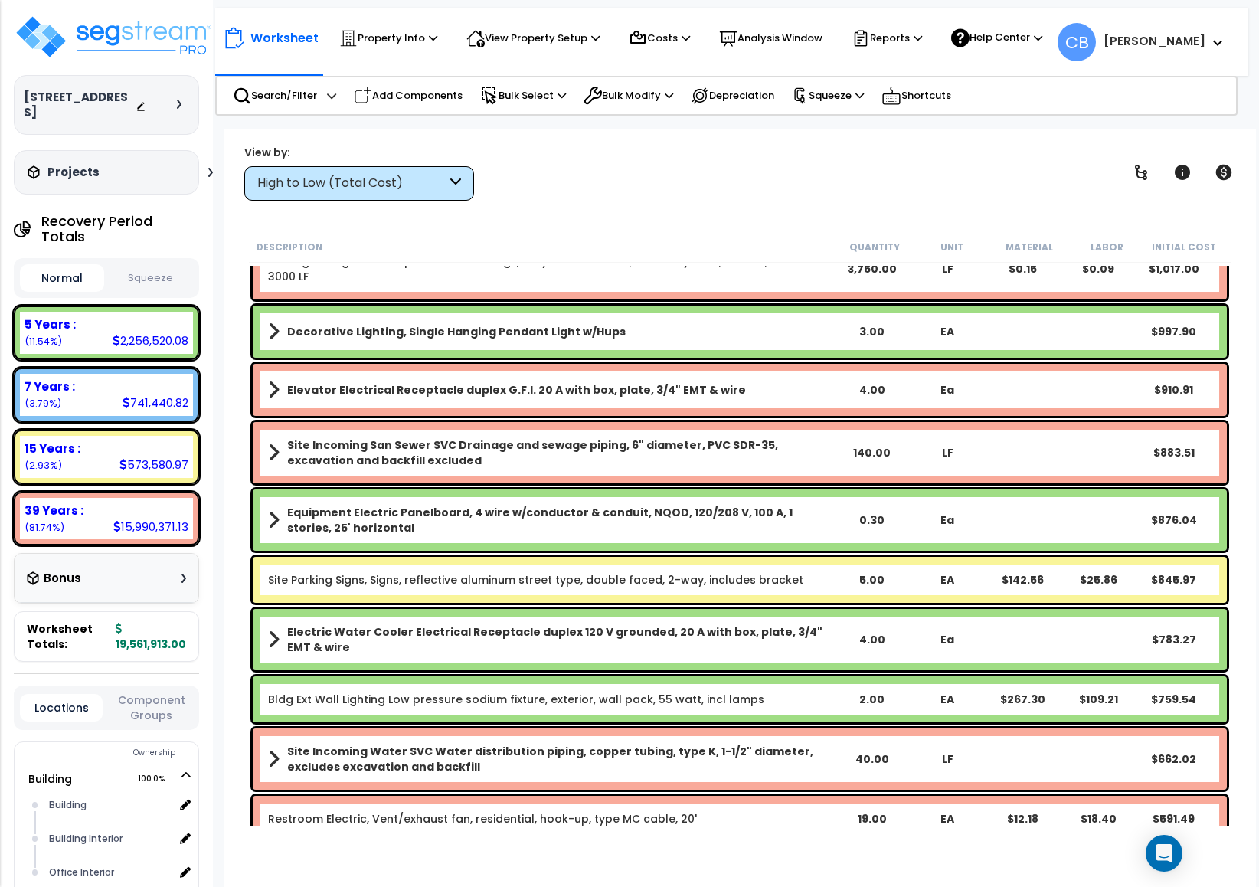
scroll to position [14590, 0]
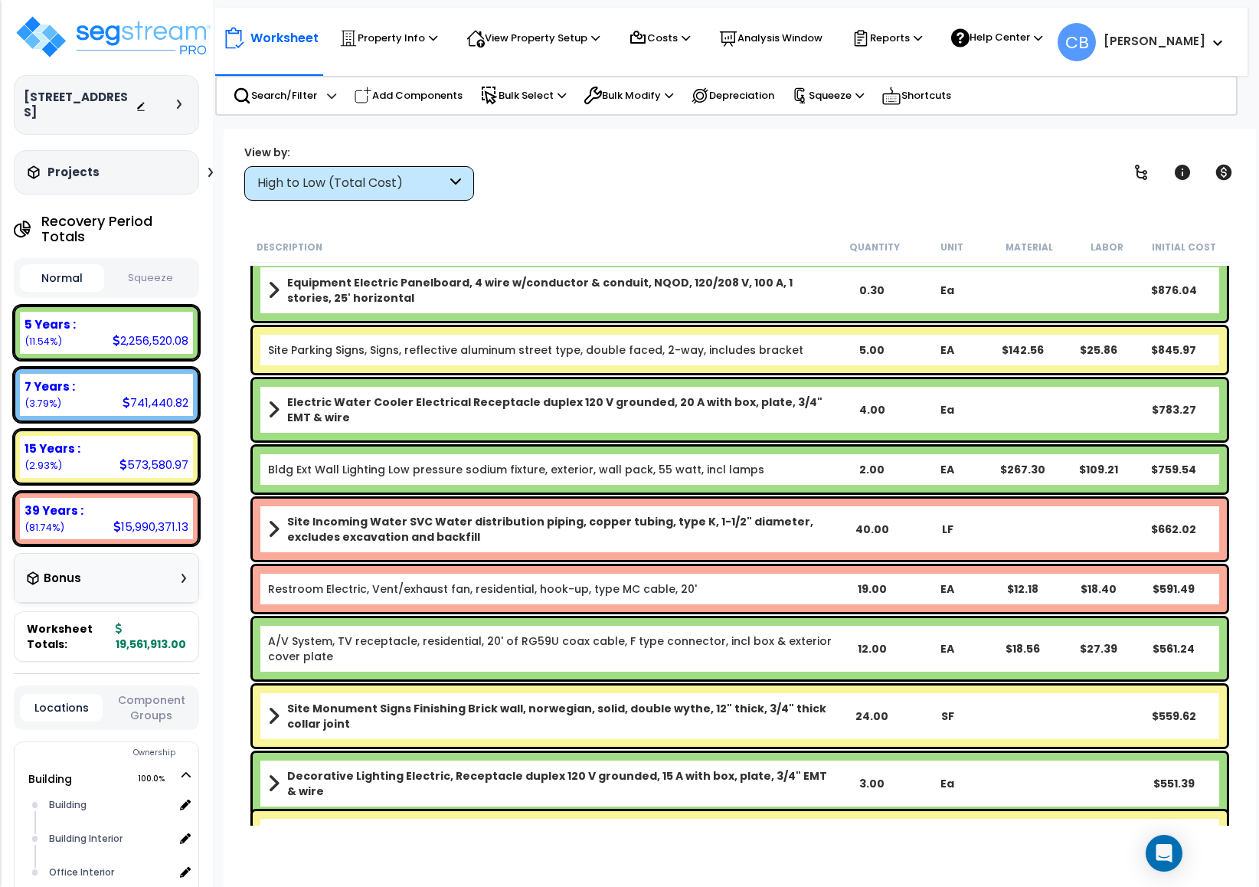
click at [350, 514] on b "Site Incoming Water SVC Water distribution piping, copper tubing, type K, 1-1/2…" at bounding box center [560, 529] width 547 height 31
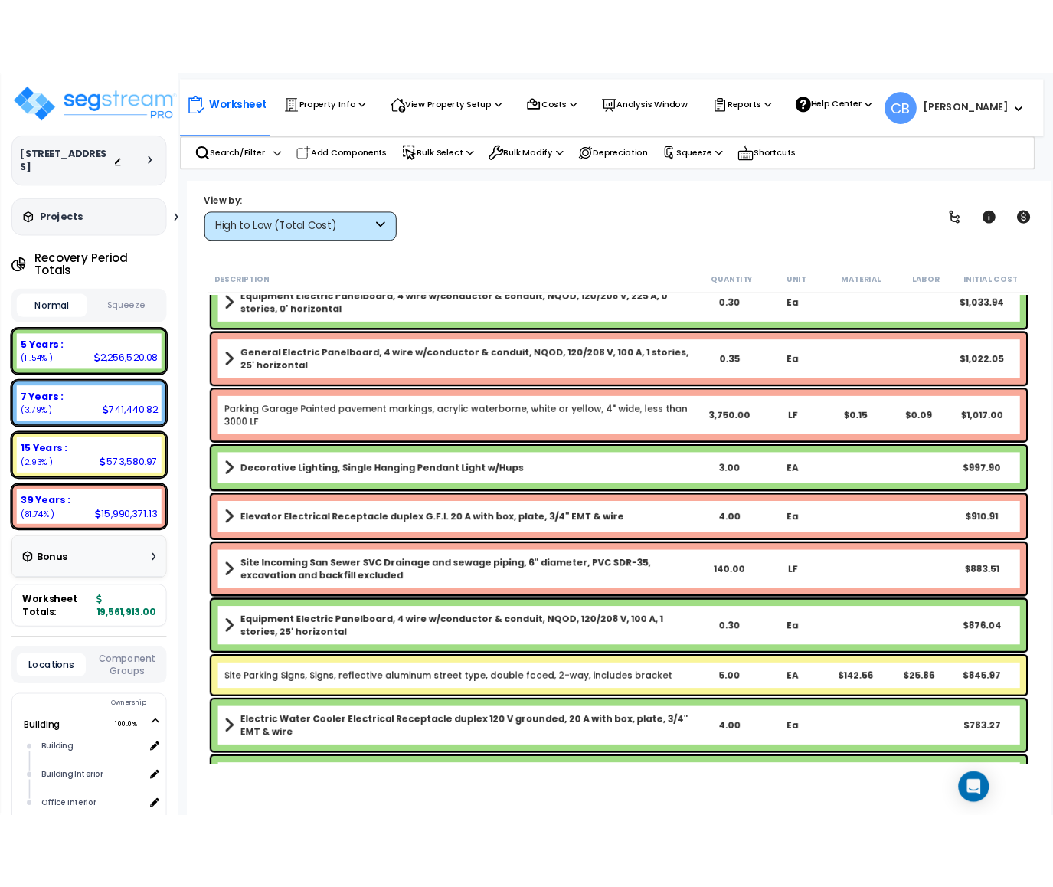
scroll to position [14222, 0]
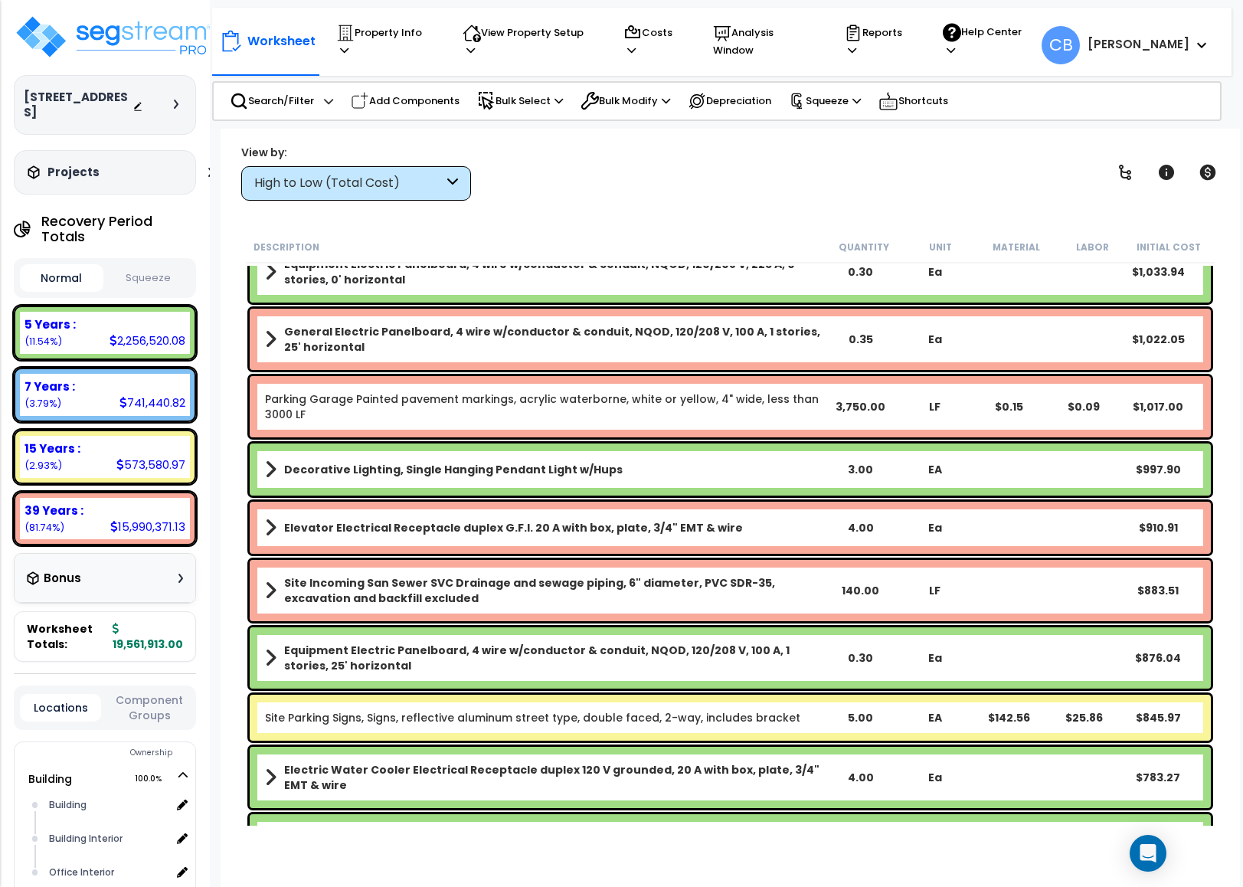
drag, startPoint x: 1, startPoint y: 21, endPoint x: 9, endPoint y: 30, distance: 11.9
click at [9, 28] on div "9990 Richmond Avenue_template_clone Depreciable Tax Basis : $0.00 Placed-In-Ser…" at bounding box center [105, 443] width 210 height 887
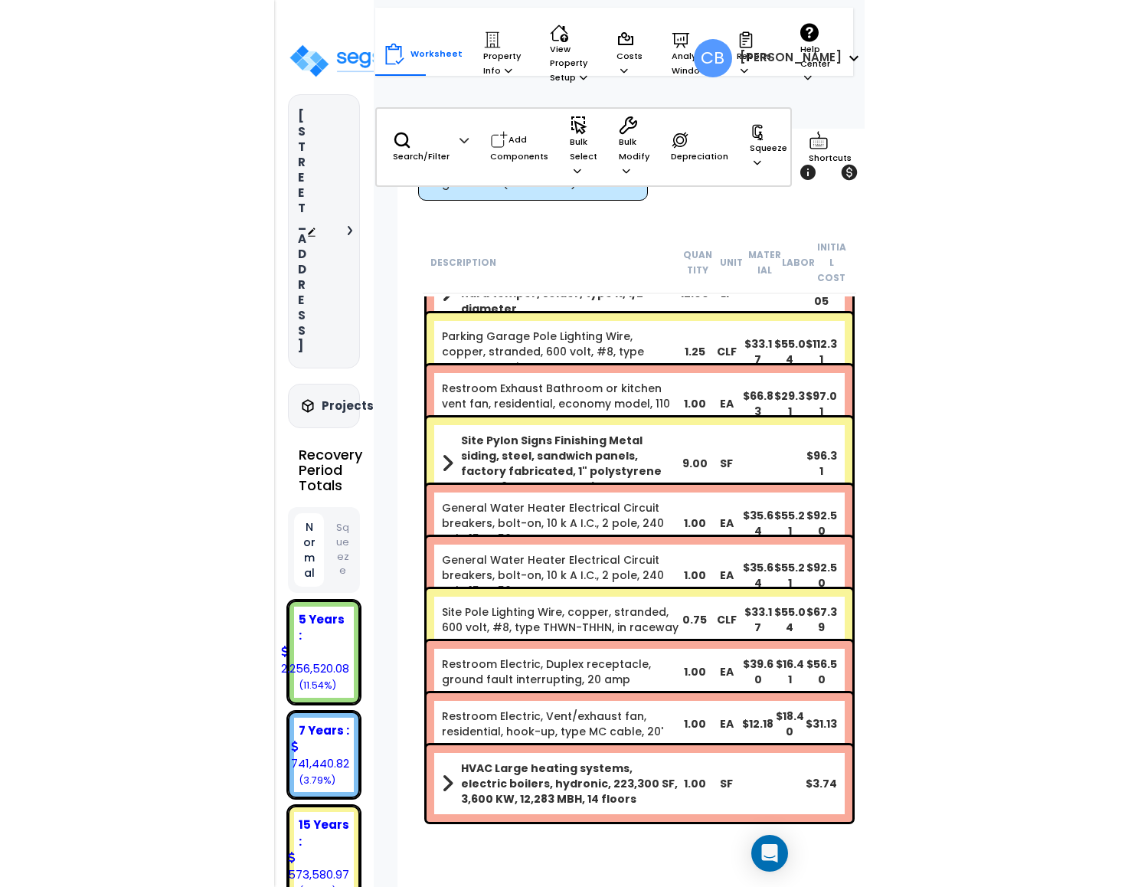
scroll to position [16440, 0]
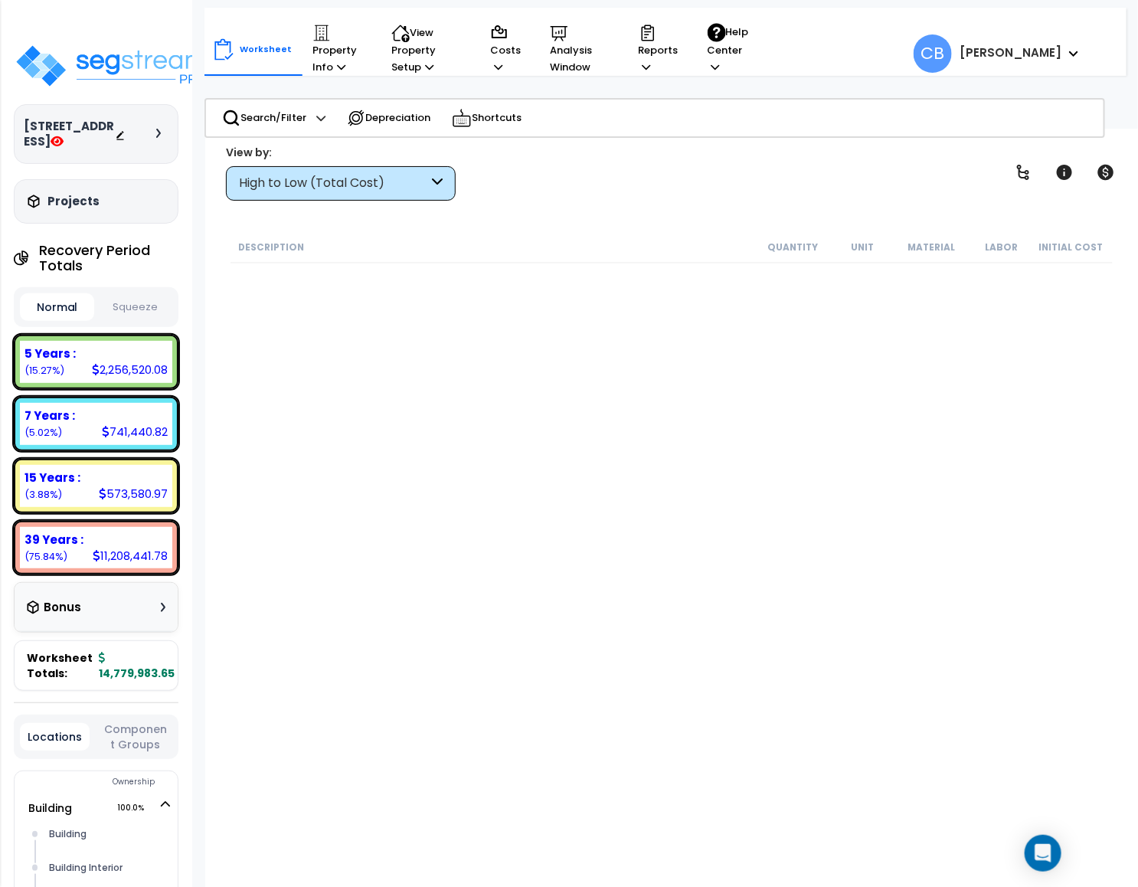
scroll to position [14808, 0]
